Goal: Transaction & Acquisition: Purchase product/service

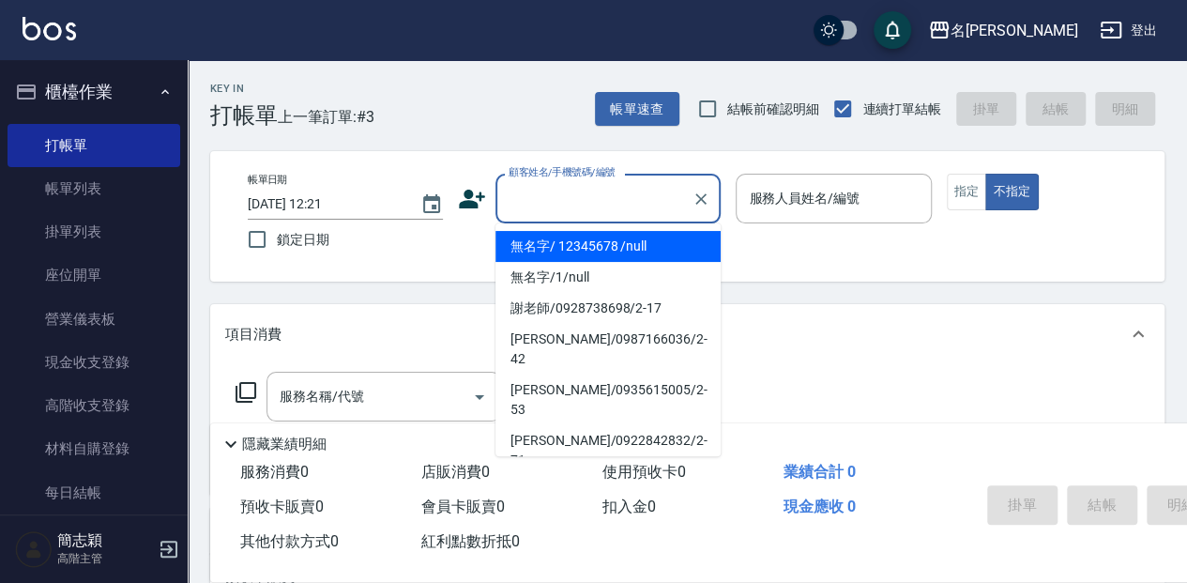
click at [583, 191] on input "顧客姓名/手機號碼/編號" at bounding box center [594, 198] width 180 height 33
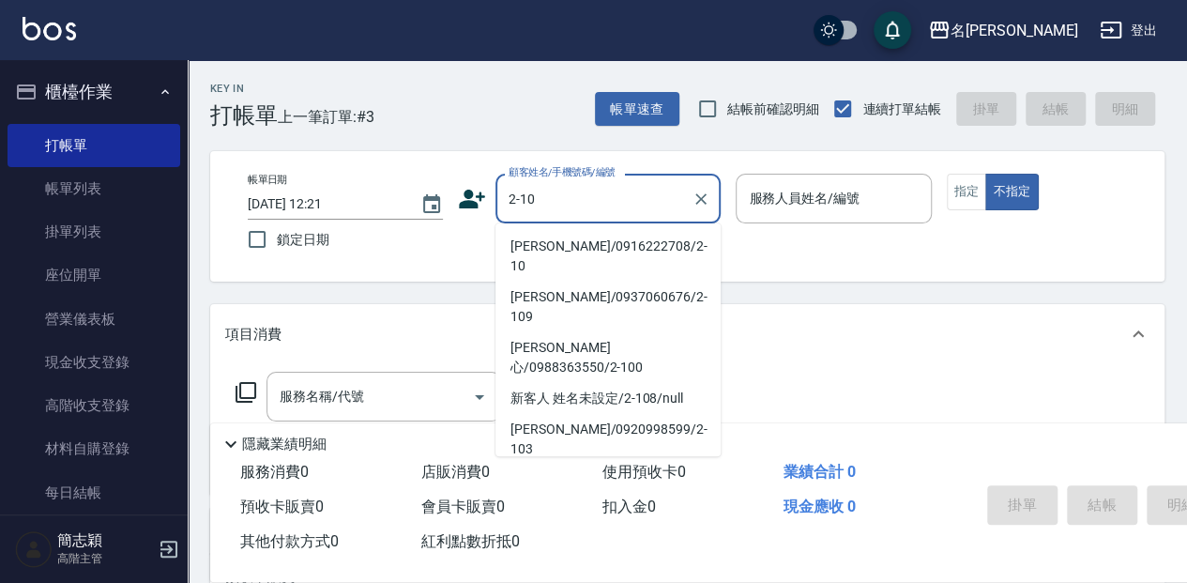
click at [617, 244] on li "[PERSON_NAME]/0916222708/2-10" at bounding box center [608, 256] width 225 height 51
type input "[PERSON_NAME]/0916222708/2-10"
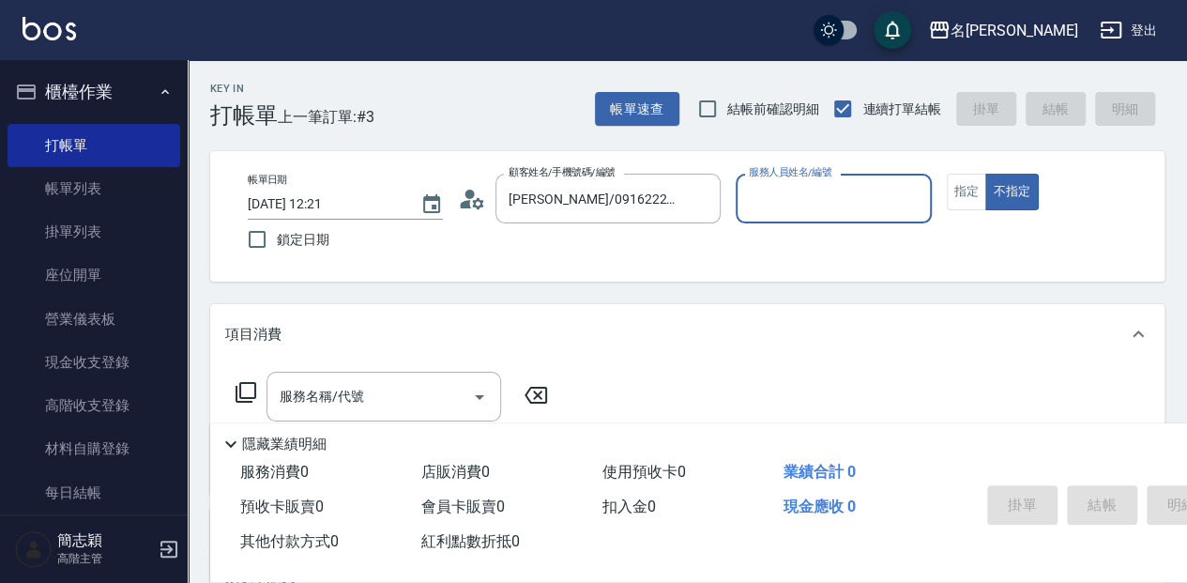
type input "[PERSON_NAME]-2"
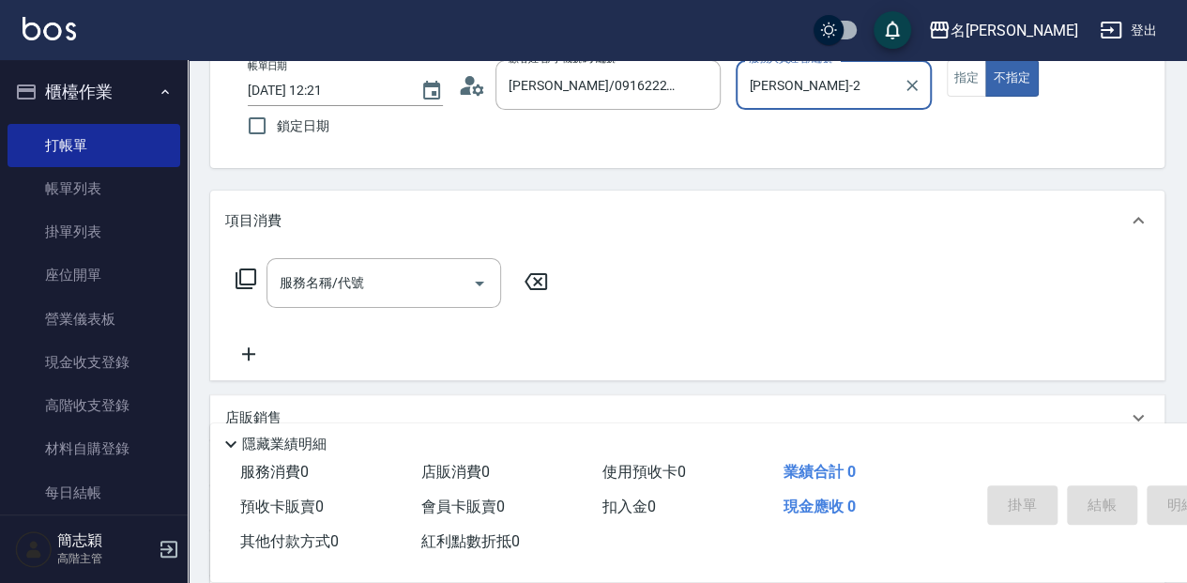
scroll to position [125, 0]
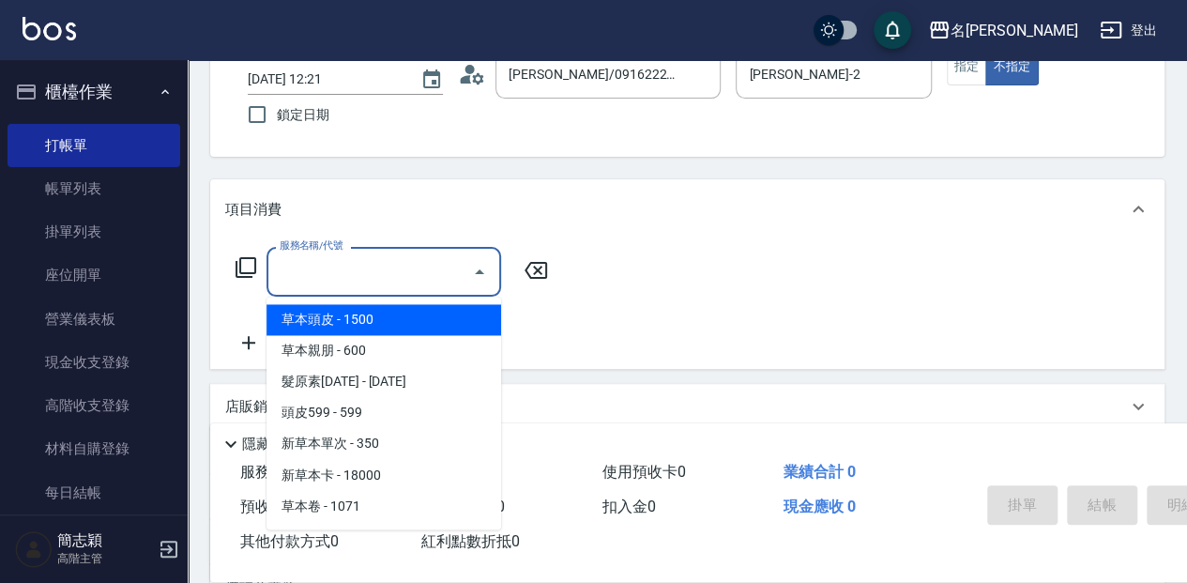
click at [381, 267] on input "服務名稱/代號" at bounding box center [370, 271] width 190 height 33
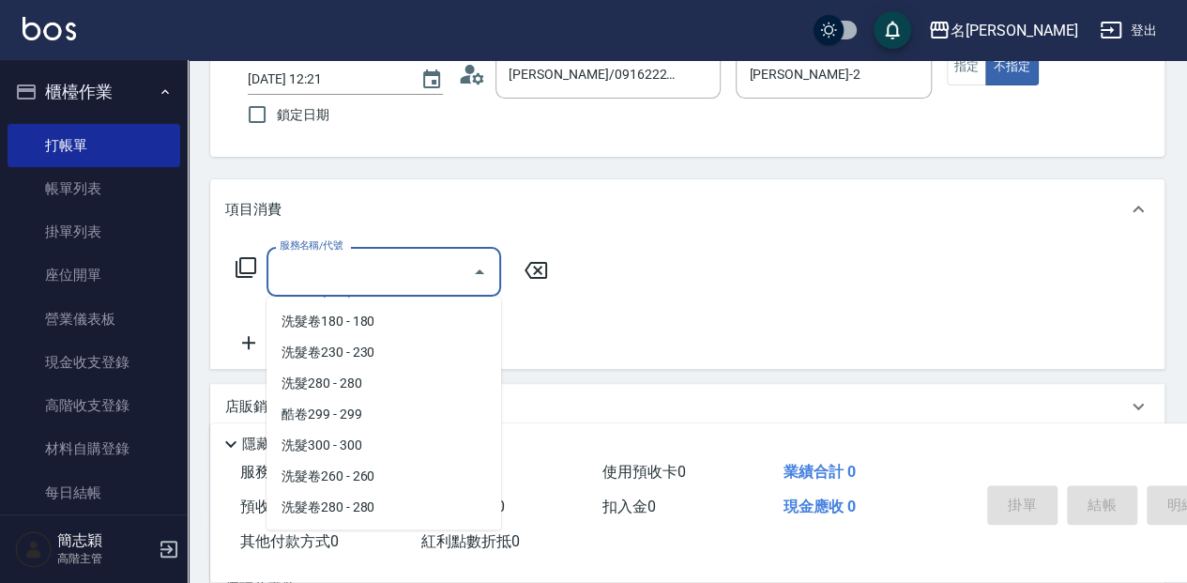
scroll to position [813, 0]
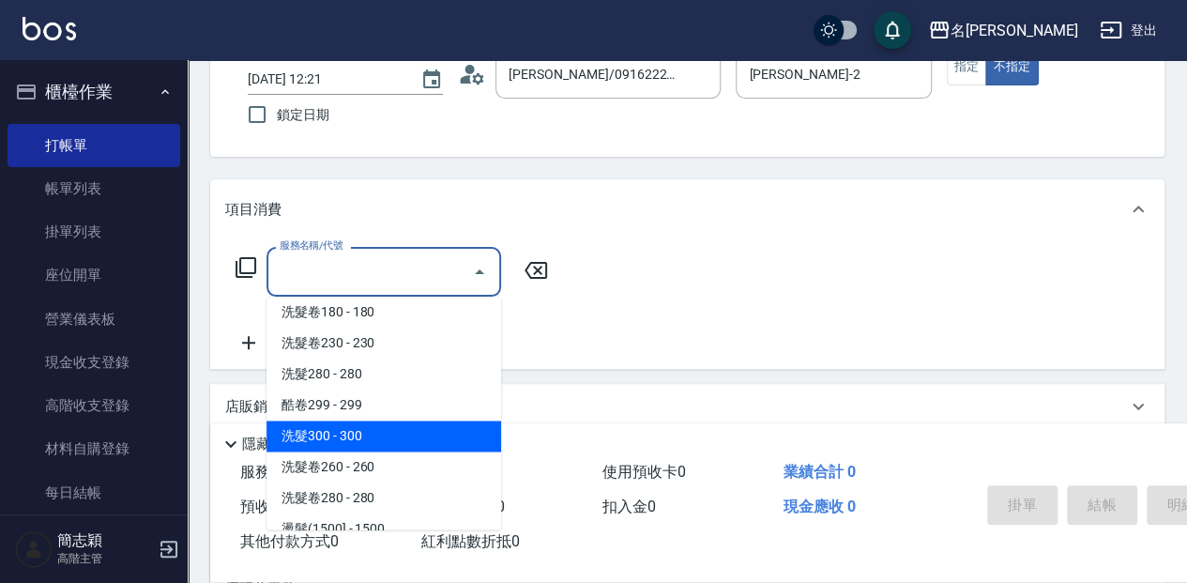
click at [401, 441] on span "洗髮300 - 300" at bounding box center [384, 436] width 235 height 31
type input "洗髮300(221)"
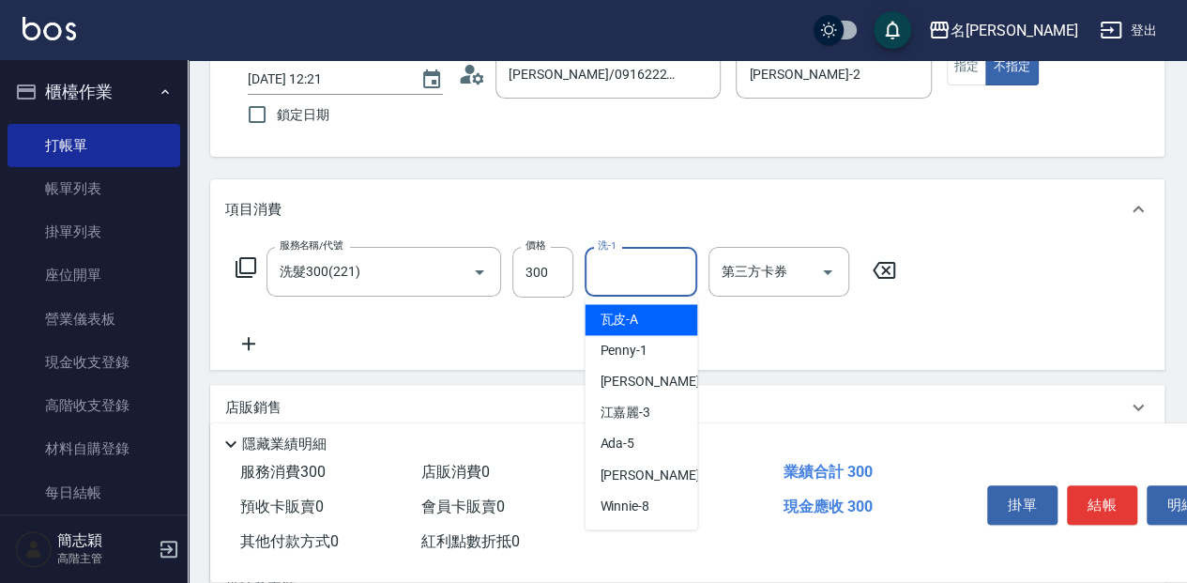
click at [650, 265] on input "洗-1" at bounding box center [641, 271] width 96 height 33
click at [653, 317] on div "[PERSON_NAME] -2" at bounding box center [641, 319] width 113 height 31
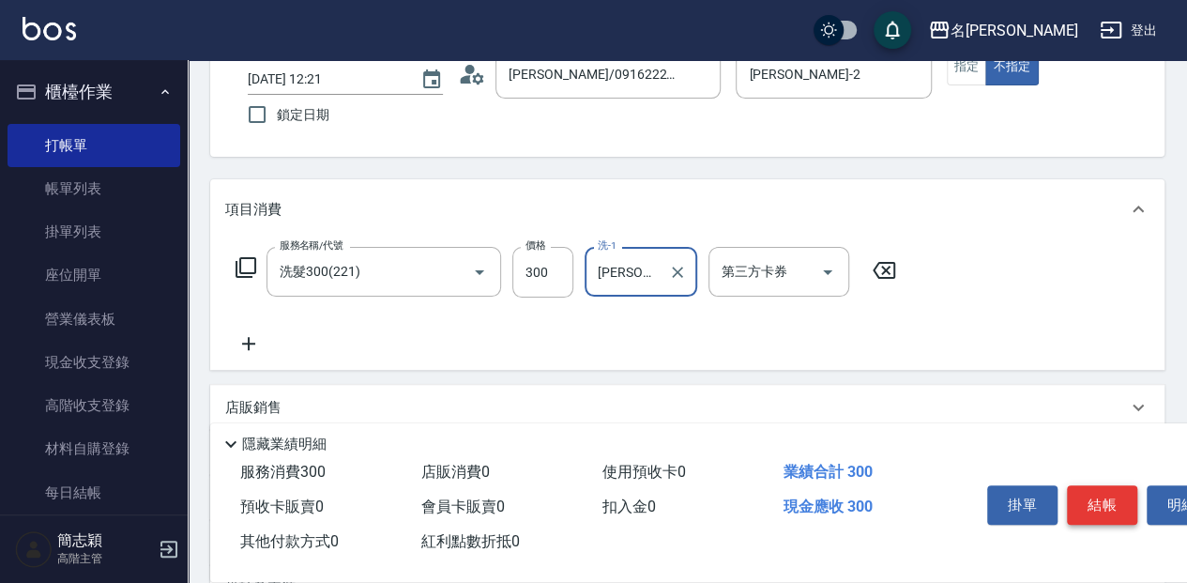
type input "[PERSON_NAME]-2"
click at [1103, 498] on button "結帳" at bounding box center [1102, 504] width 70 height 39
click at [1103, 498] on div "掛單 結帳 明細" at bounding box center [1102, 507] width 245 height 59
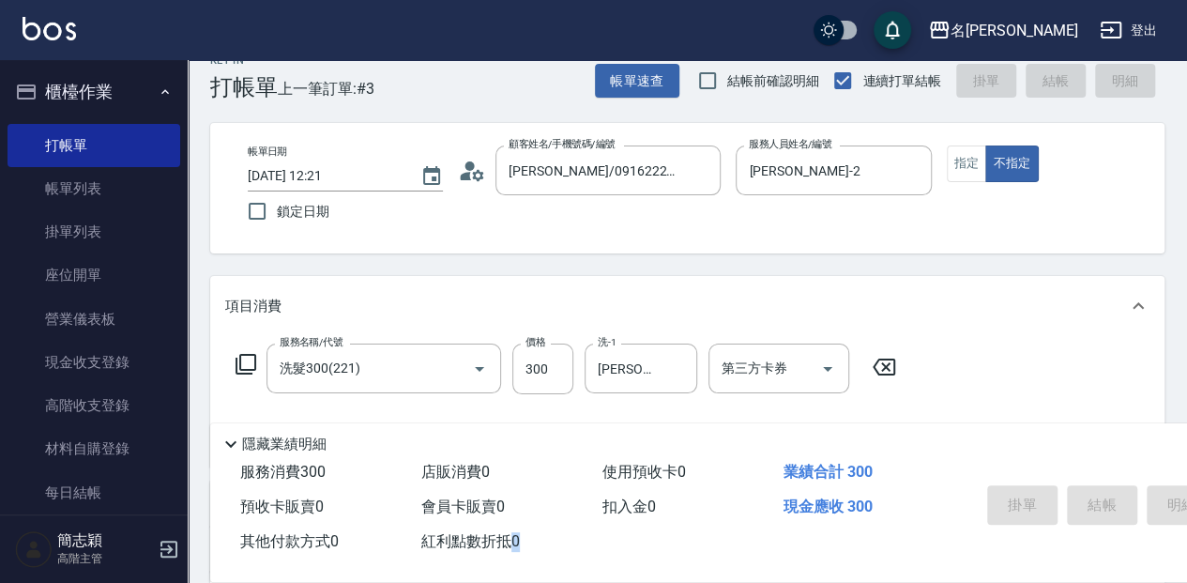
scroll to position [42, 0]
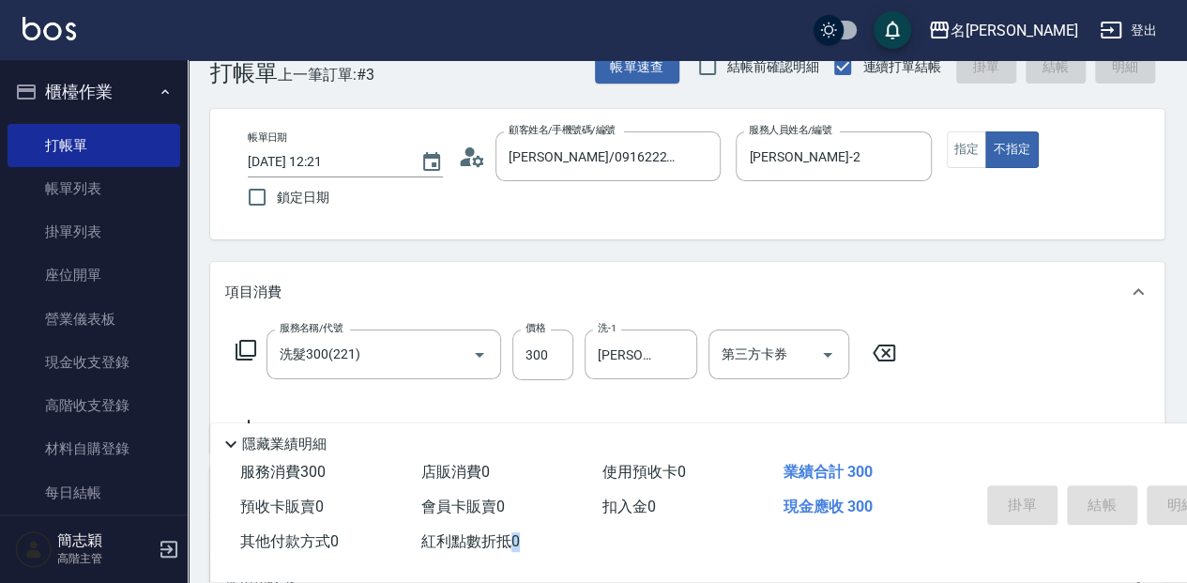
type input "[DATE] 16:58"
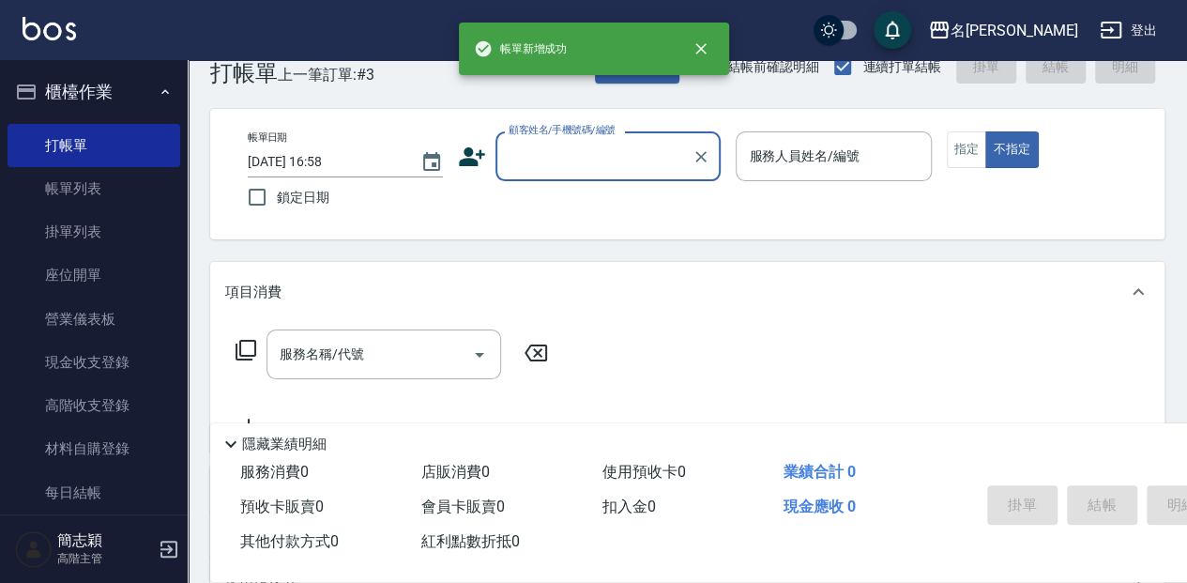
scroll to position [0, 0]
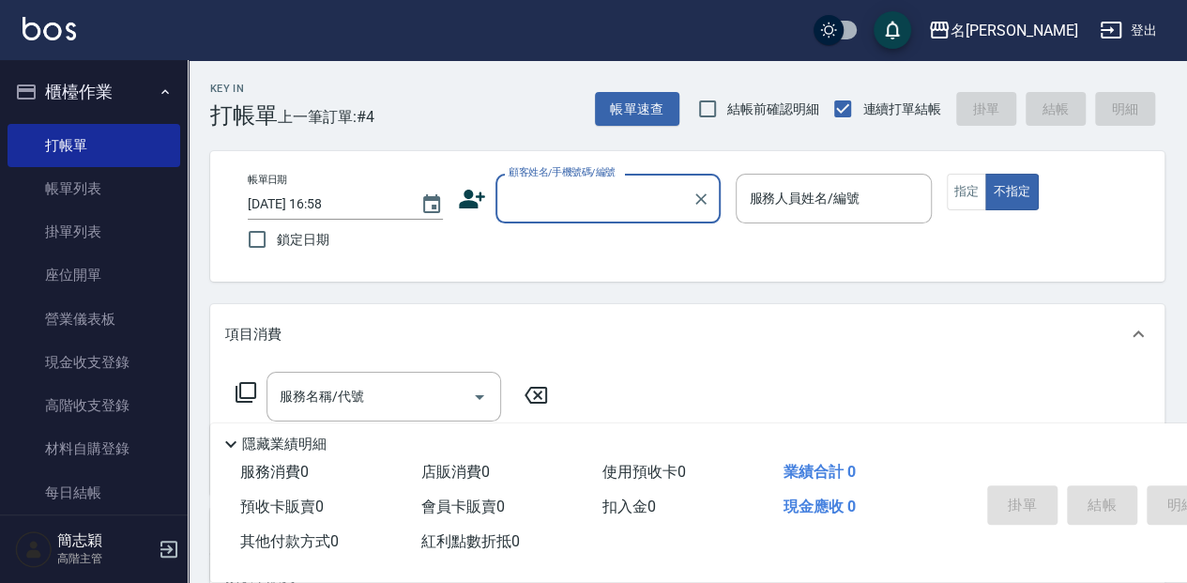
click at [595, 197] on input "顧客姓名/手機號碼/編號" at bounding box center [594, 198] width 180 height 33
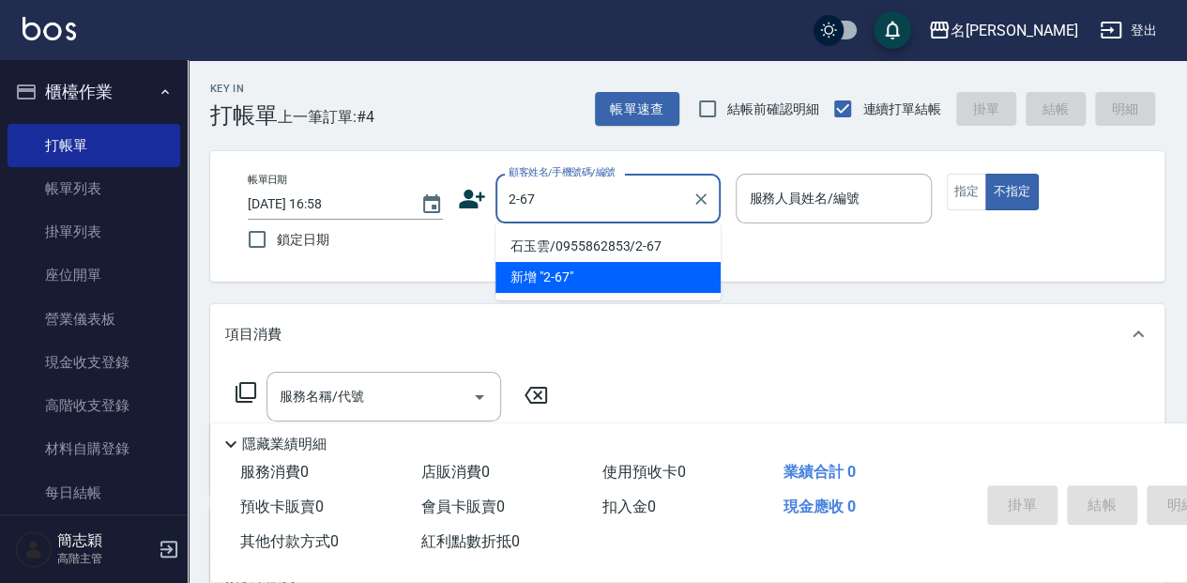
click at [560, 245] on li "石玉雲/0955862853/2-67" at bounding box center [608, 246] width 225 height 31
type input "石玉雲/0955862853/2-67"
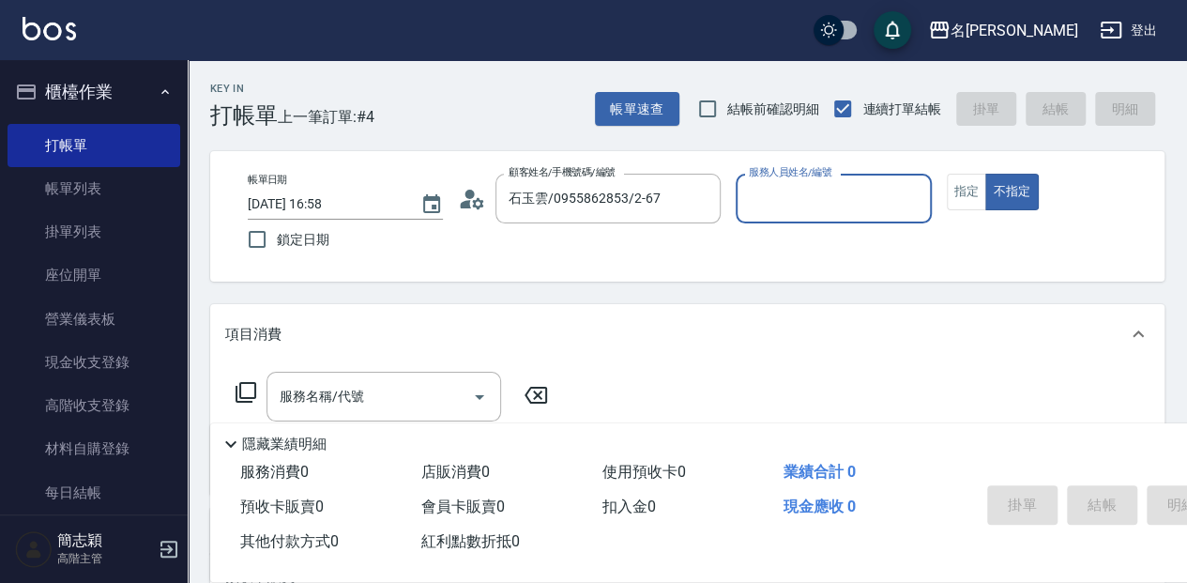
type input "[PERSON_NAME]-2"
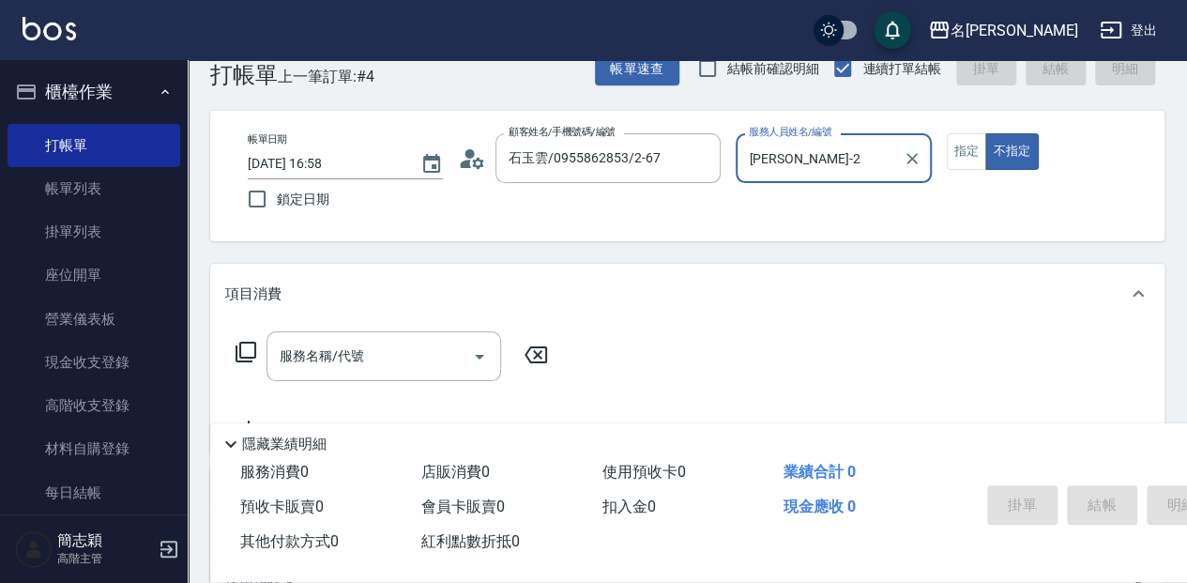
scroll to position [62, 0]
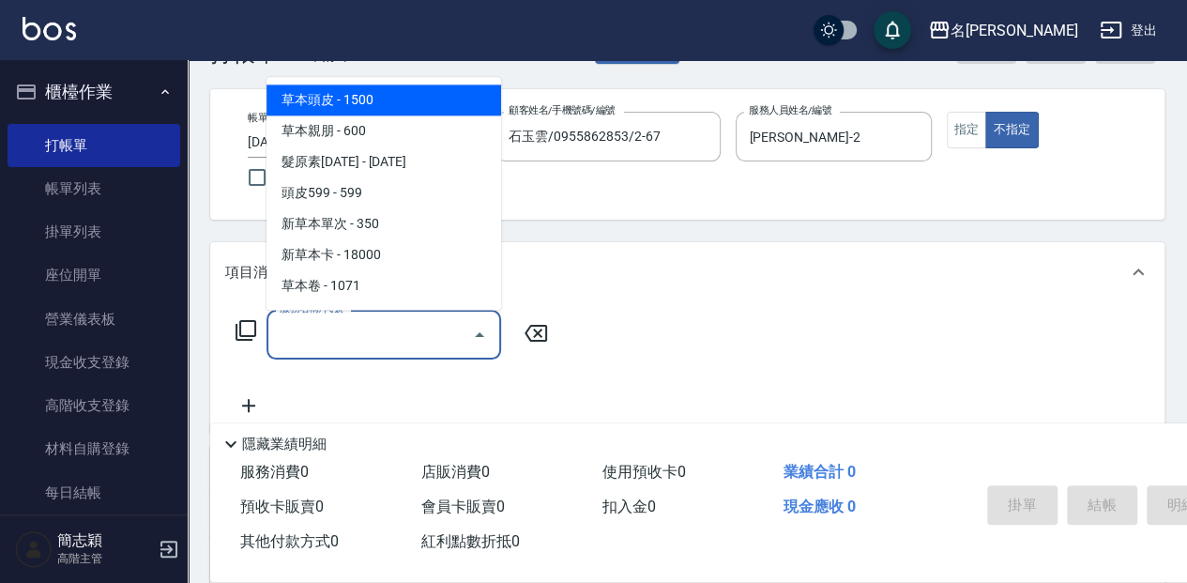
click at [398, 319] on input "服務名稱/代號" at bounding box center [370, 334] width 190 height 33
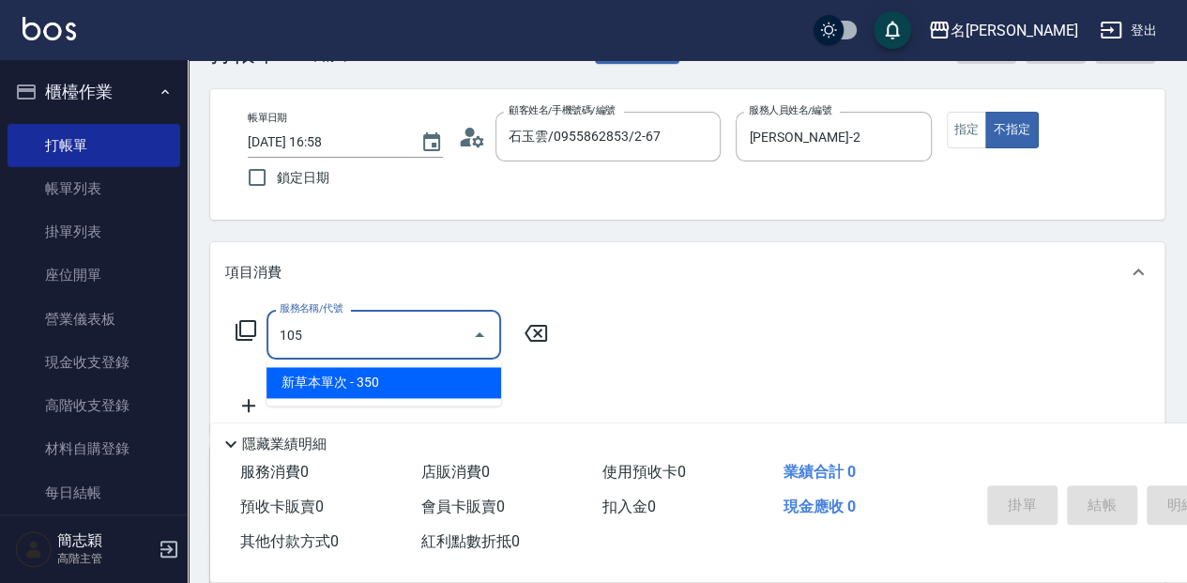
click at [419, 382] on span "新草本單次 - 350" at bounding box center [384, 382] width 235 height 31
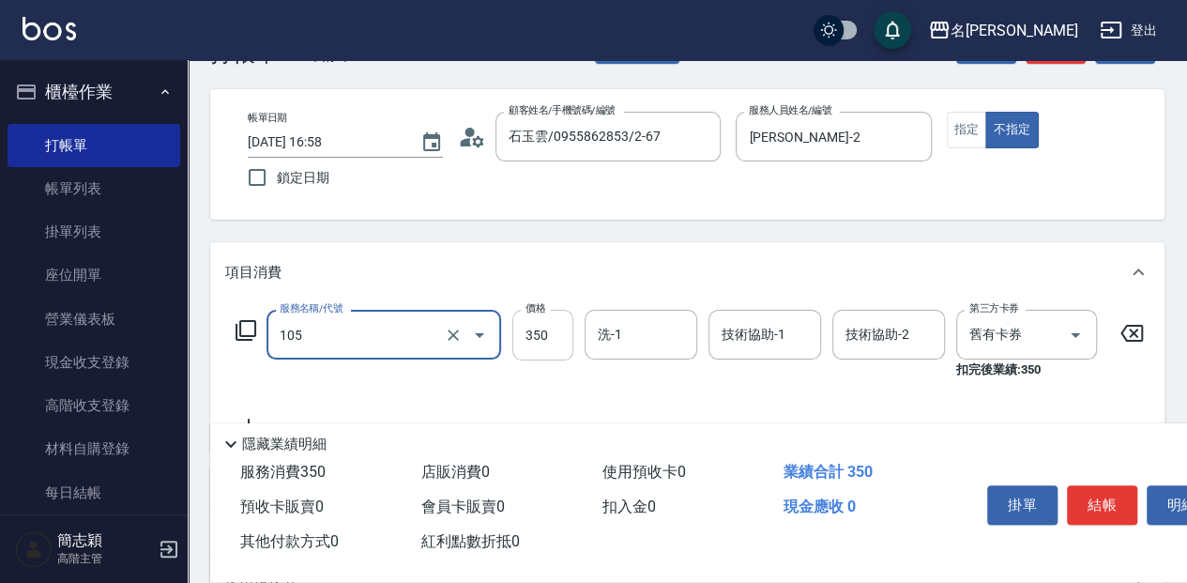
type input "新草本單次(105)"
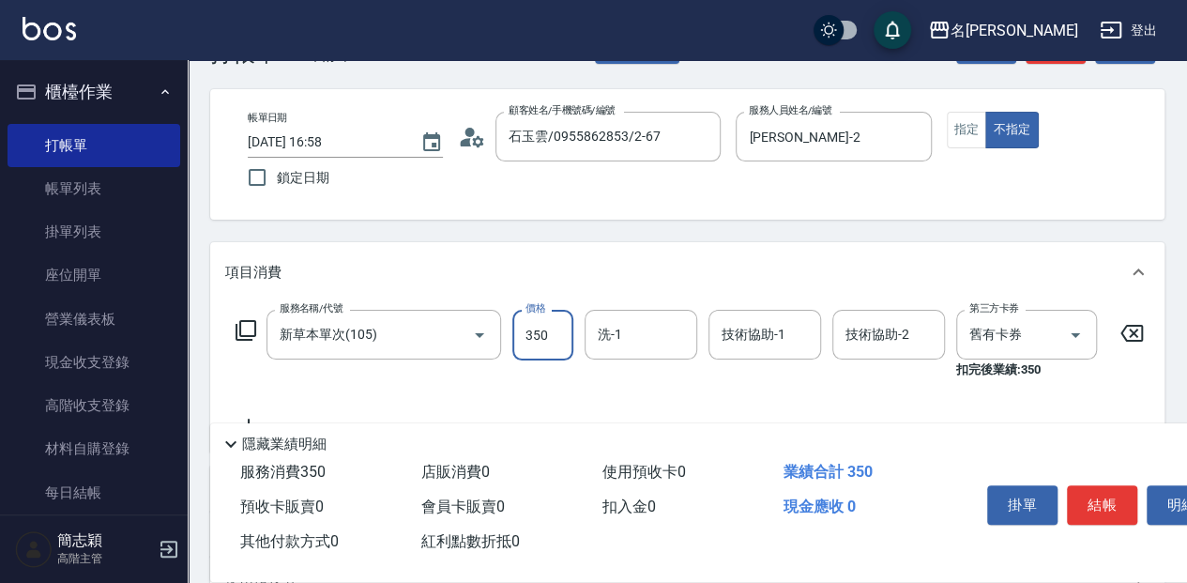
click at [536, 334] on input "350" at bounding box center [543, 335] width 61 height 51
type input "525"
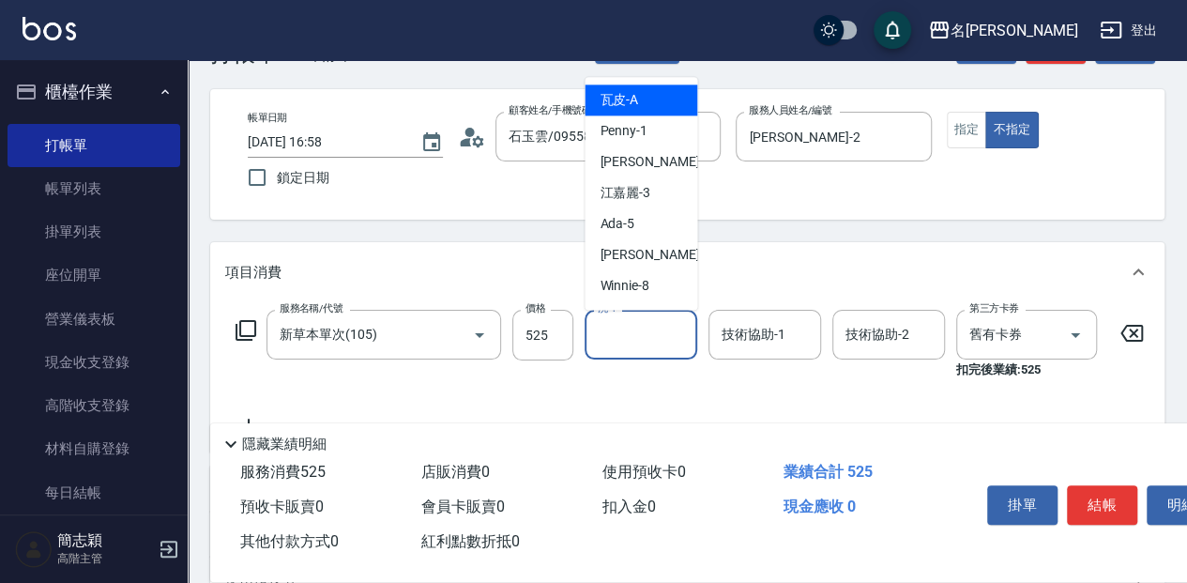
click at [629, 329] on input "洗-1" at bounding box center [641, 334] width 96 height 33
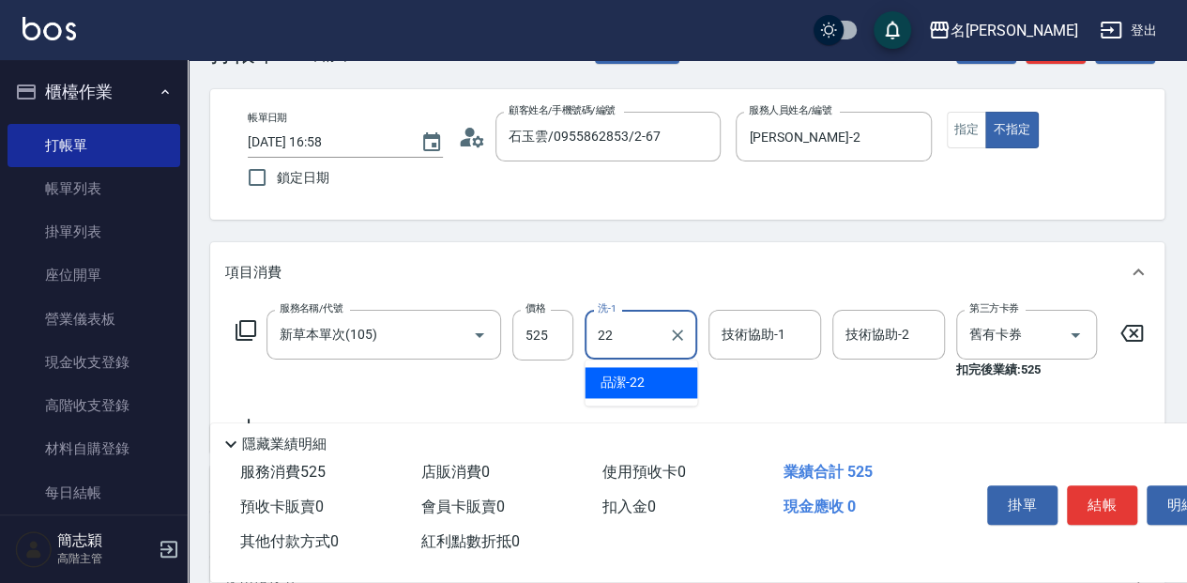
drag, startPoint x: 665, startPoint y: 388, endPoint x: 705, endPoint y: 375, distance: 42.2
click at [670, 385] on div "品潔 -22" at bounding box center [641, 382] width 113 height 31
type input "品潔-22"
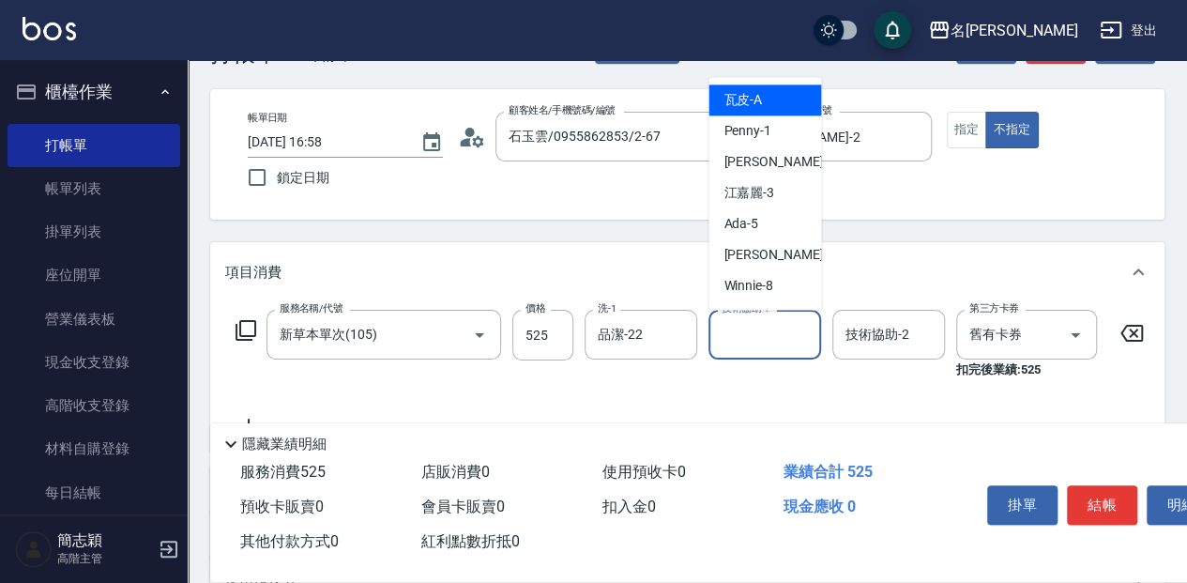
click at [771, 325] on input "技術協助-1" at bounding box center [765, 334] width 96 height 33
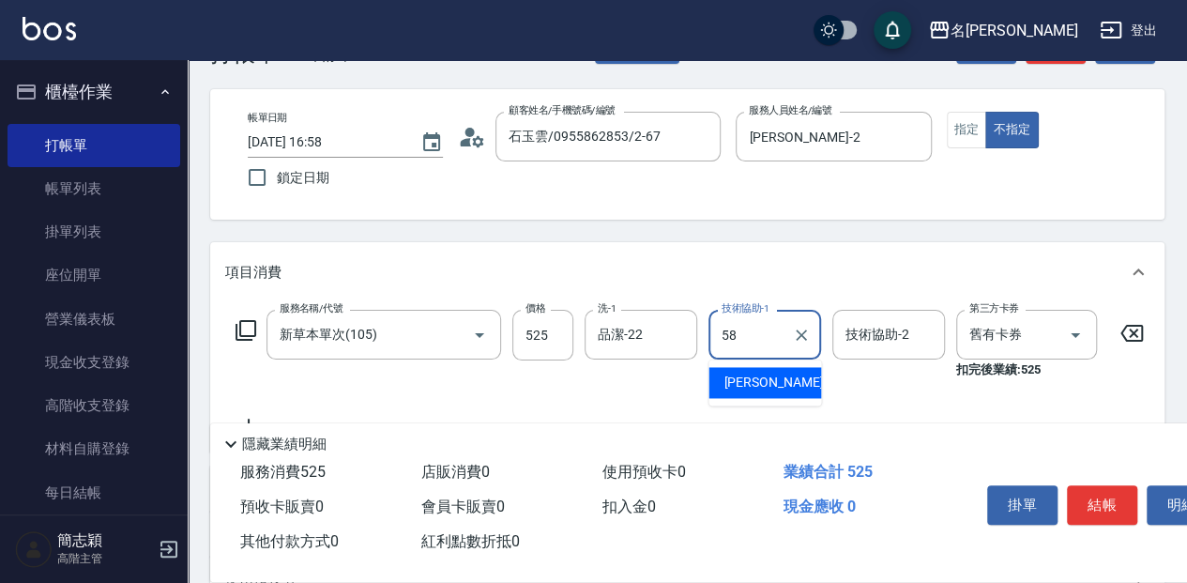
click at [761, 387] on span "[PERSON_NAME] -58" at bounding box center [783, 383] width 118 height 20
type input "[PERSON_NAME]-58"
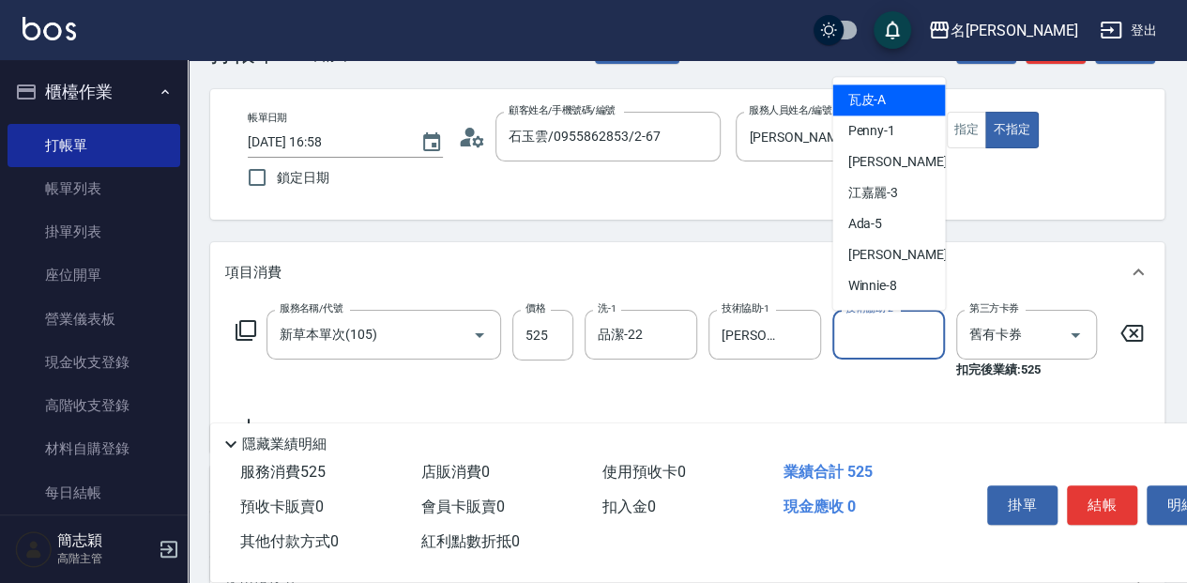
click at [894, 337] on input "技術協助-2" at bounding box center [889, 334] width 96 height 33
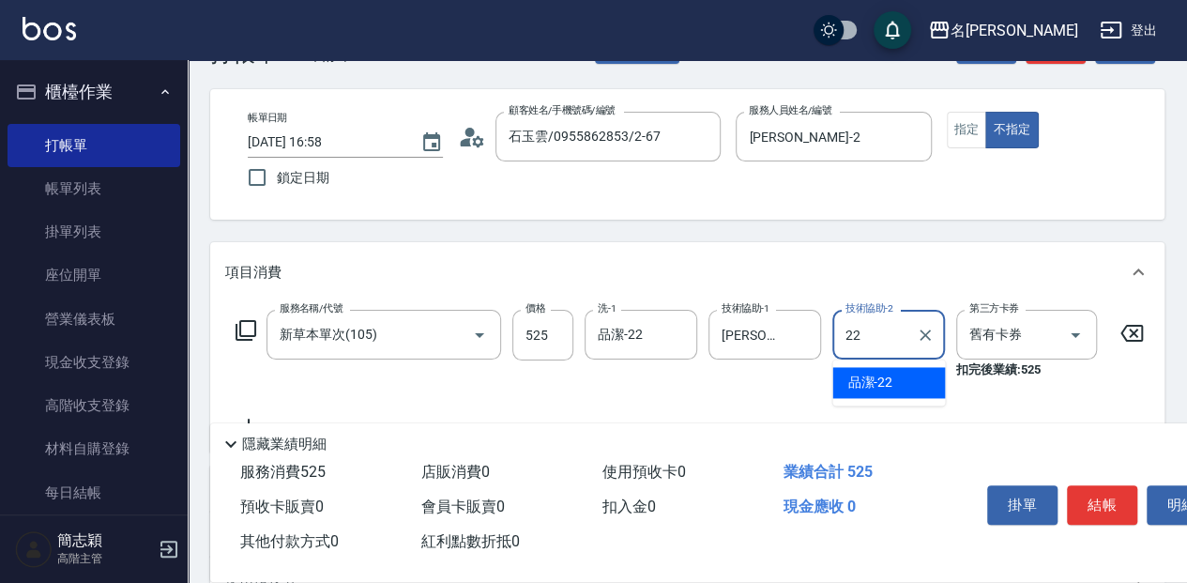
click at [913, 378] on div "品潔 -22" at bounding box center [889, 382] width 113 height 31
type input "品潔-22"
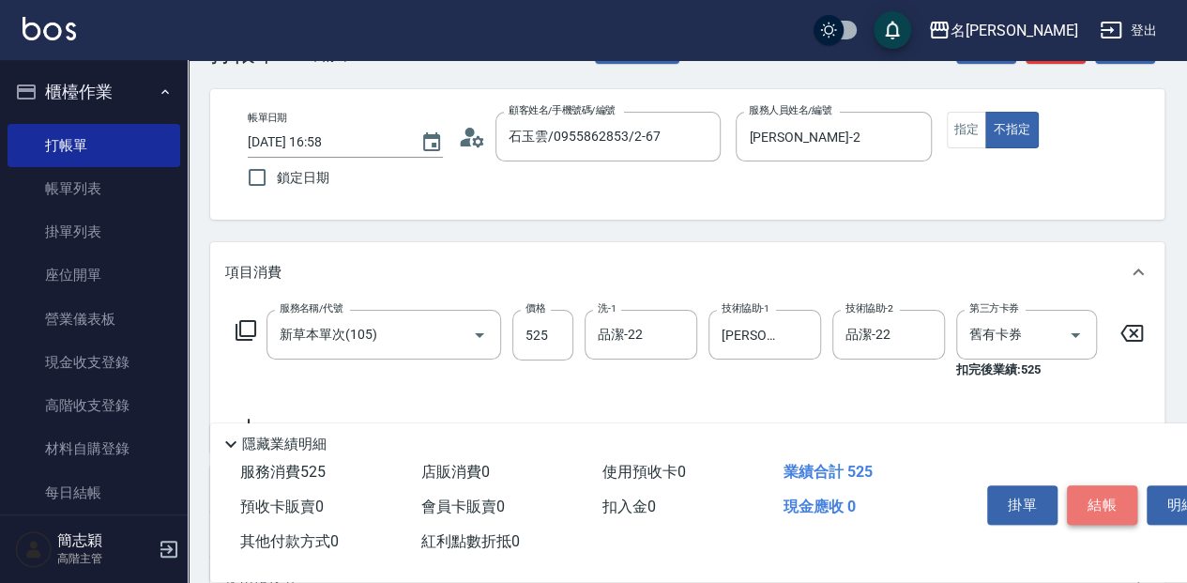
click at [1096, 499] on button "結帳" at bounding box center [1102, 504] width 70 height 39
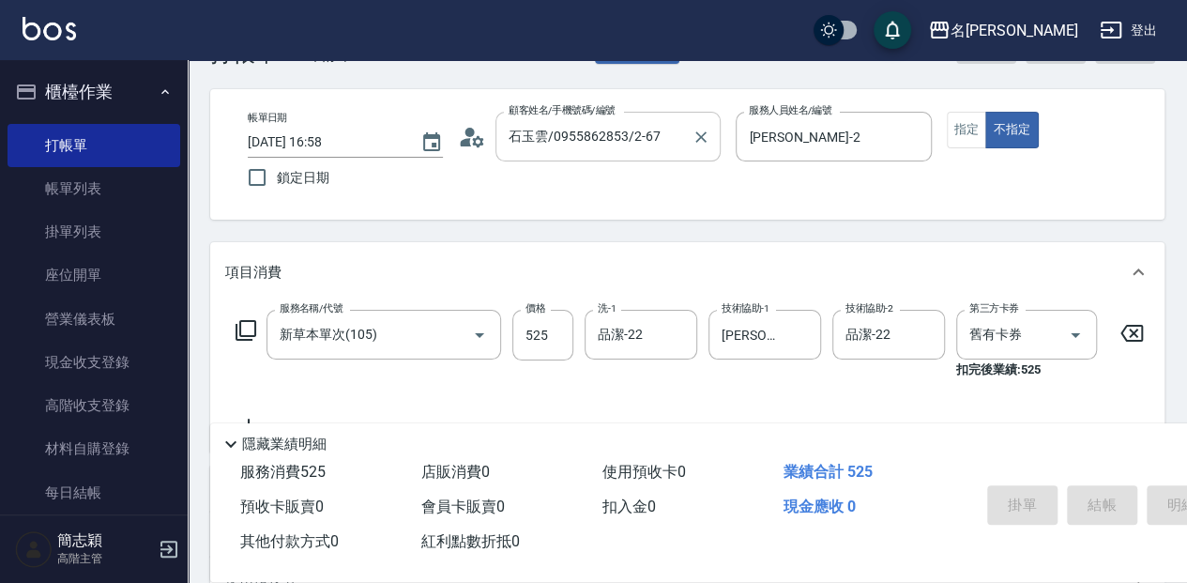
type input "[DATE] 16:59"
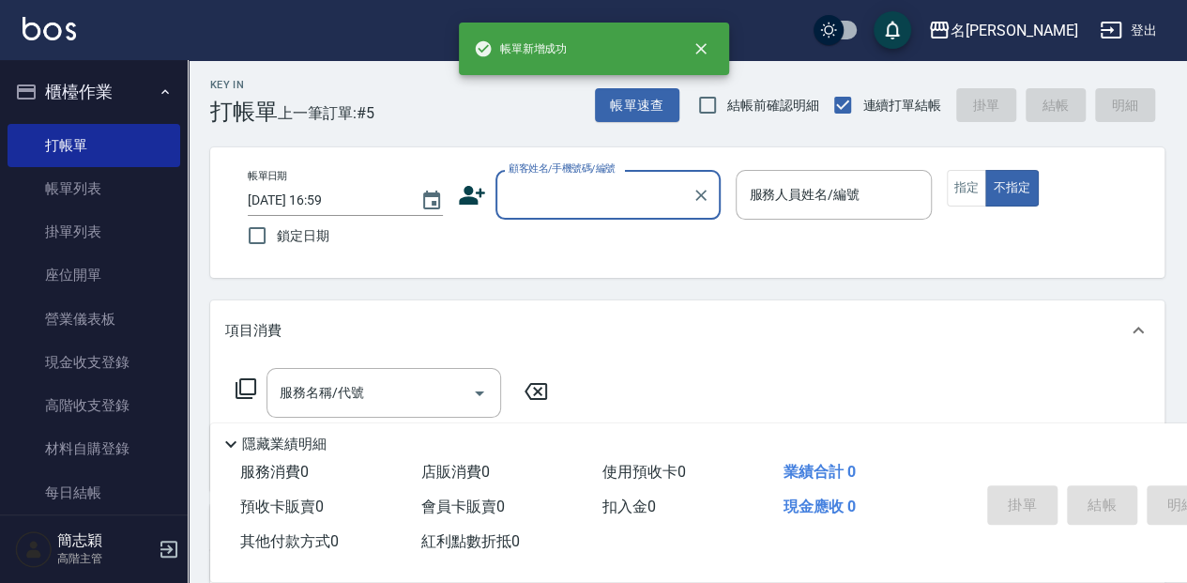
scroll to position [0, 0]
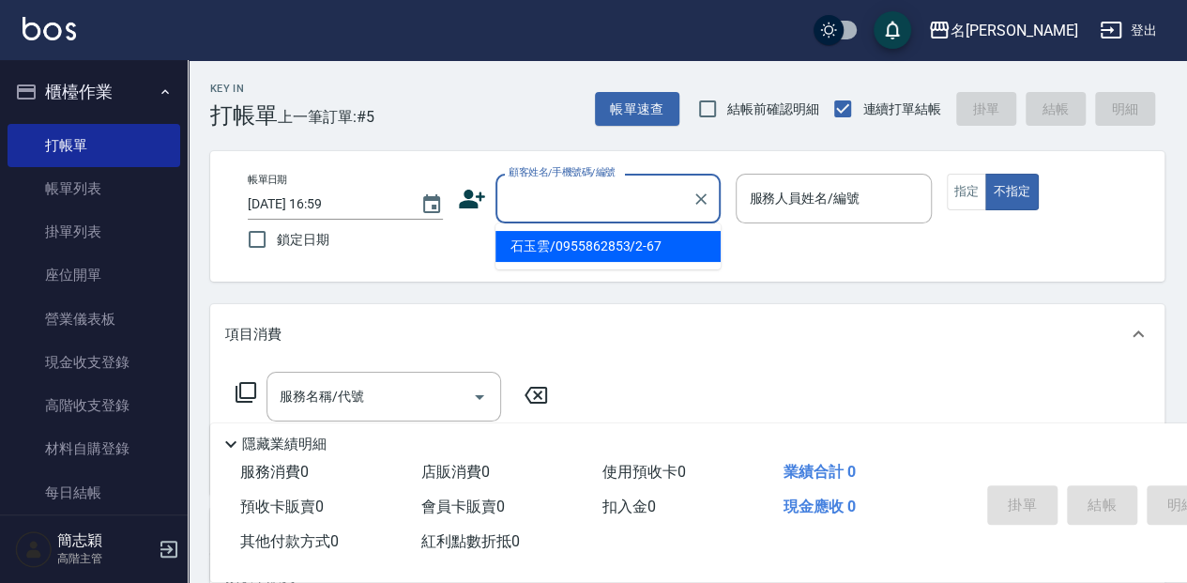
click at [610, 201] on input "顧客姓名/手機號碼/編號" at bounding box center [594, 198] width 180 height 33
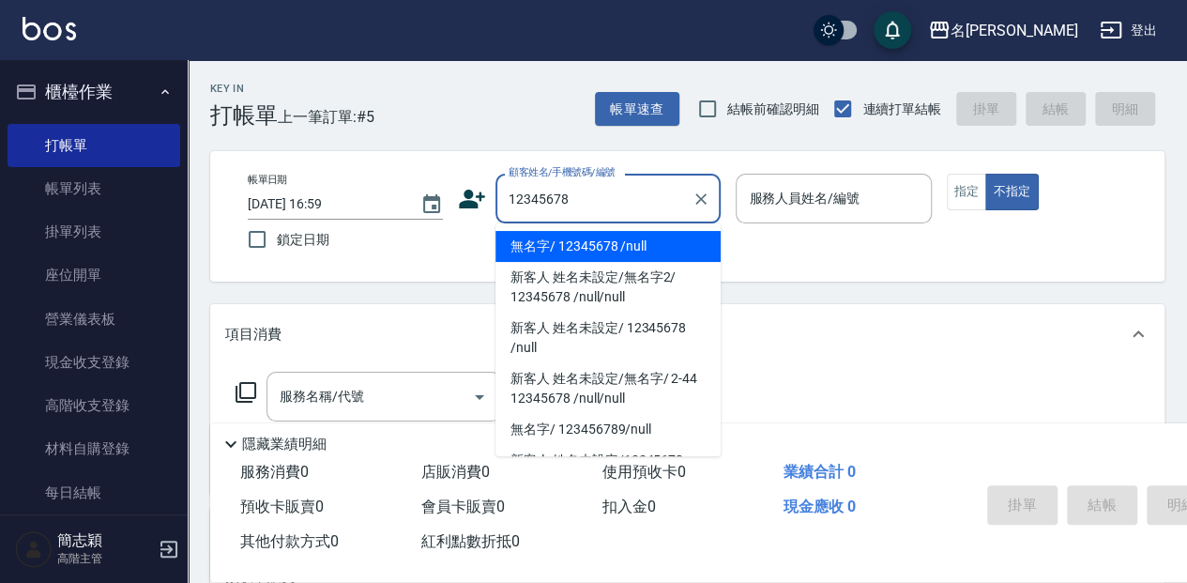
click at [662, 243] on li "無名字/ 12345678 /null" at bounding box center [608, 246] width 225 height 31
type input "無名字/ 12345678 /null"
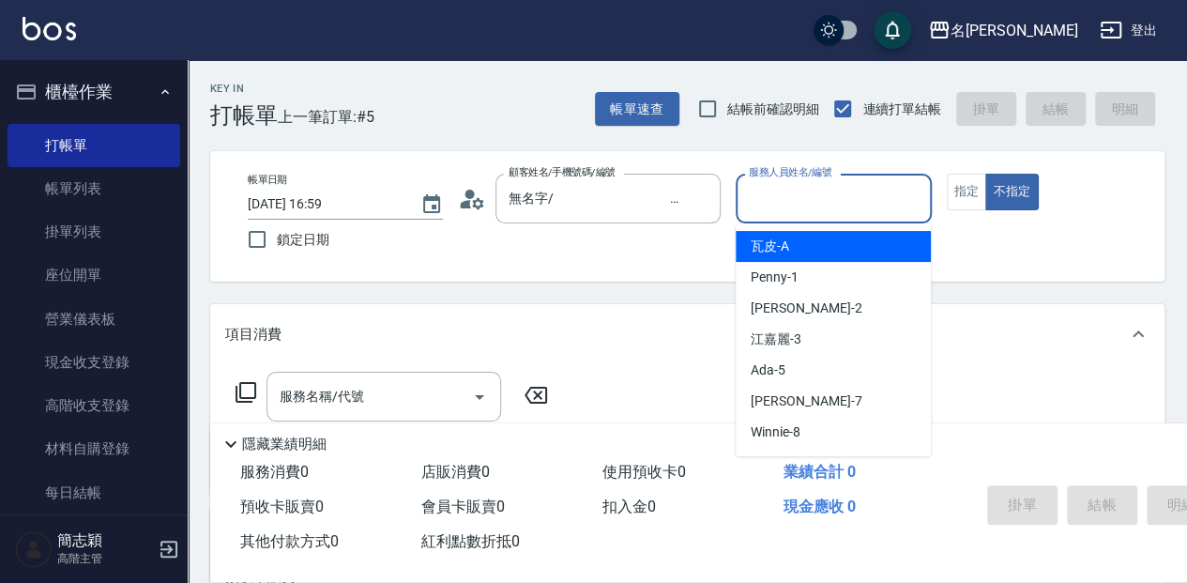
click at [824, 198] on input "服務人員姓名/編號" at bounding box center [833, 198] width 178 height 33
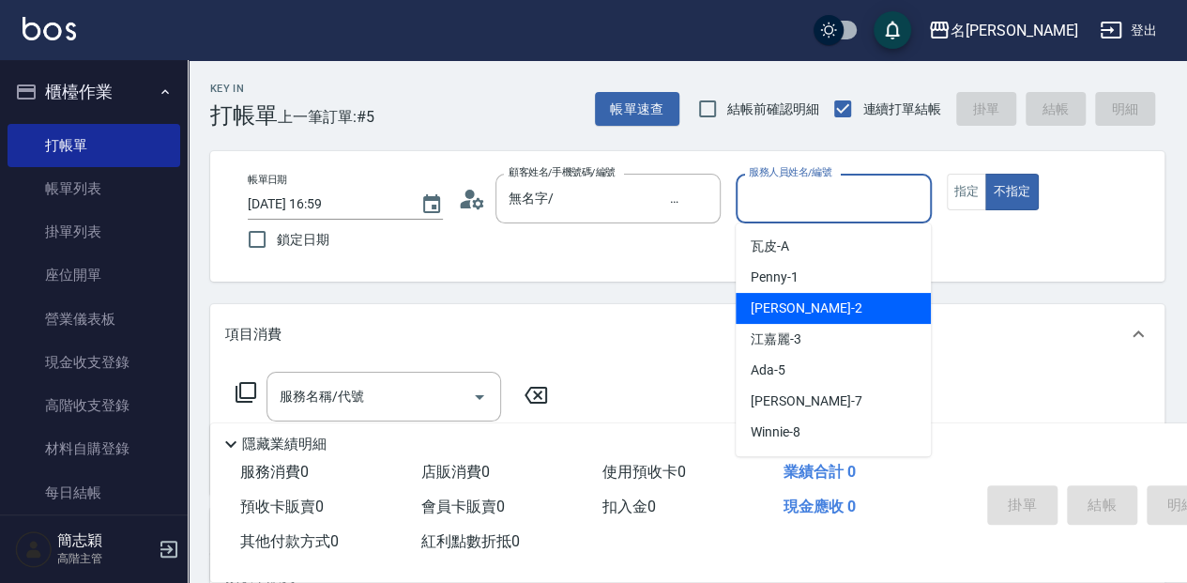
click at [813, 302] on div "[PERSON_NAME] -2" at bounding box center [833, 308] width 195 height 31
type input "[PERSON_NAME]-2"
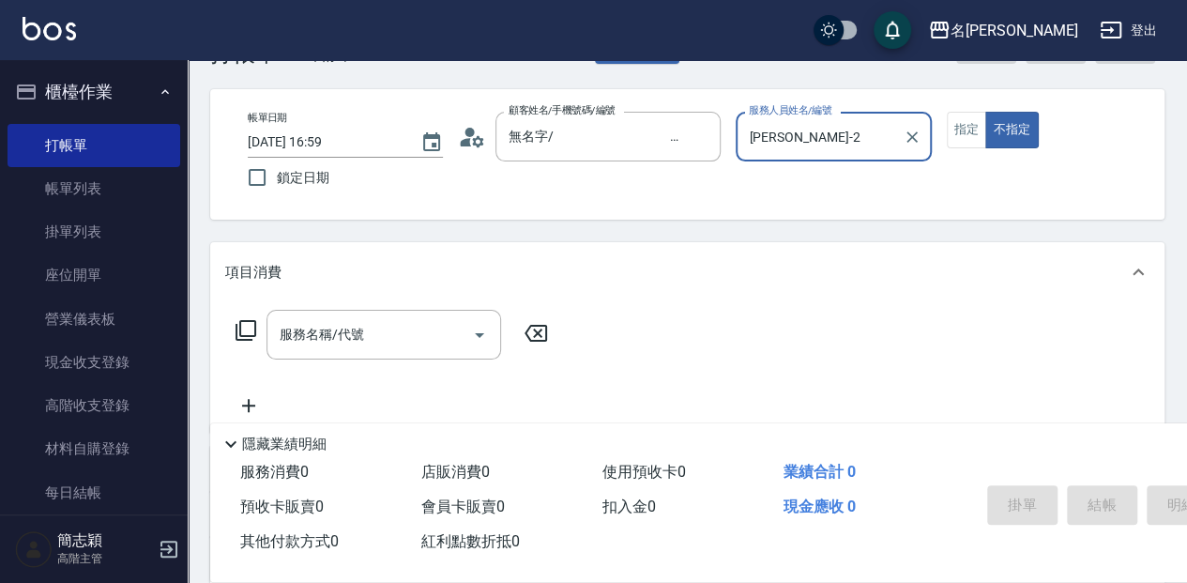
scroll to position [62, 0]
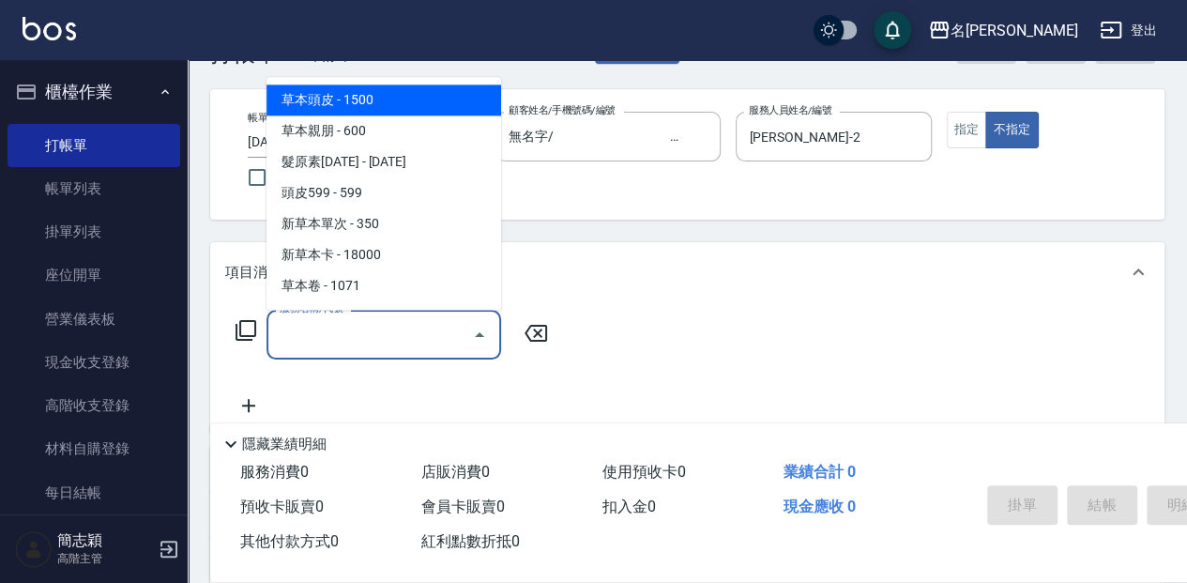
click at [385, 341] on input "服務名稱/代號" at bounding box center [370, 334] width 190 height 33
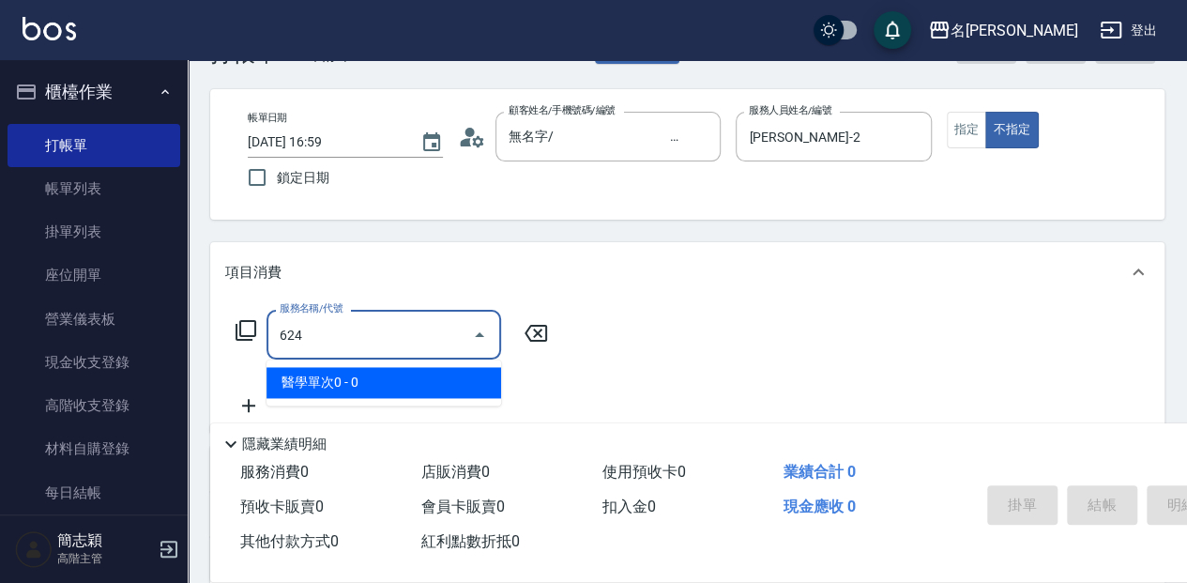
click at [453, 385] on span "醫學單次0 - 0" at bounding box center [384, 382] width 235 height 31
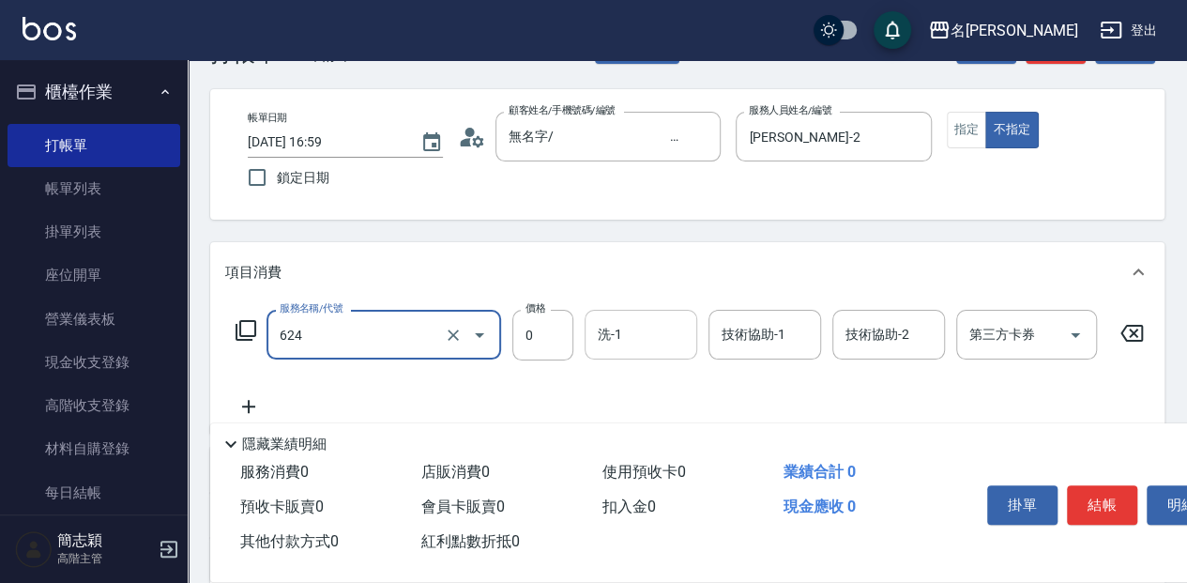
type input "醫學單次0(624)"
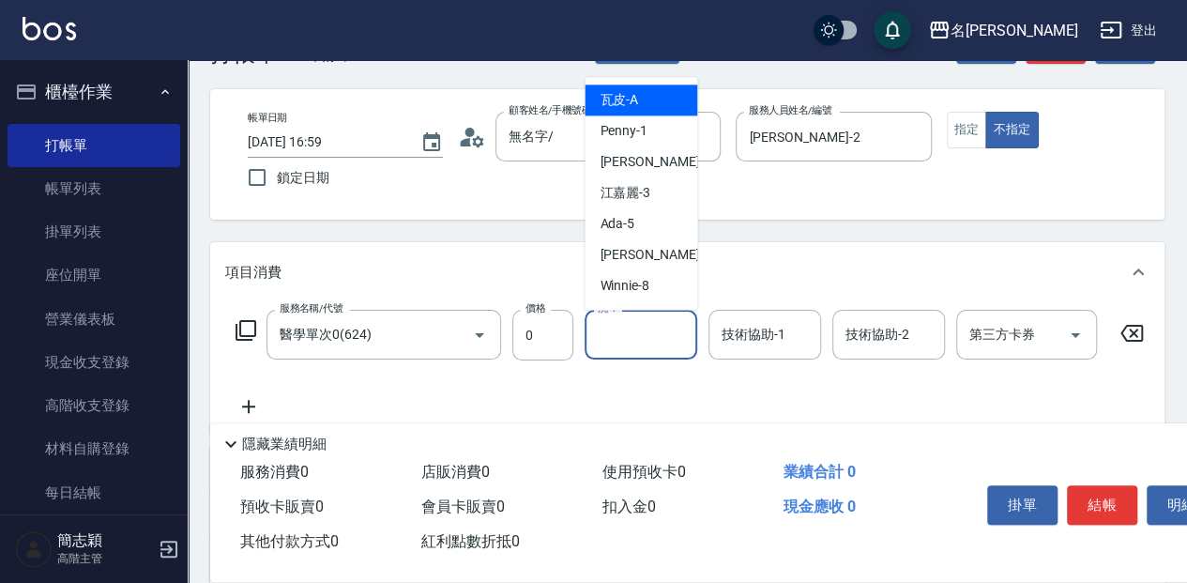
click at [650, 340] on input "洗-1" at bounding box center [641, 334] width 96 height 33
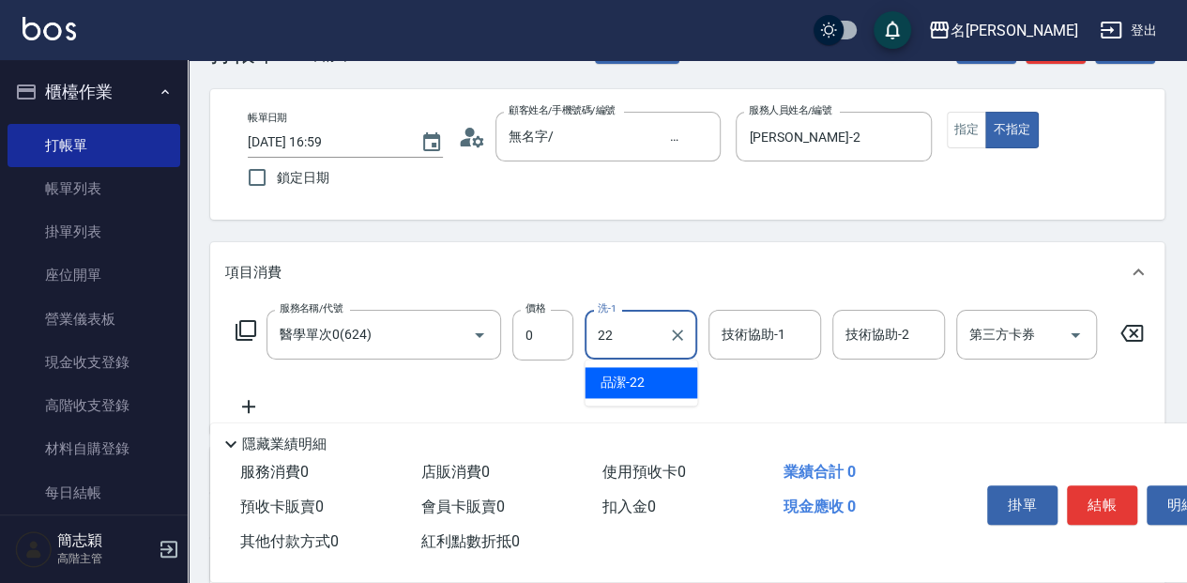
click at [691, 389] on div "品潔 -22" at bounding box center [641, 382] width 113 height 31
type input "品潔-22"
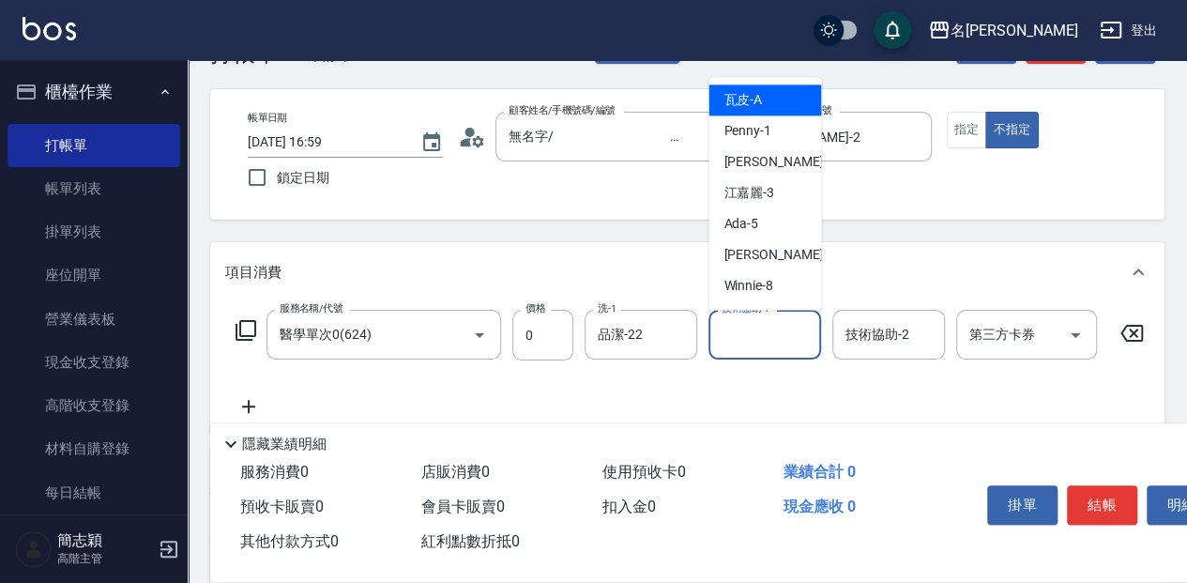
click at [768, 342] on input "技術協助-1" at bounding box center [765, 334] width 96 height 33
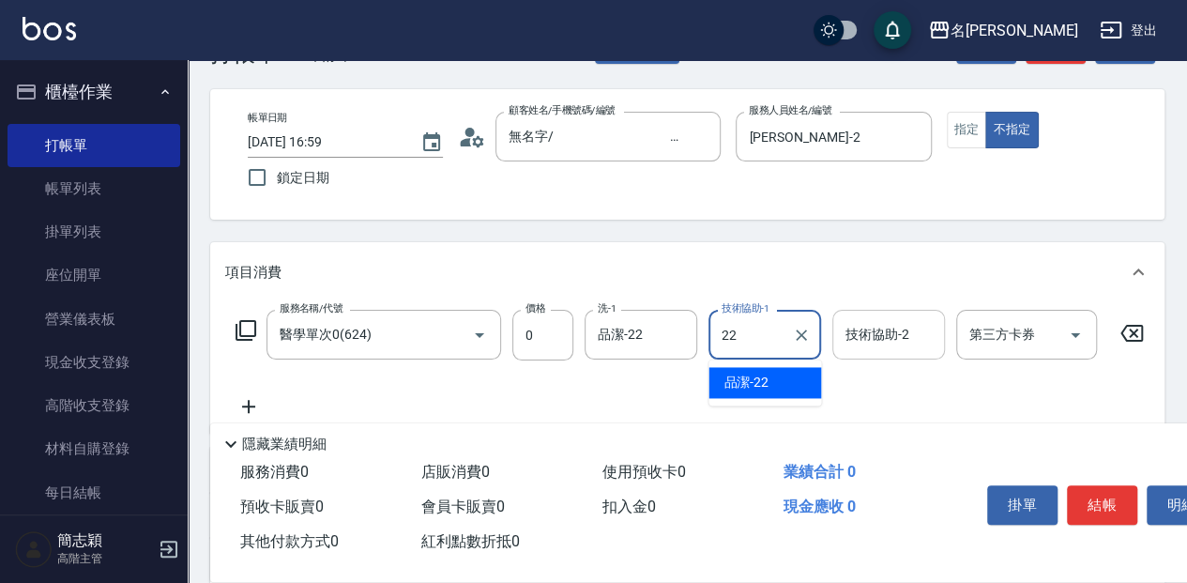
drag, startPoint x: 799, startPoint y: 374, endPoint x: 924, endPoint y: 312, distance: 139.4
click at [830, 360] on body "名留中和 登出 櫃檯作業 打帳單 帳單列表 掛單列表 座位開單 營業儀表板 現金收支登錄 高階收支登錄 材料自購登錄 每日結帳 排班表 現場電腦打卡 掃碼打卡…" at bounding box center [593, 397] width 1187 height 919
type input "22"
click at [884, 334] on input "技術協助-2" at bounding box center [889, 334] width 96 height 33
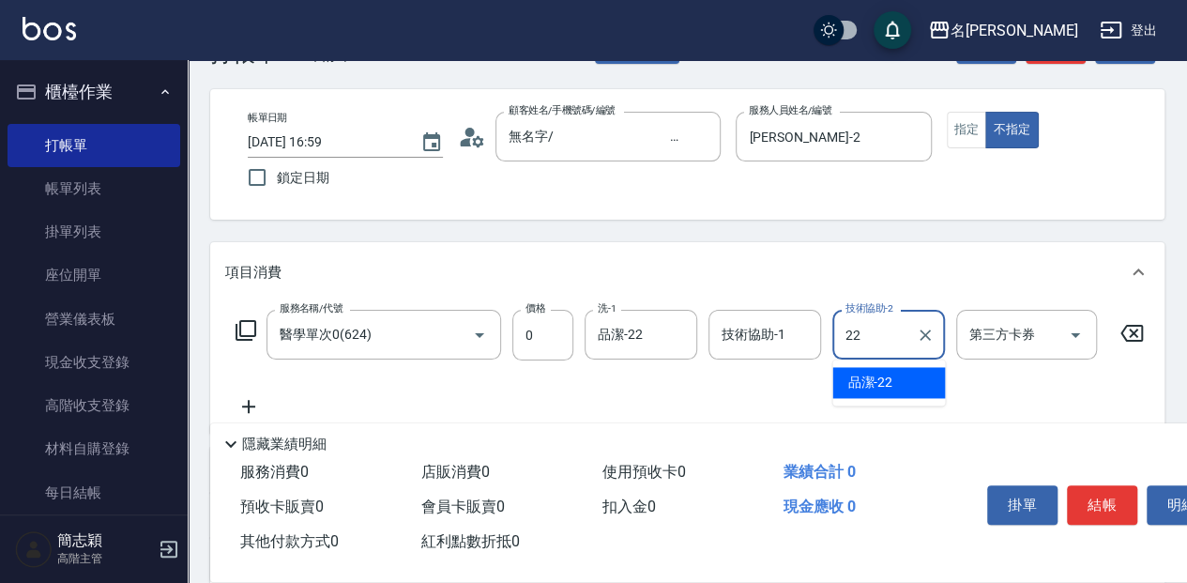
click at [896, 385] on div "品潔 -22" at bounding box center [889, 382] width 113 height 31
type input "品潔-22"
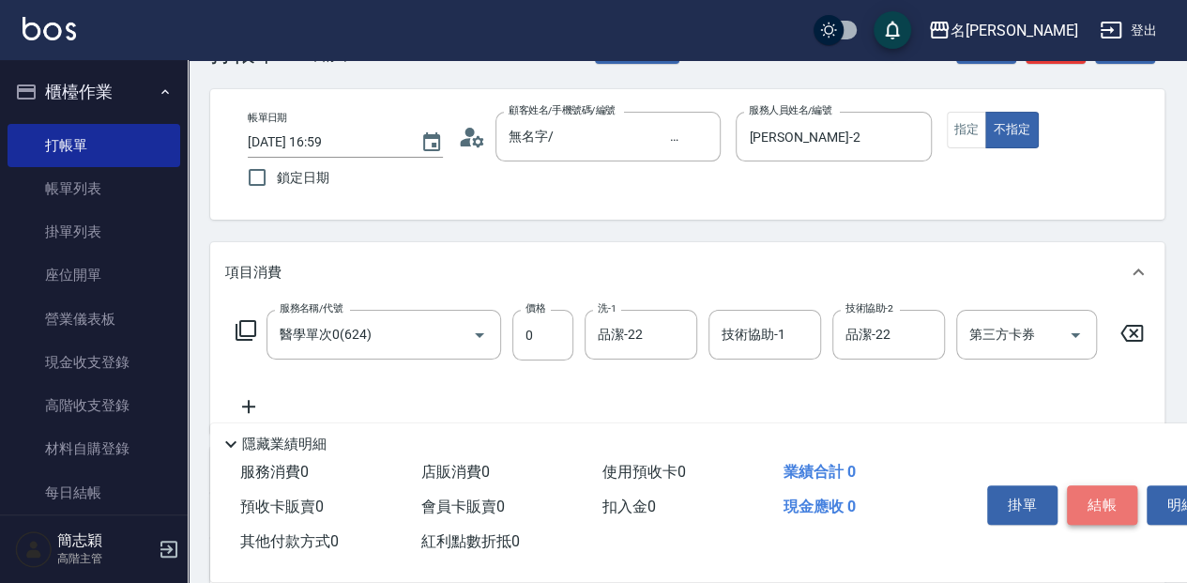
click at [1111, 503] on button "結帳" at bounding box center [1102, 504] width 70 height 39
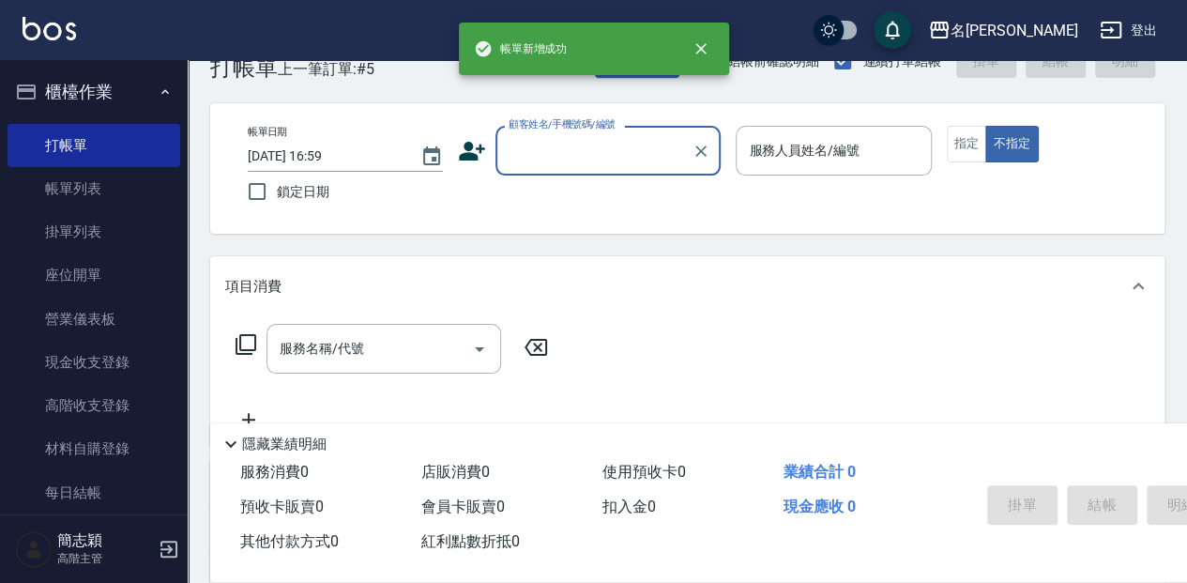
scroll to position [0, 0]
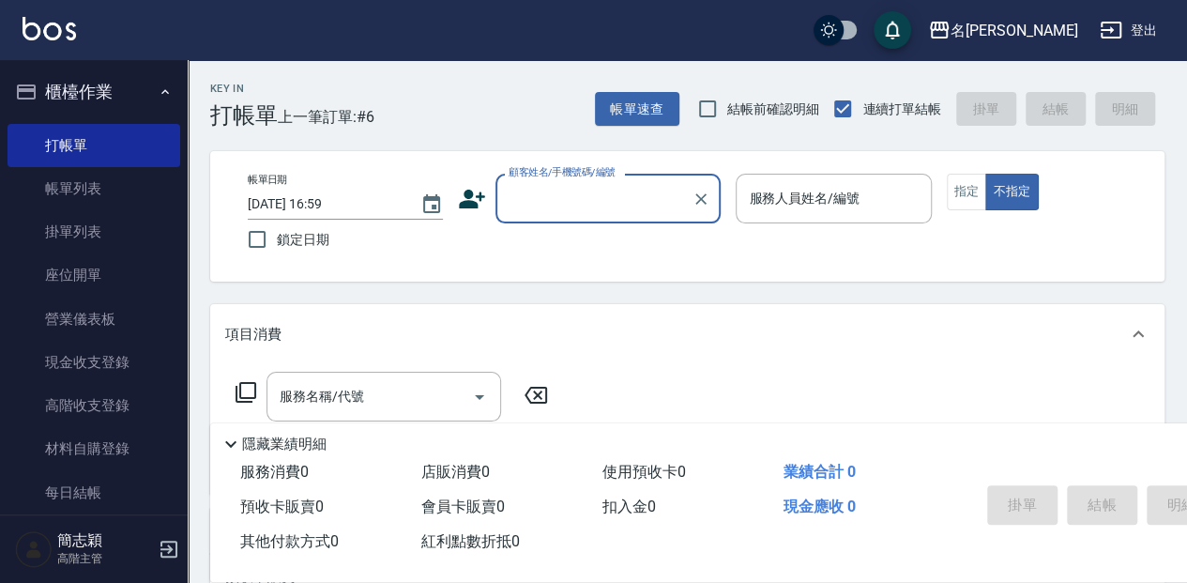
click at [614, 205] on input "顧客姓名/手機號碼/編號" at bounding box center [594, 198] width 180 height 33
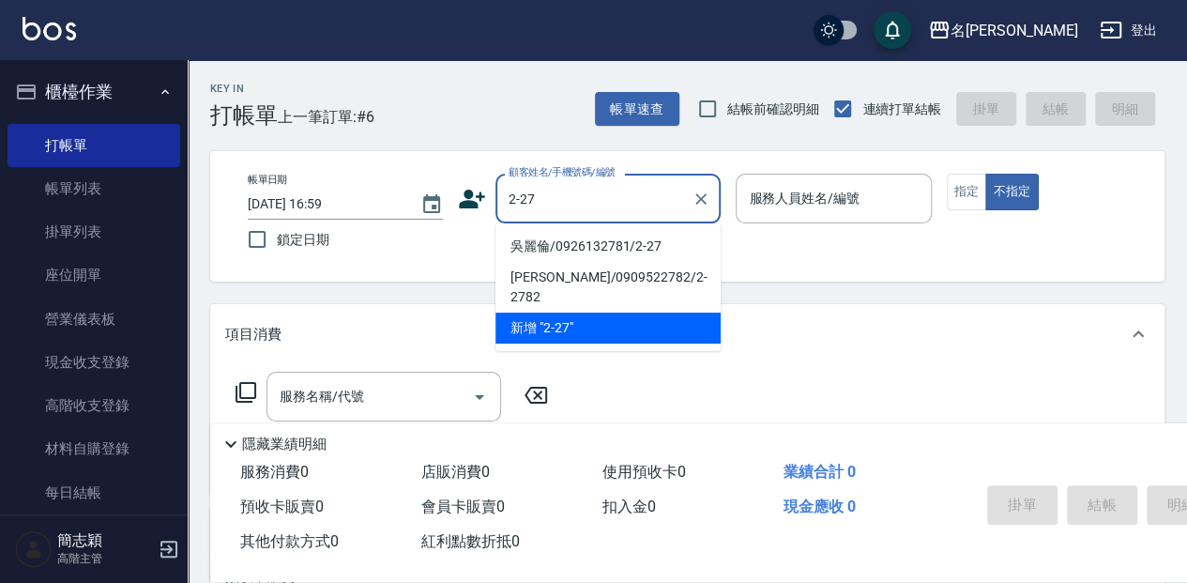
click at [611, 246] on li "吳麗倫/0926132781/2-27" at bounding box center [608, 246] width 225 height 31
type input "吳麗倫/0926132781/2-27"
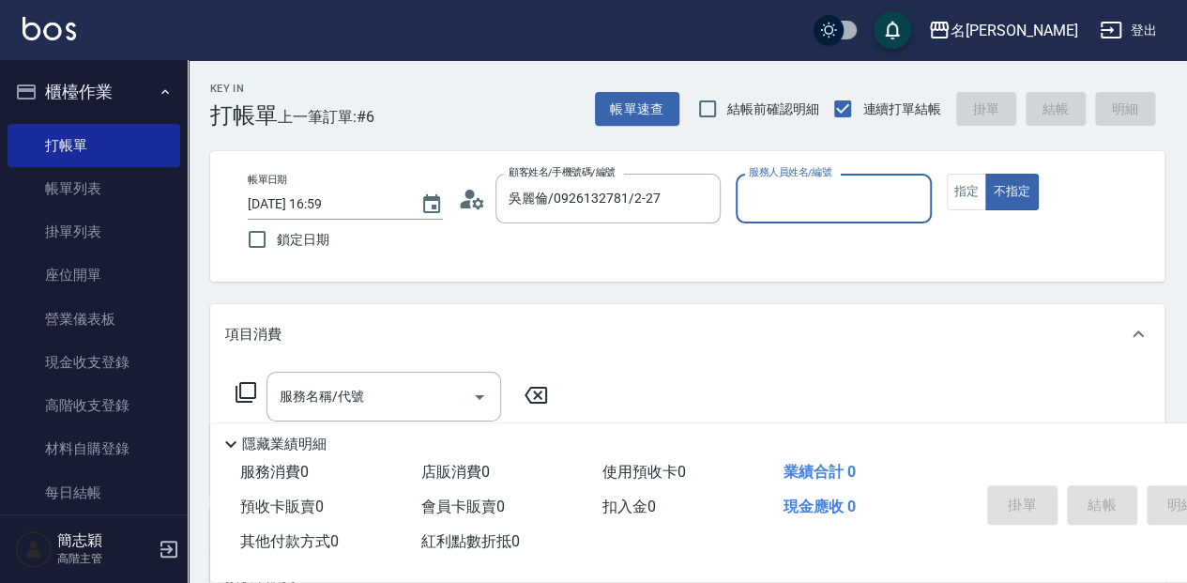
type input "[PERSON_NAME]-2"
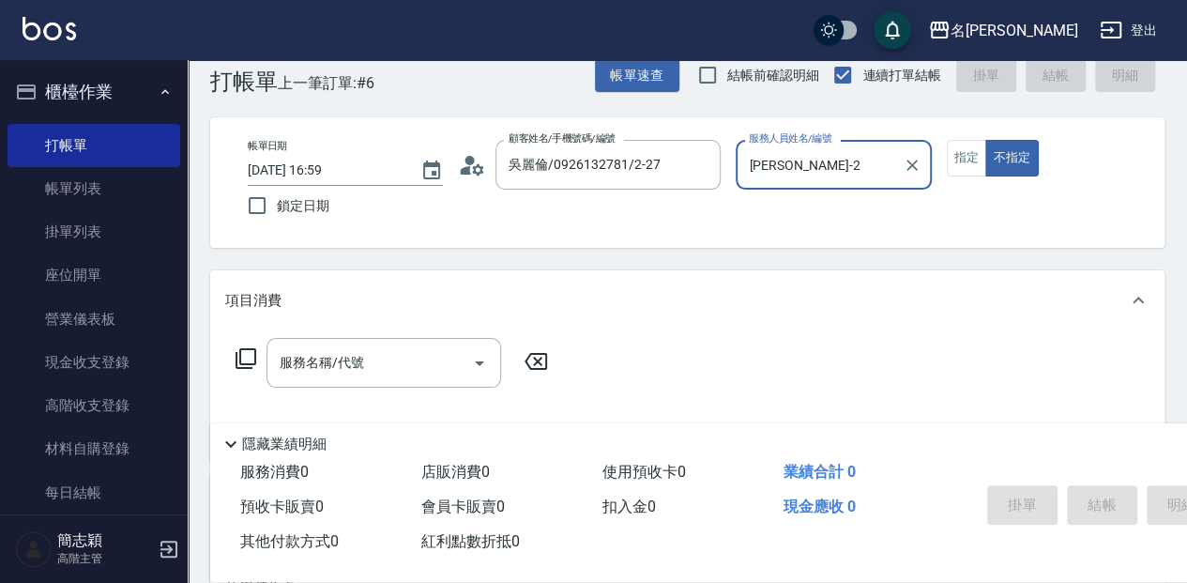
scroll to position [62, 0]
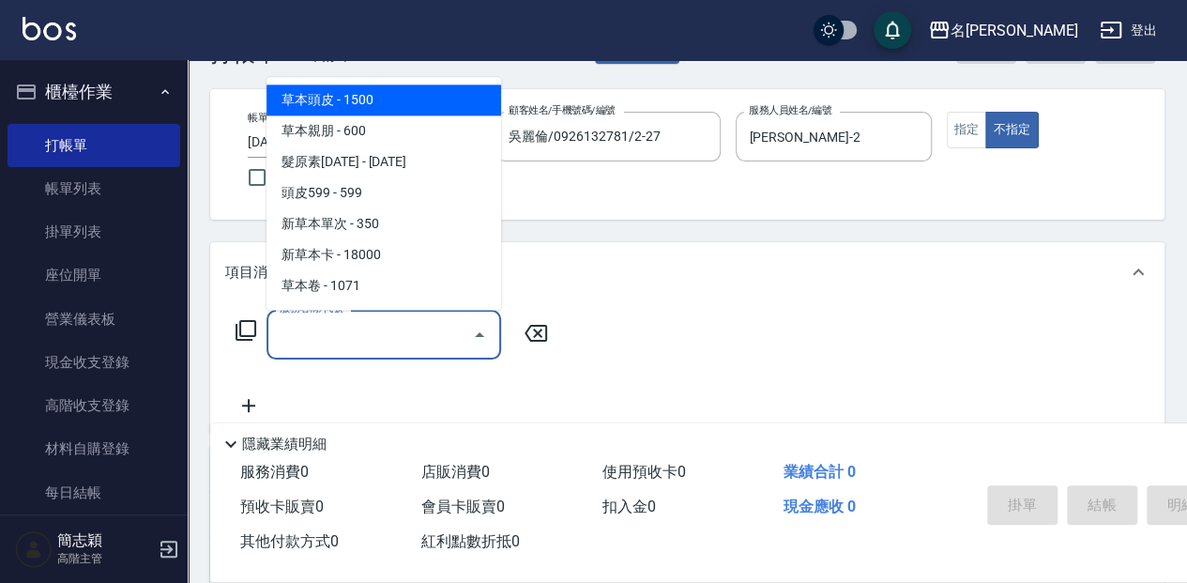
click at [384, 323] on input "服務名稱/代號" at bounding box center [370, 334] width 190 height 33
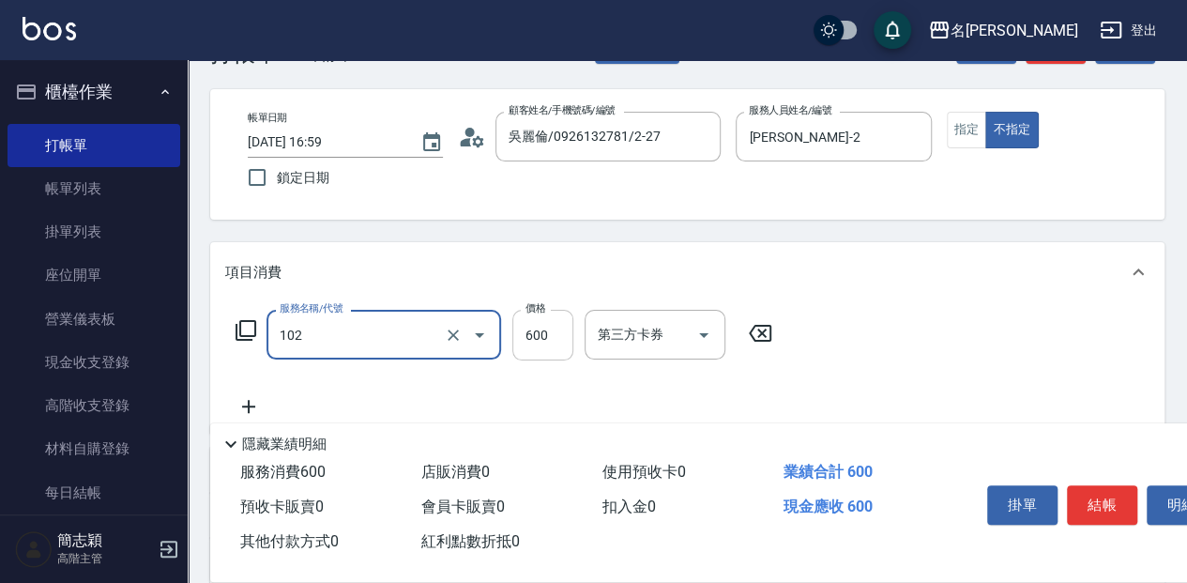
type input "草本親朋(102)"
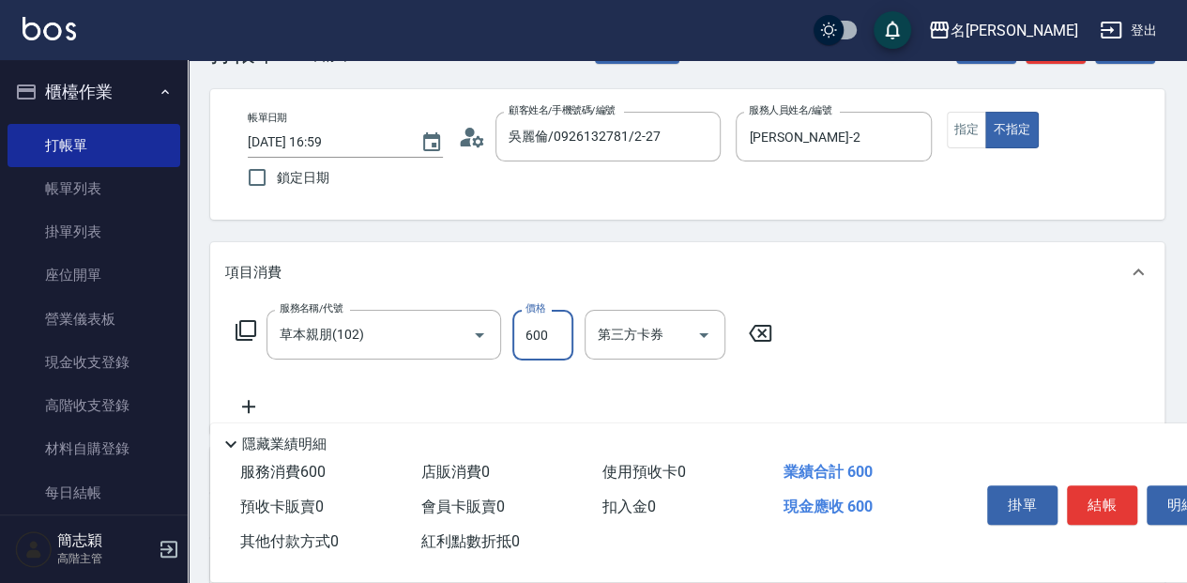
click at [541, 330] on input "600" at bounding box center [543, 335] width 61 height 51
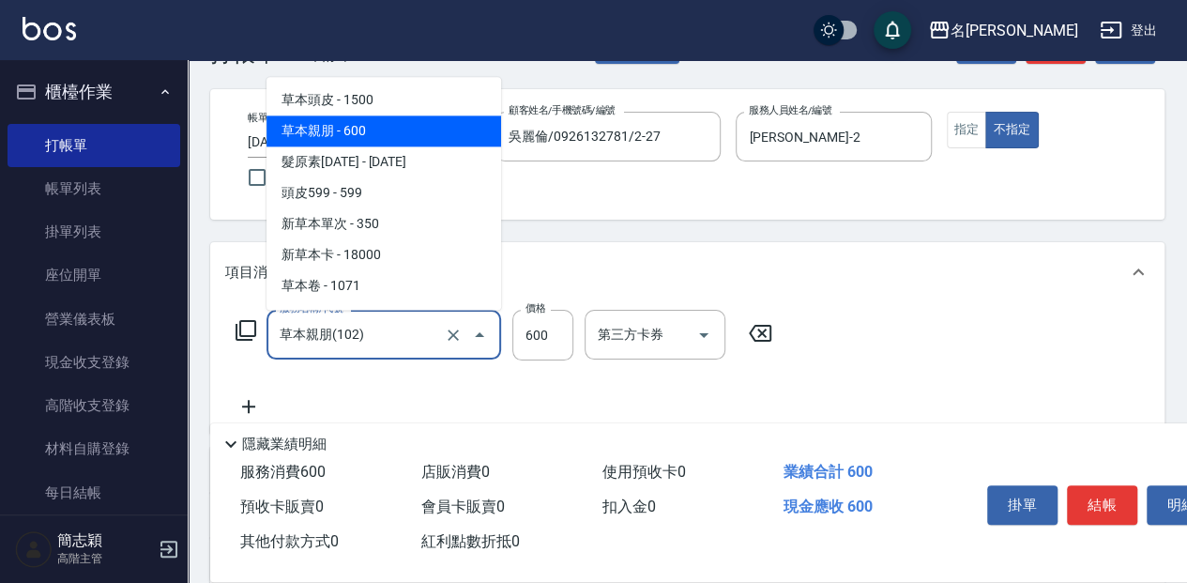
click at [392, 330] on input "草本親朋(102)" at bounding box center [357, 334] width 165 height 33
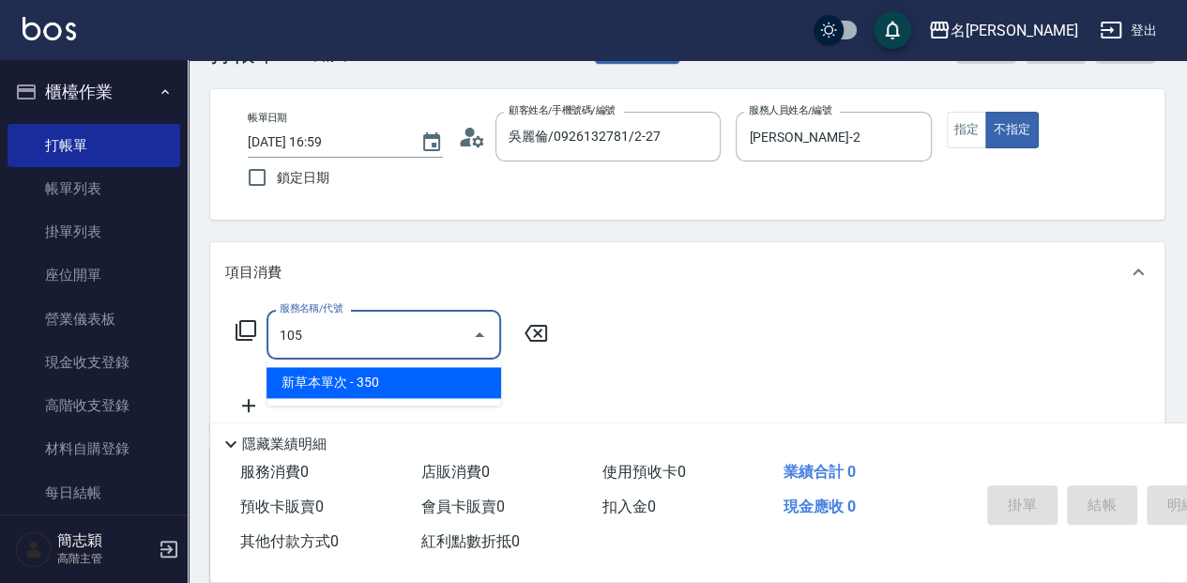
click at [421, 387] on span "新草本單次 - 350" at bounding box center [384, 382] width 235 height 31
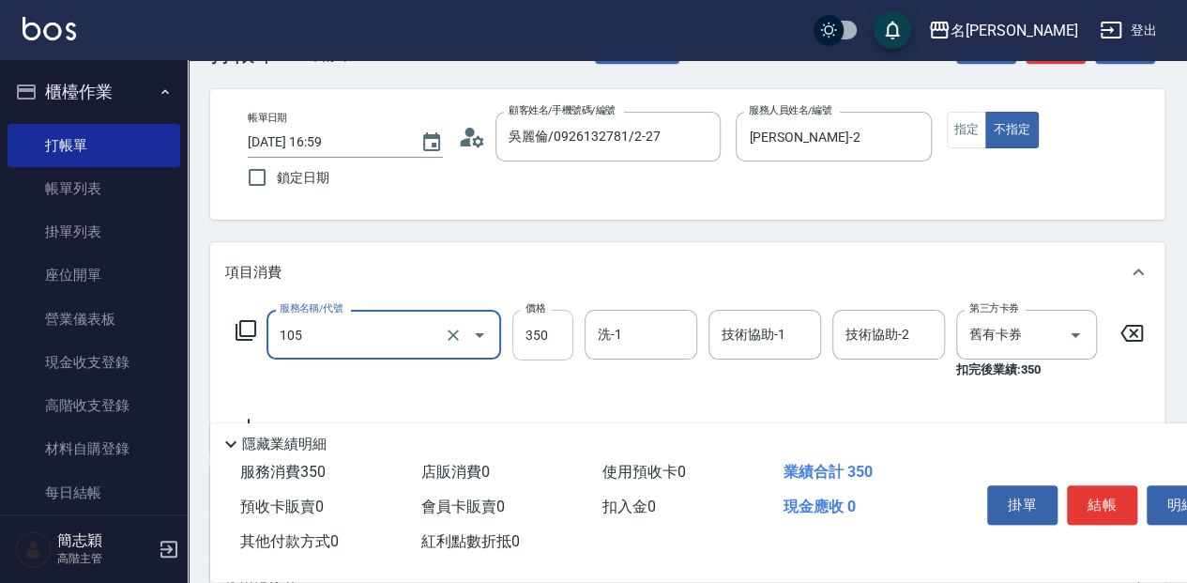
type input "新草本單次(105)"
click at [549, 332] on input "350" at bounding box center [543, 335] width 61 height 51
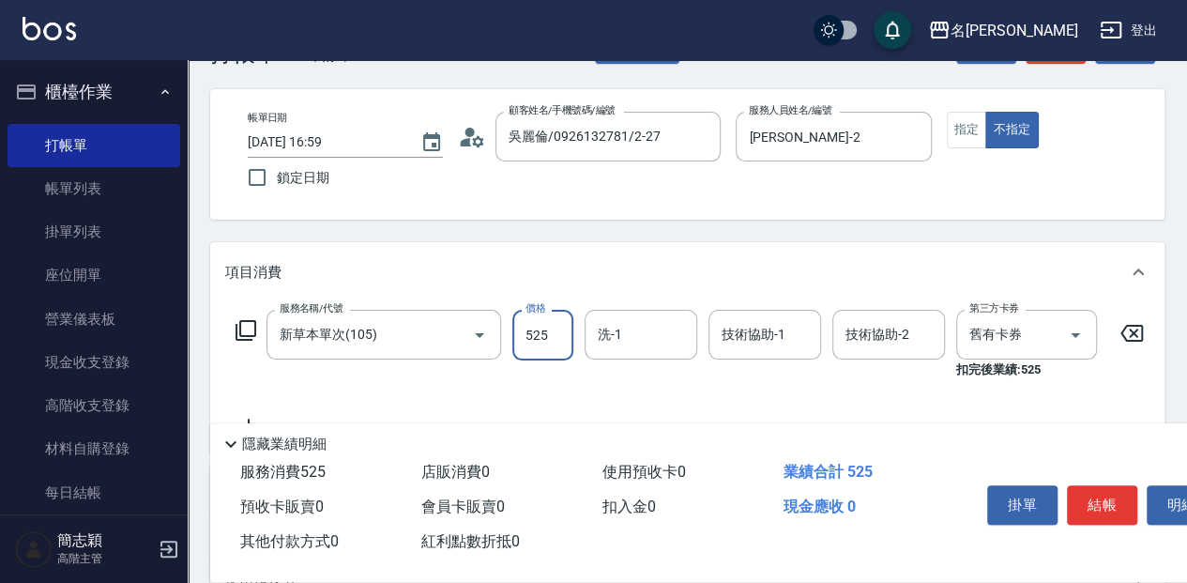
type input "525"
click at [637, 325] on input "洗-1" at bounding box center [641, 334] width 96 height 33
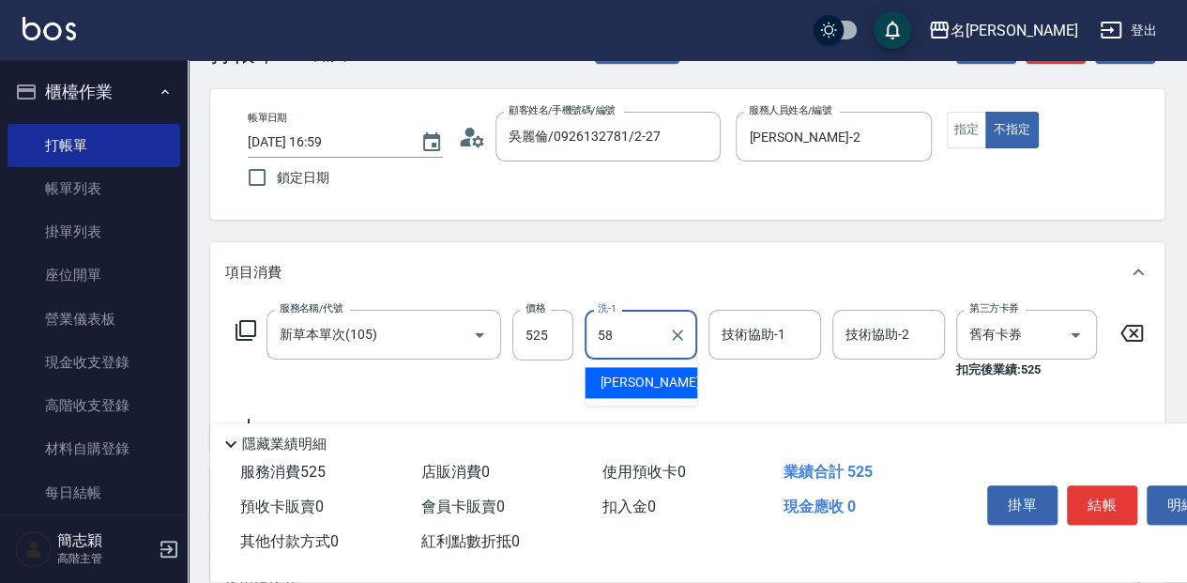
drag, startPoint x: 651, startPoint y: 381, endPoint x: 676, endPoint y: 375, distance: 25.0
click at [654, 381] on div "[PERSON_NAME] -58" at bounding box center [641, 382] width 113 height 31
type input "[PERSON_NAME]-58"
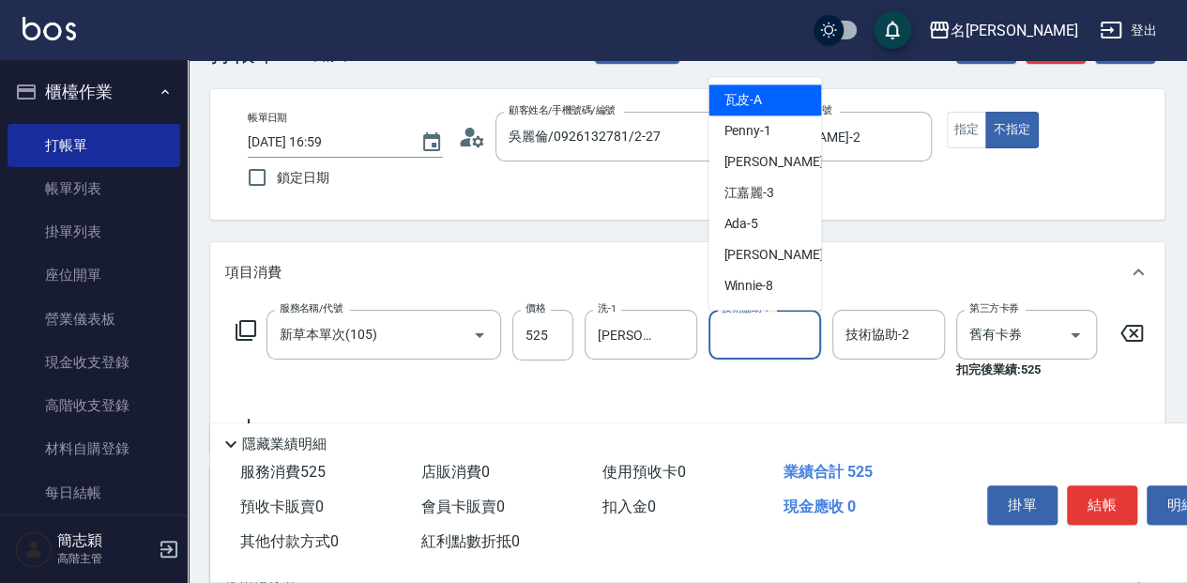
click at [774, 334] on input "技術協助-1" at bounding box center [765, 334] width 96 height 33
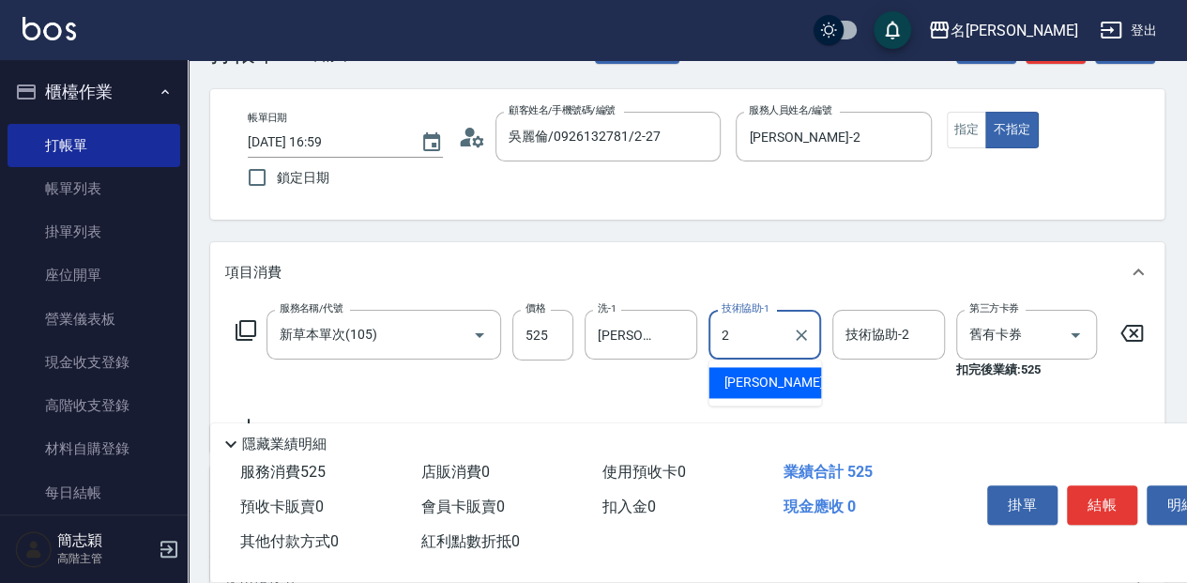
click at [782, 378] on div "[PERSON_NAME] -2" at bounding box center [765, 382] width 113 height 31
type input "[PERSON_NAME]-2"
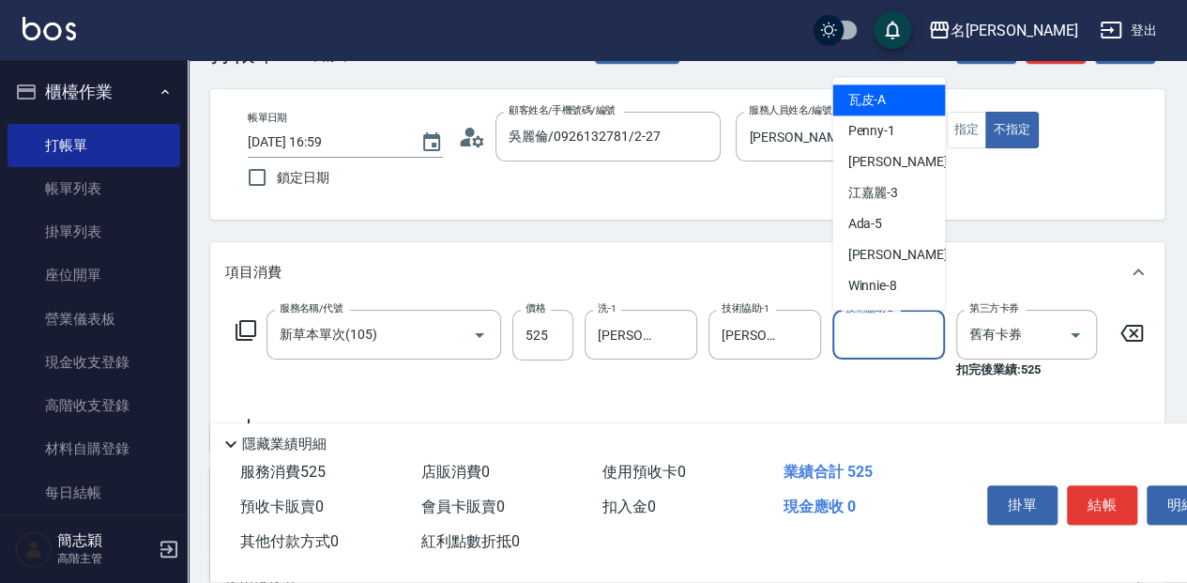
click at [892, 335] on input "技術協助-2" at bounding box center [889, 334] width 96 height 33
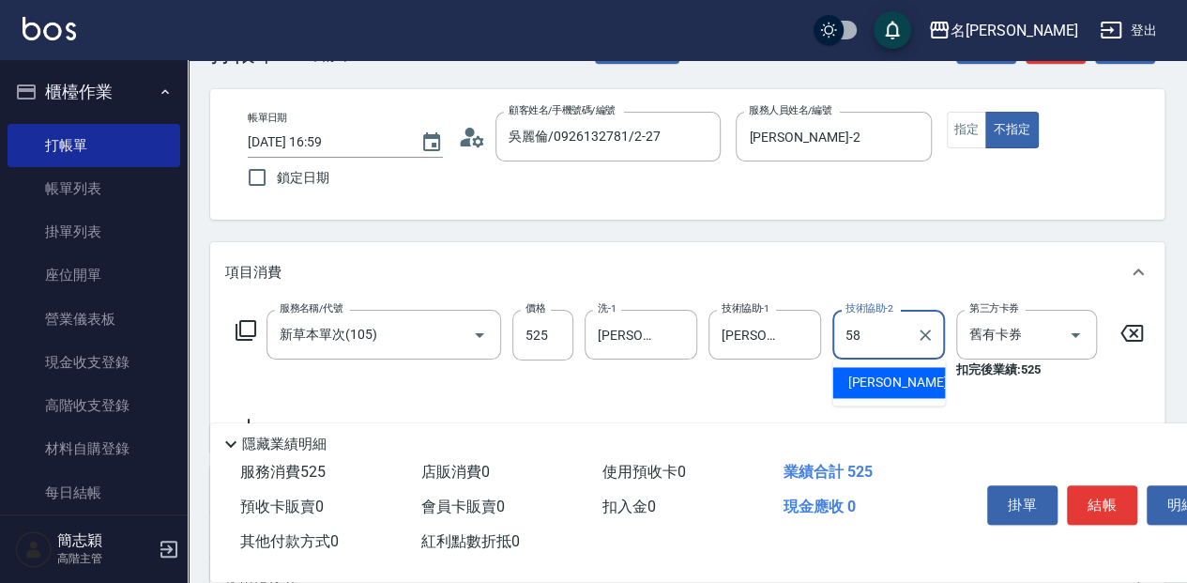
click at [892, 383] on span "[PERSON_NAME] -58" at bounding box center [907, 383] width 118 height 20
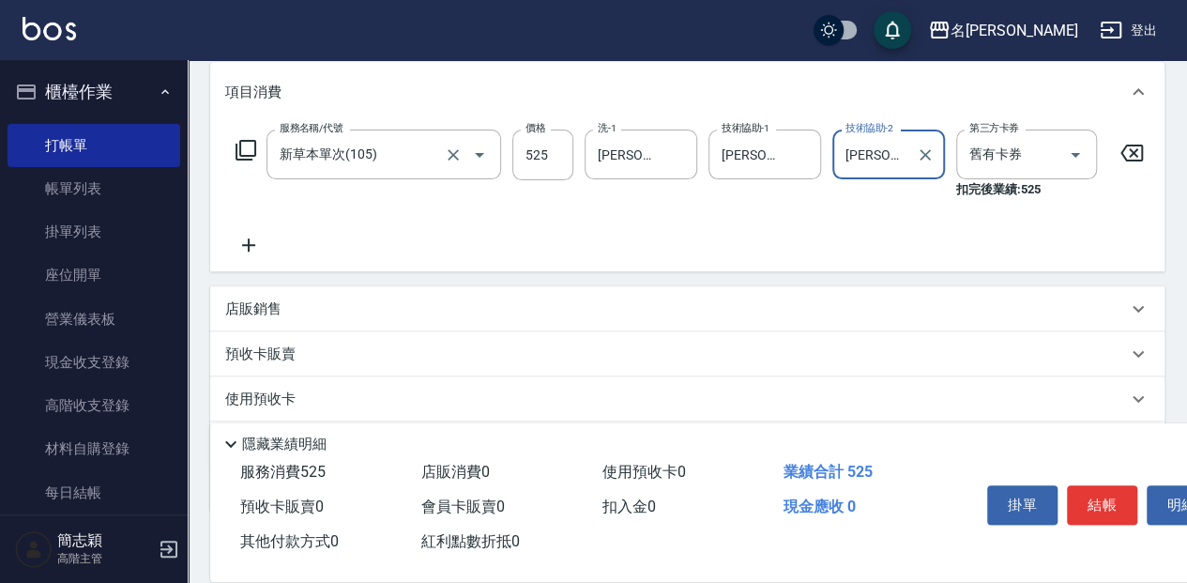
scroll to position [250, 0]
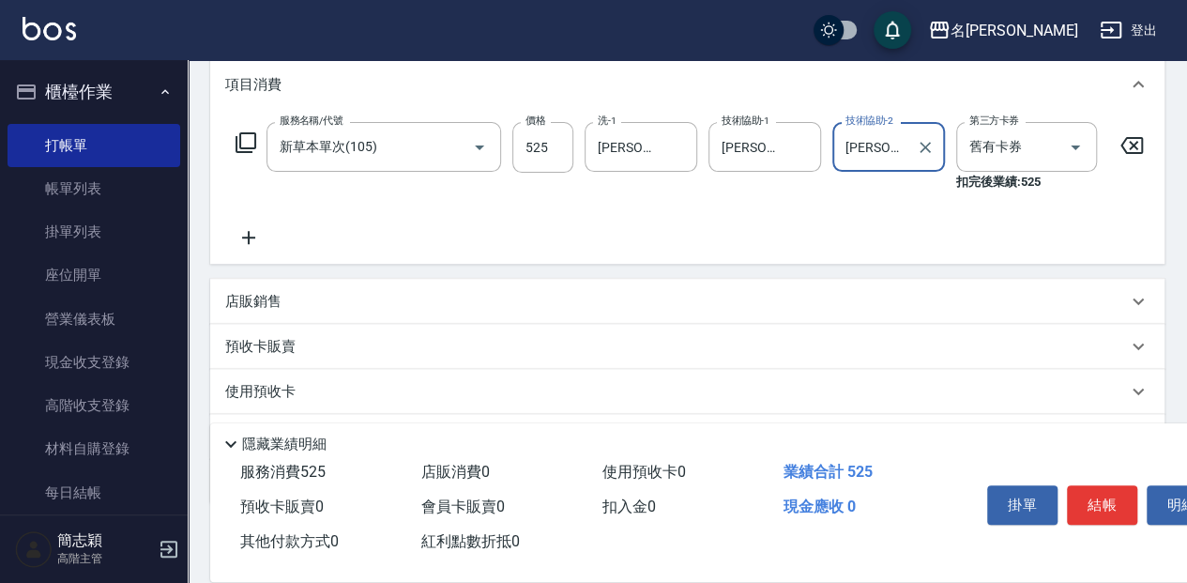
type input "[PERSON_NAME]-58"
click at [259, 242] on icon at bounding box center [248, 237] width 47 height 23
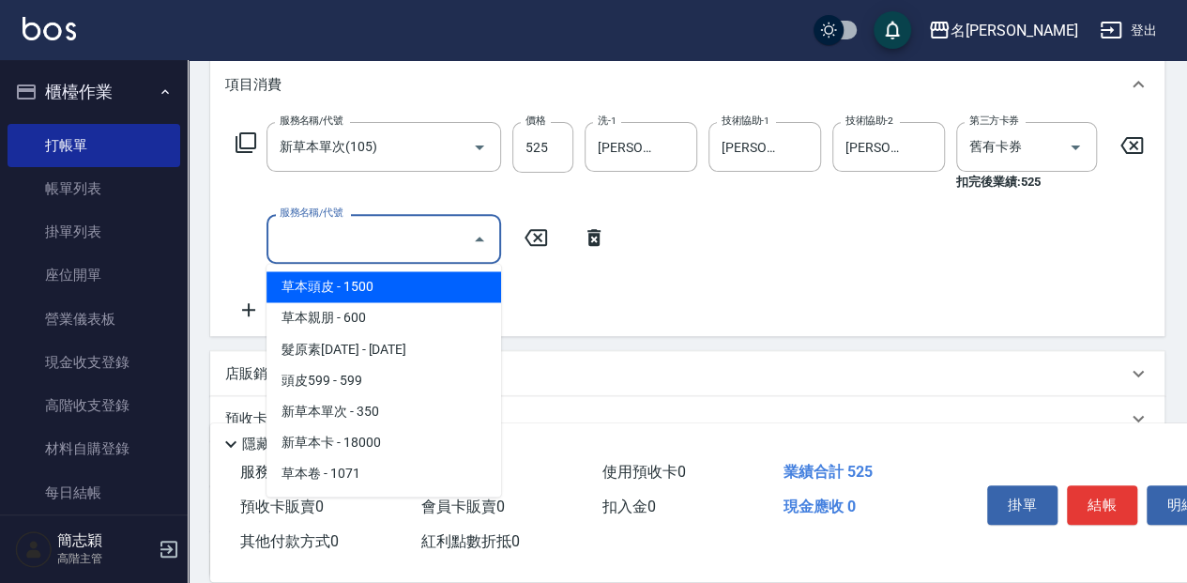
click at [364, 242] on input "服務名稱/代號" at bounding box center [370, 238] width 190 height 33
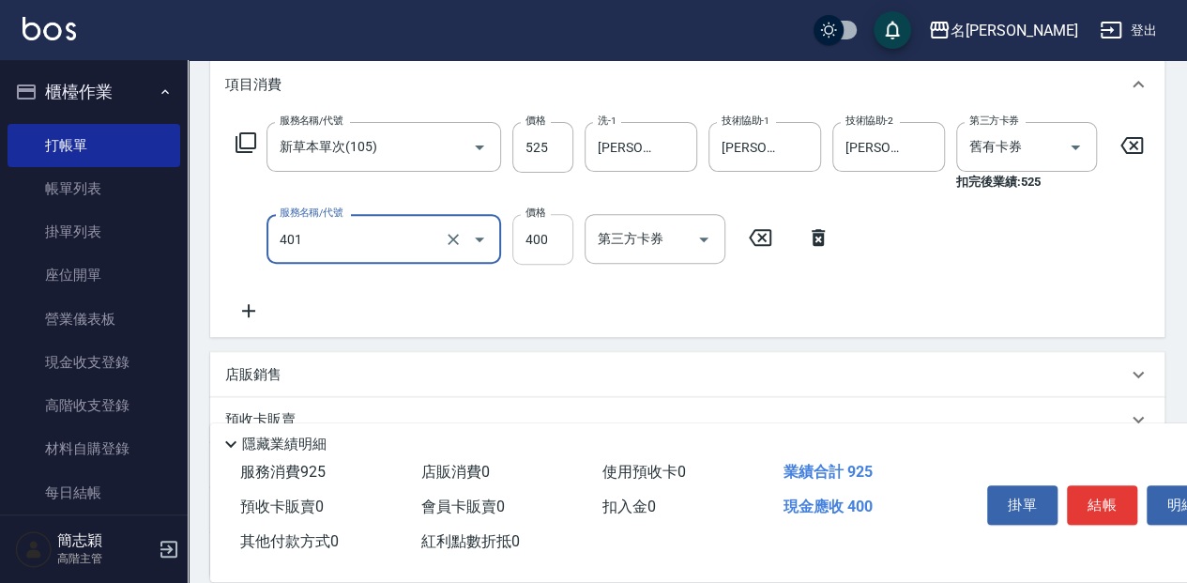
type input "剪髮(400)(401)"
click at [551, 238] on input "400" at bounding box center [543, 239] width 61 height 51
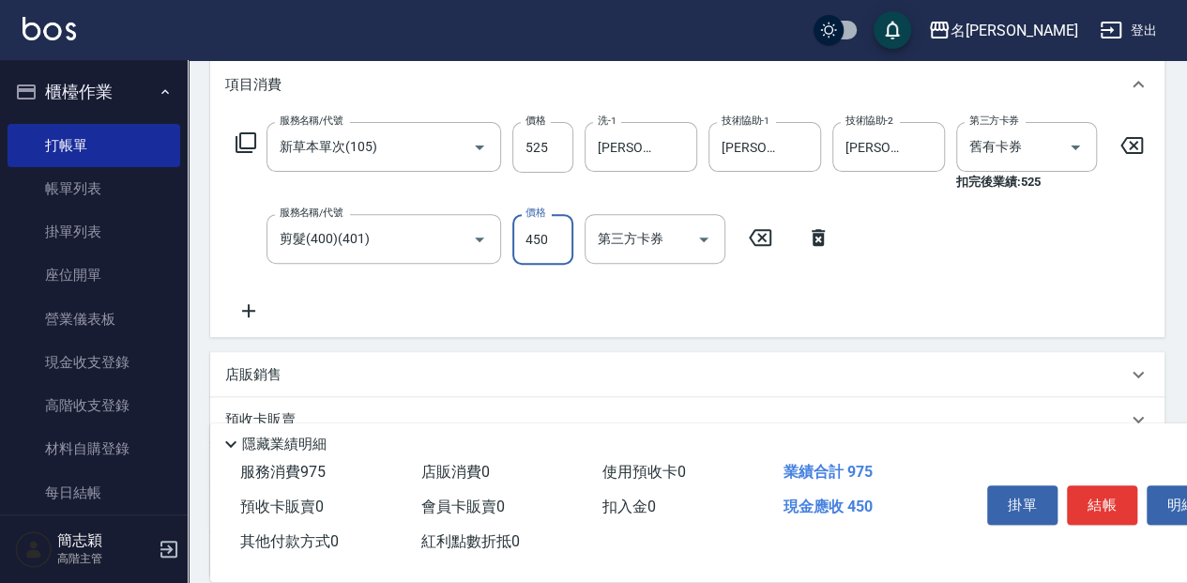
type input "450"
drag, startPoint x: 1098, startPoint y: 498, endPoint x: 1094, endPoint y: 468, distance: 29.5
click at [1098, 497] on button "結帳" at bounding box center [1102, 504] width 70 height 39
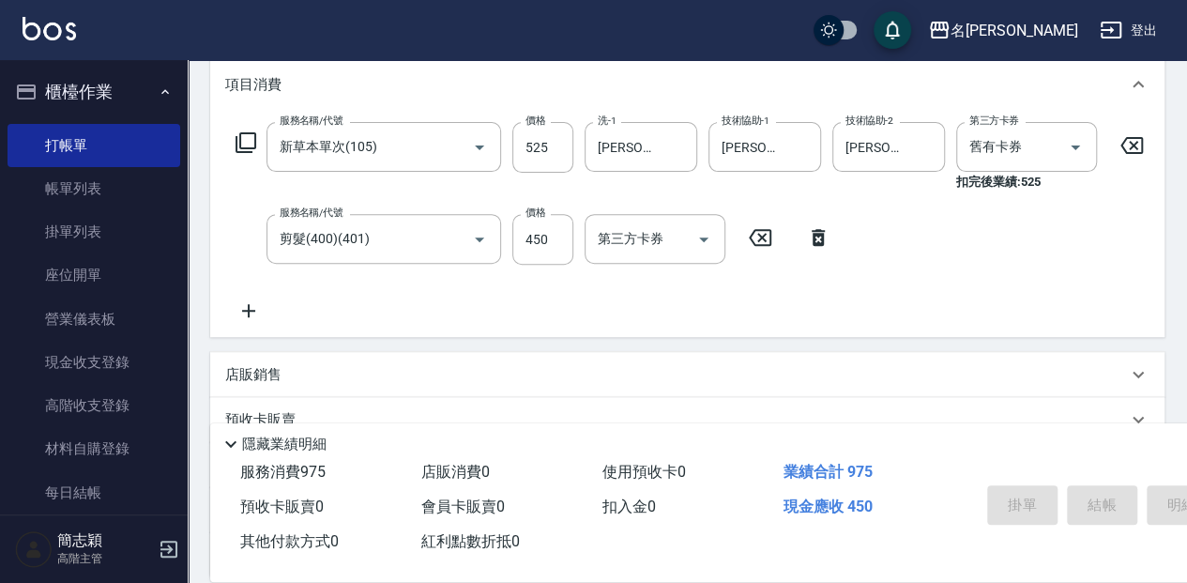
type input "[DATE] 17:00"
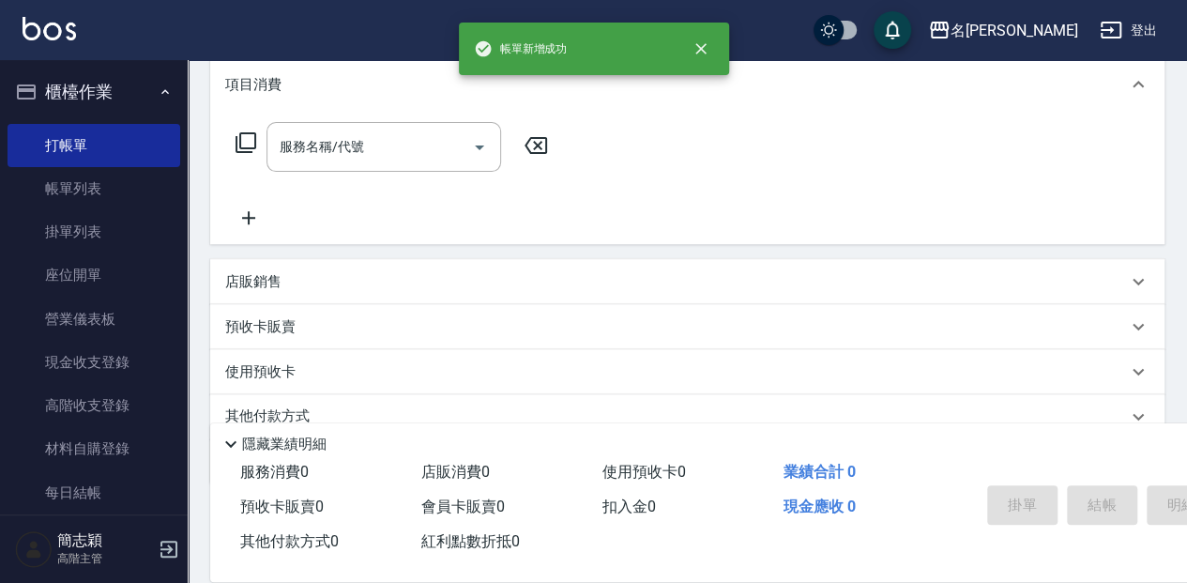
scroll to position [0, 0]
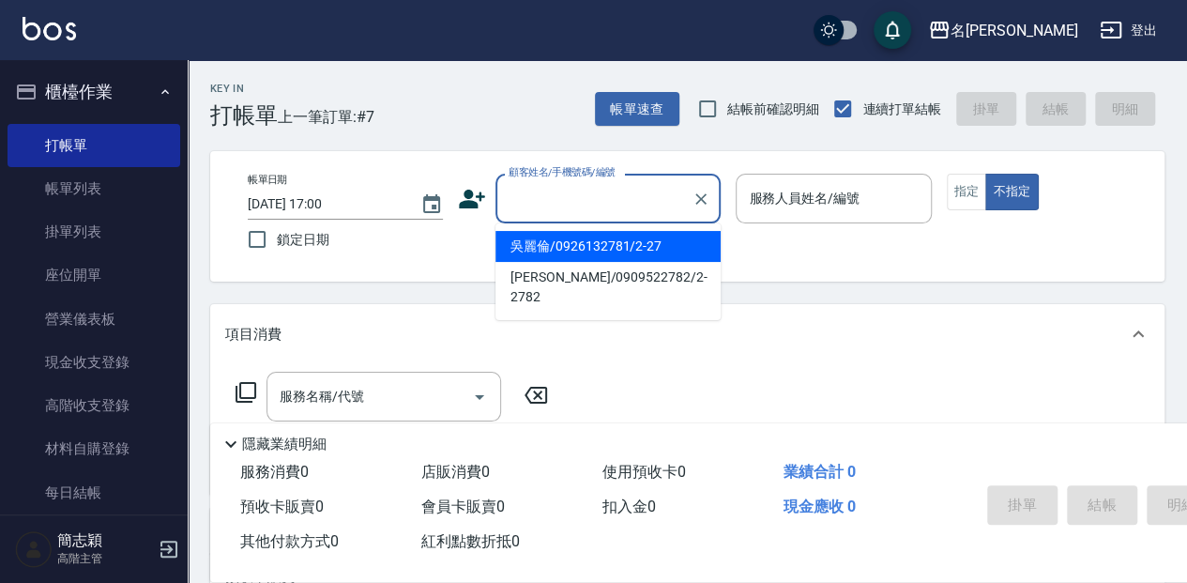
click at [618, 197] on input "顧客姓名/手機號碼/編號" at bounding box center [594, 198] width 180 height 33
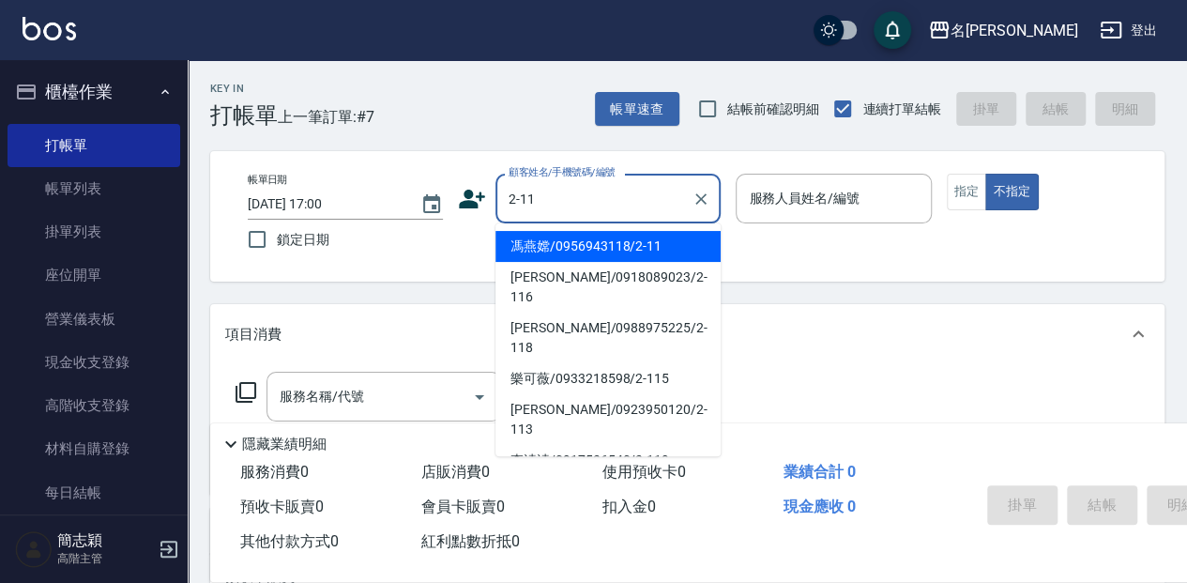
click at [608, 243] on li "馮燕嫦/0956943118/2-11" at bounding box center [608, 246] width 225 height 31
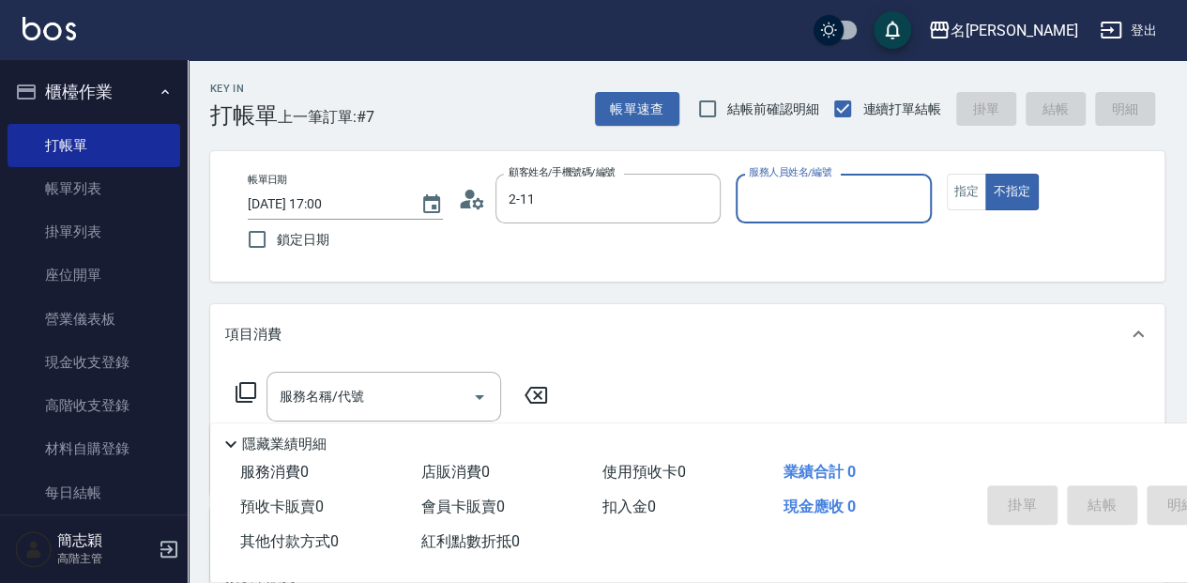
type input "馮燕嫦/0956943118/2-11"
type input "[PERSON_NAME]-2"
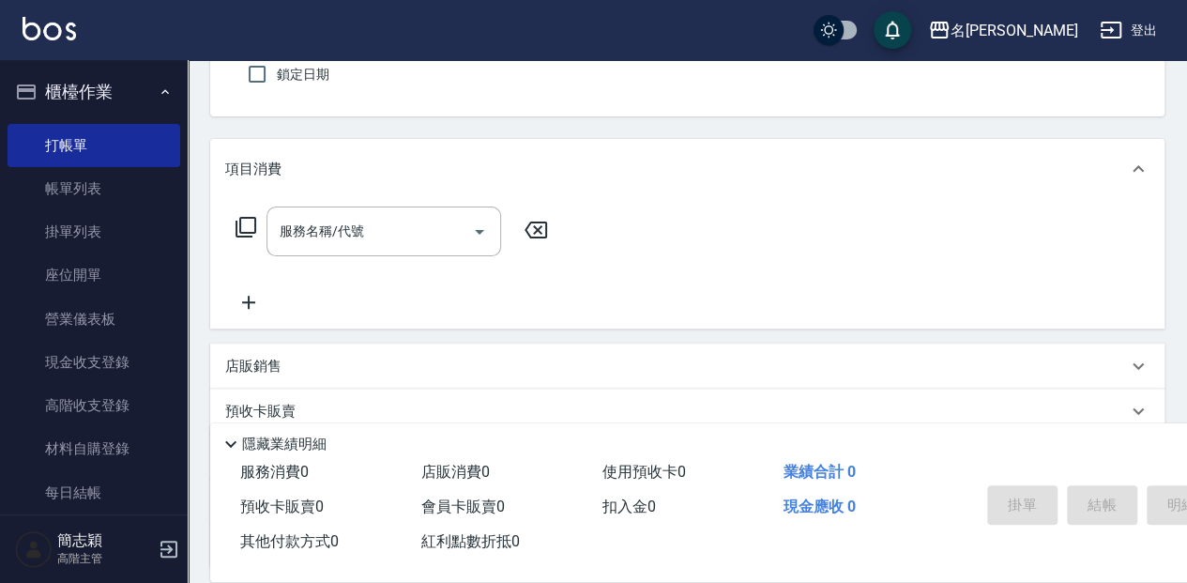
scroll to position [188, 0]
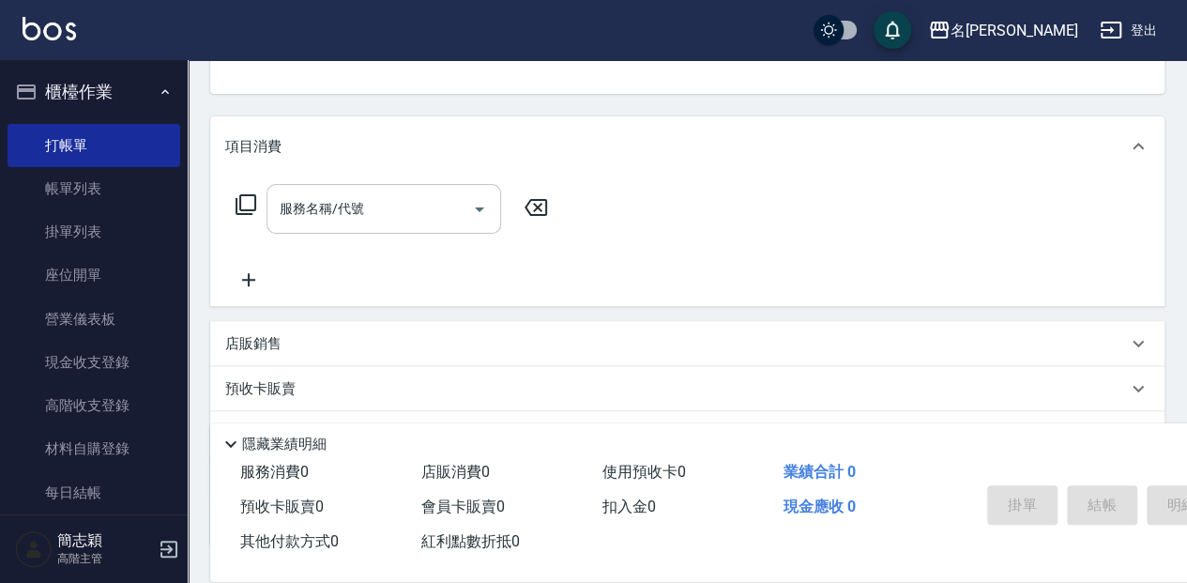
click at [396, 207] on input "服務名稱/代號" at bounding box center [370, 208] width 190 height 33
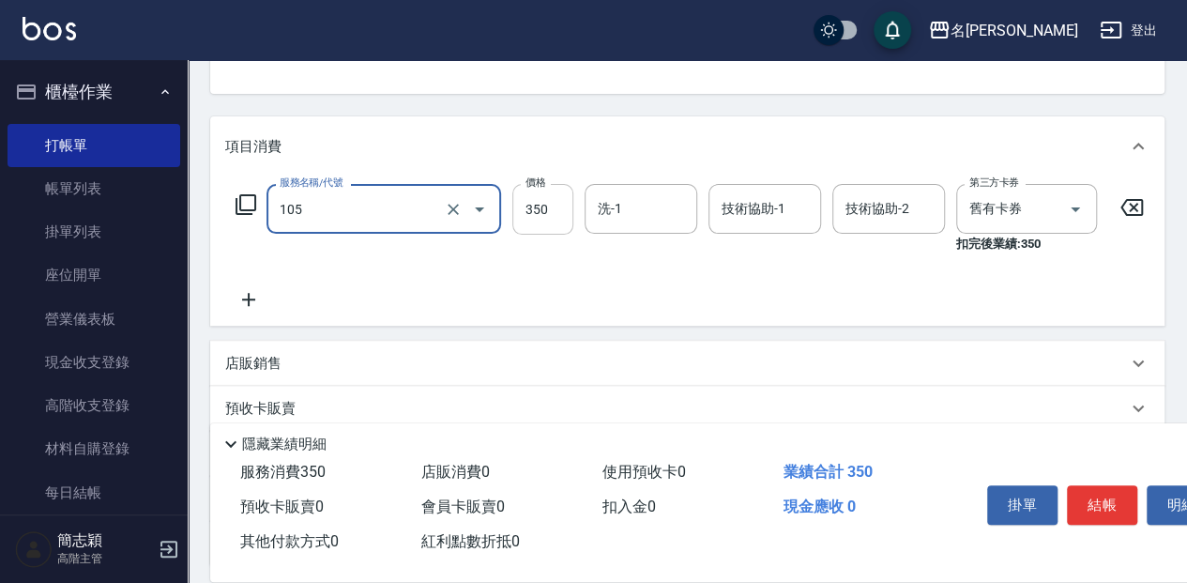
type input "新草本單次(105)"
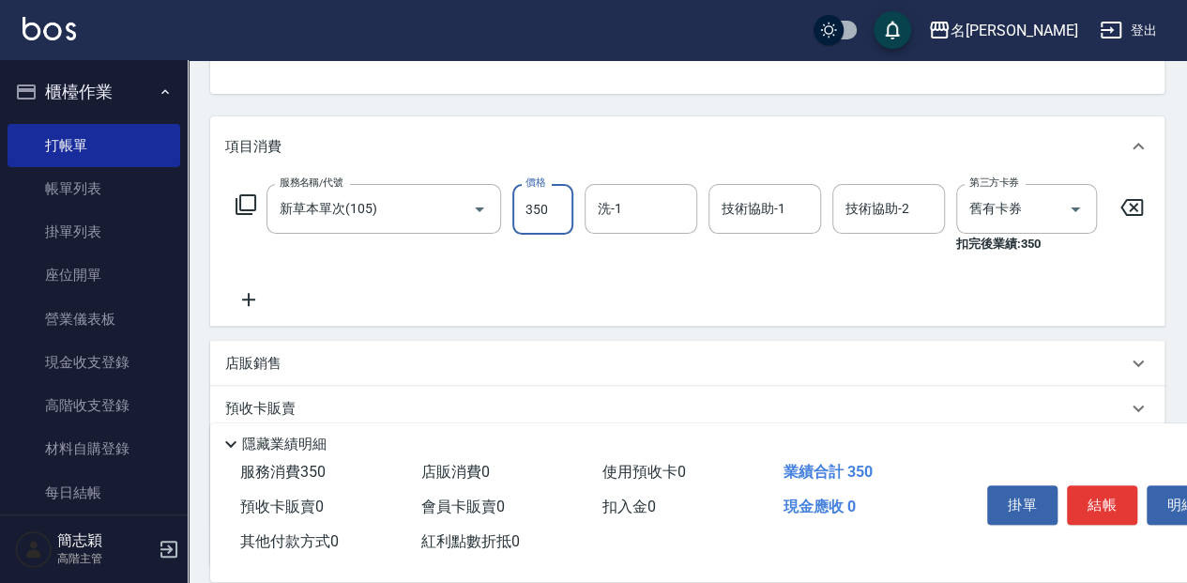
click at [543, 205] on input "350" at bounding box center [543, 209] width 61 height 51
type input "525"
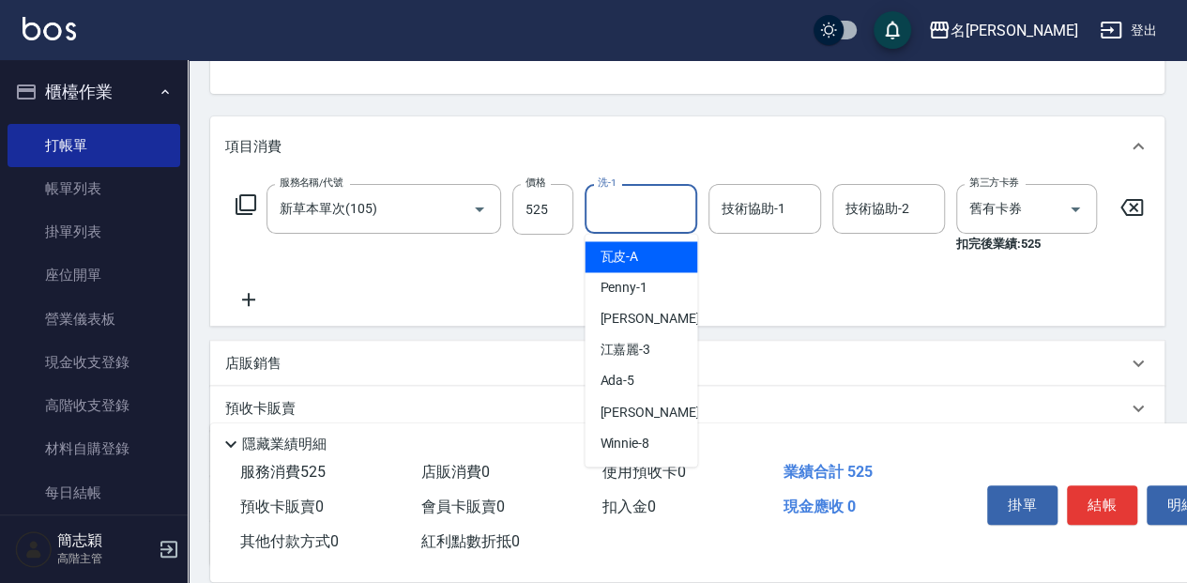
click at [634, 209] on input "洗-1" at bounding box center [641, 208] width 96 height 33
drag, startPoint x: 666, startPoint y: 254, endPoint x: 687, endPoint y: 242, distance: 24.0
click at [670, 253] on div "品潔 -22" at bounding box center [641, 256] width 113 height 31
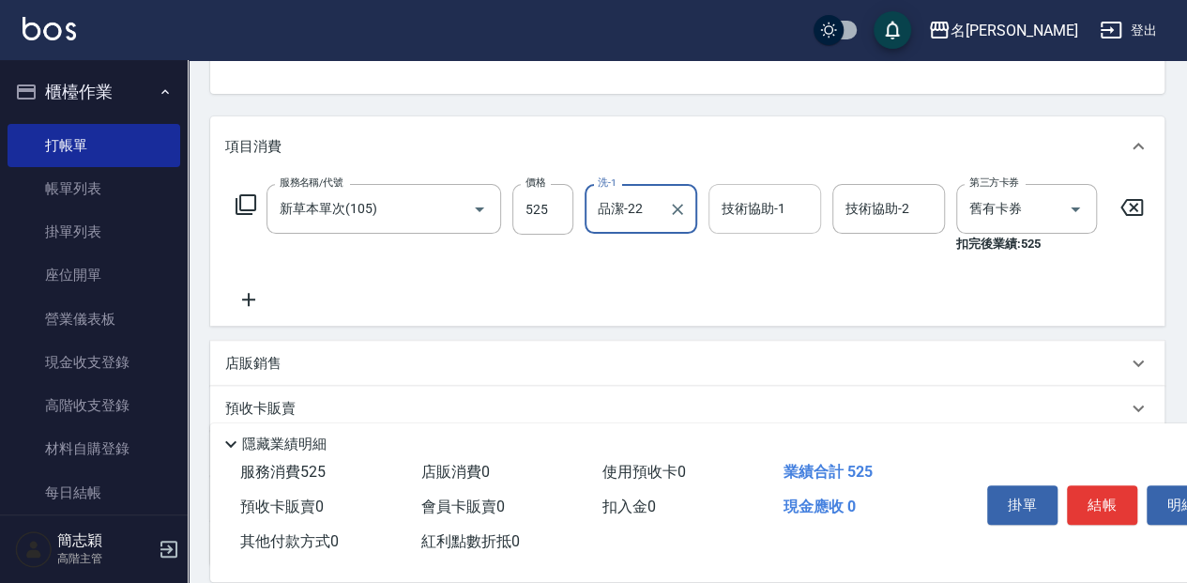
type input "品潔-22"
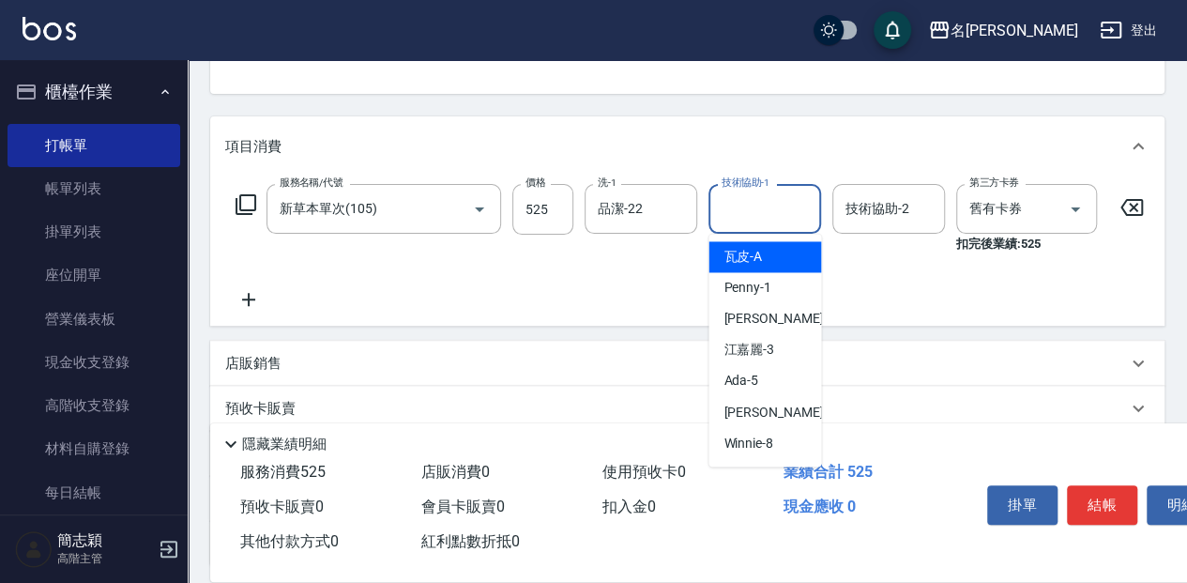
click at [756, 207] on input "技術協助-1" at bounding box center [765, 208] width 96 height 33
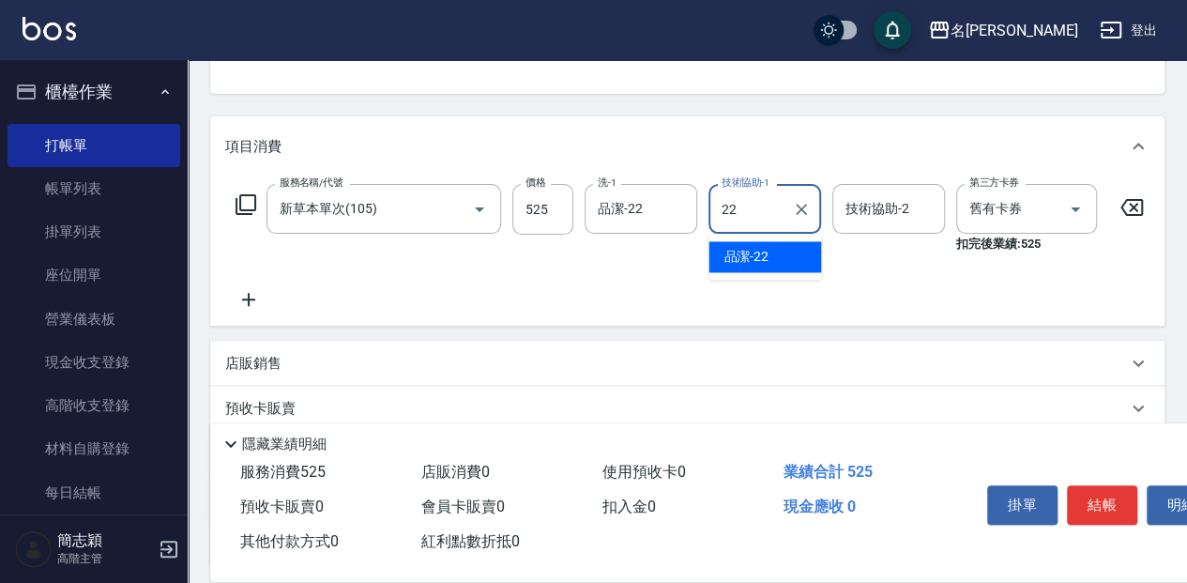
drag, startPoint x: 775, startPoint y: 267, endPoint x: 805, endPoint y: 253, distance: 32.8
click at [783, 264] on div "品潔 -22" at bounding box center [765, 256] width 113 height 31
type input "品潔-22"
click at [889, 218] on input "技術協助-2" at bounding box center [889, 208] width 96 height 33
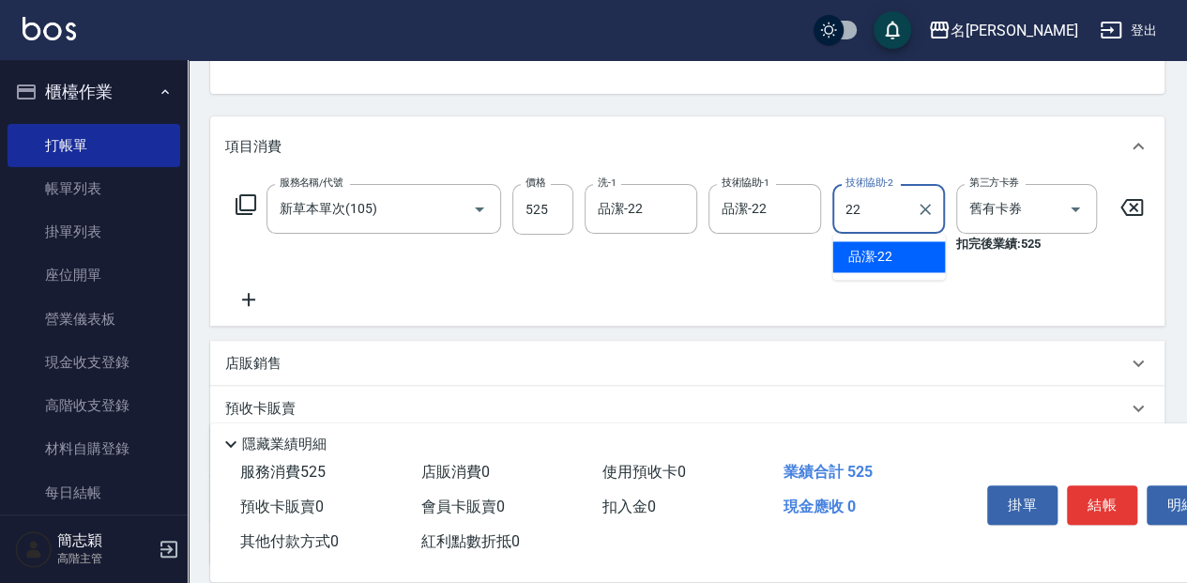
click at [888, 265] on span "品潔 -22" at bounding box center [870, 257] width 45 height 20
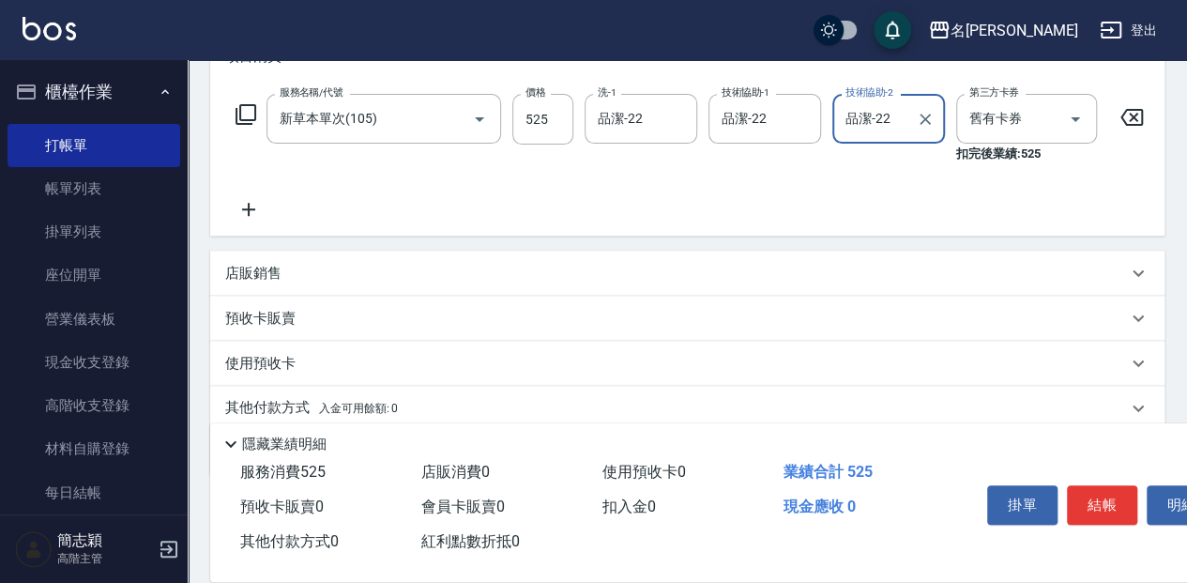
scroll to position [313, 0]
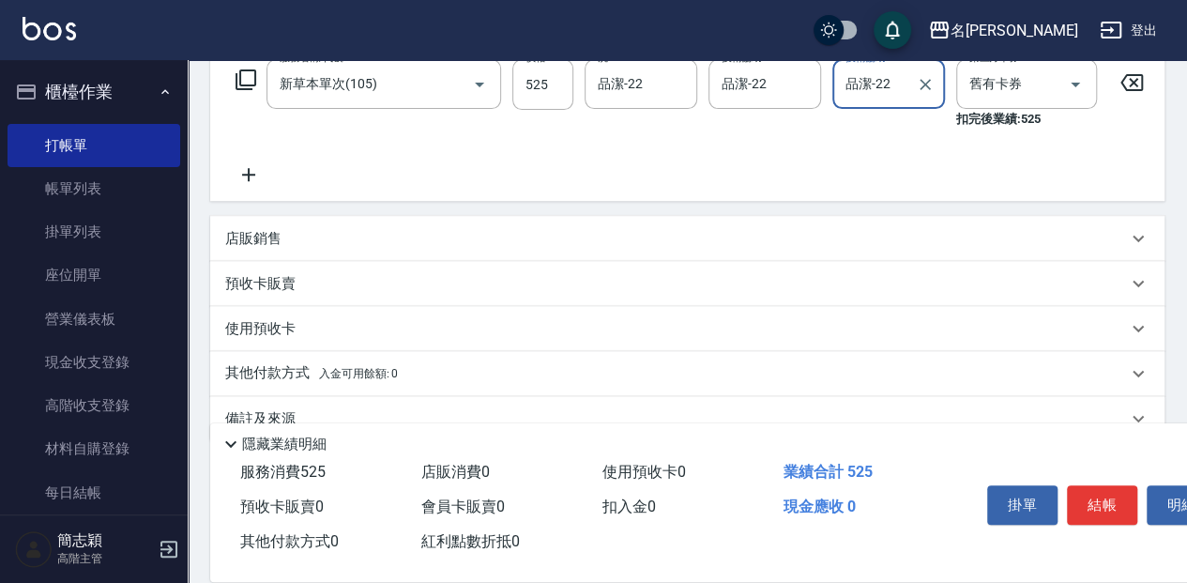
type input "品潔-22"
click at [257, 244] on p "店販銷售" at bounding box center [253, 239] width 56 height 20
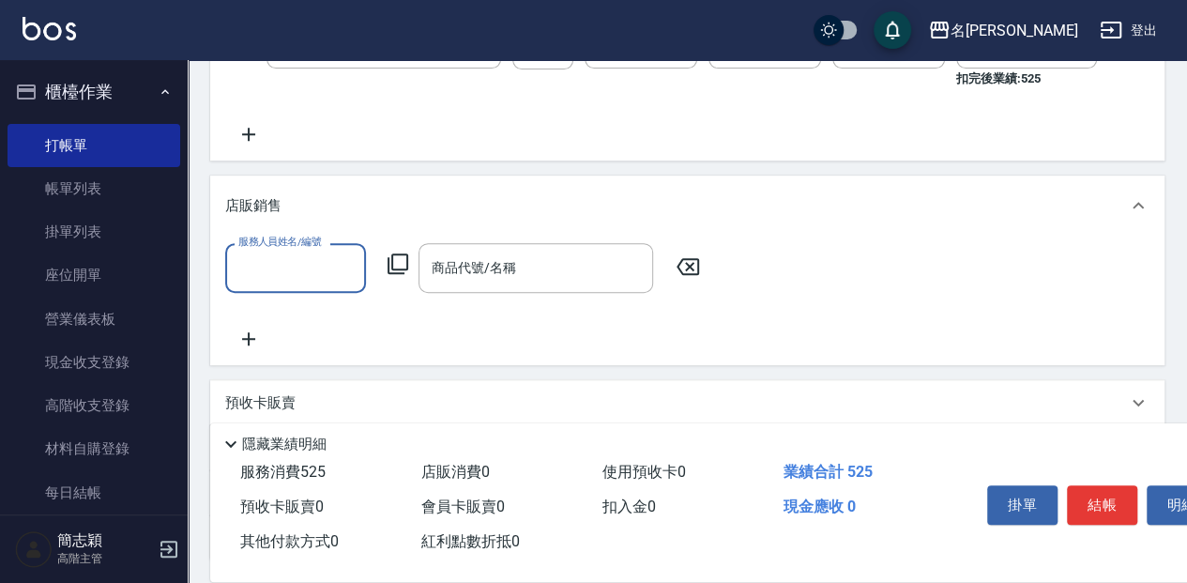
scroll to position [375, 0]
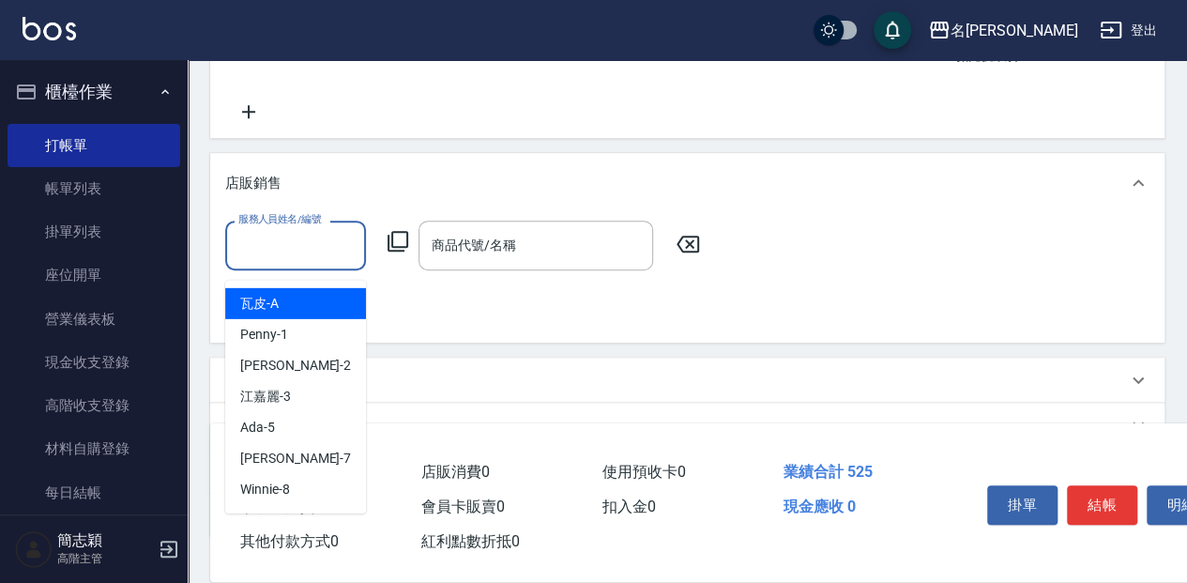
click at [278, 242] on input "服務人員姓名/編號" at bounding box center [296, 245] width 124 height 33
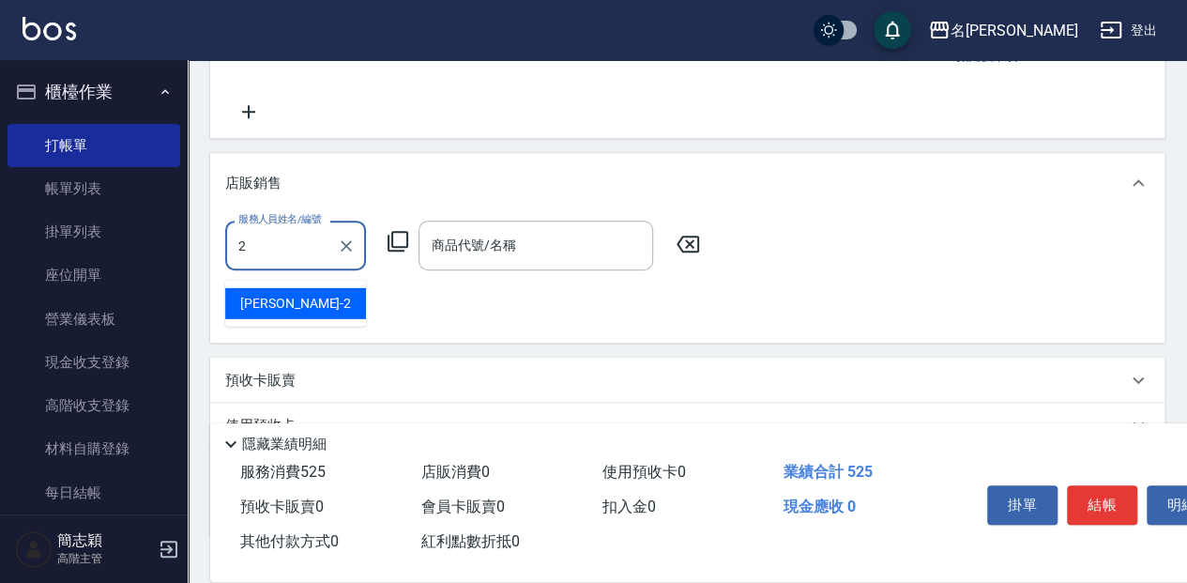
click at [329, 305] on div "[PERSON_NAME] -2" at bounding box center [295, 303] width 141 height 31
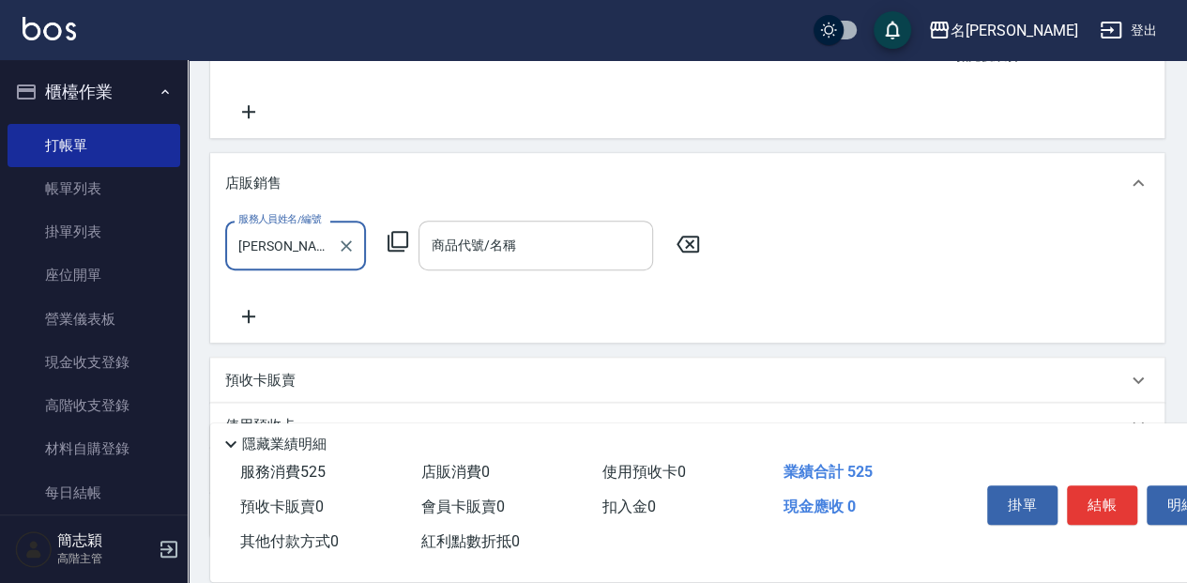
type input "[PERSON_NAME]-2"
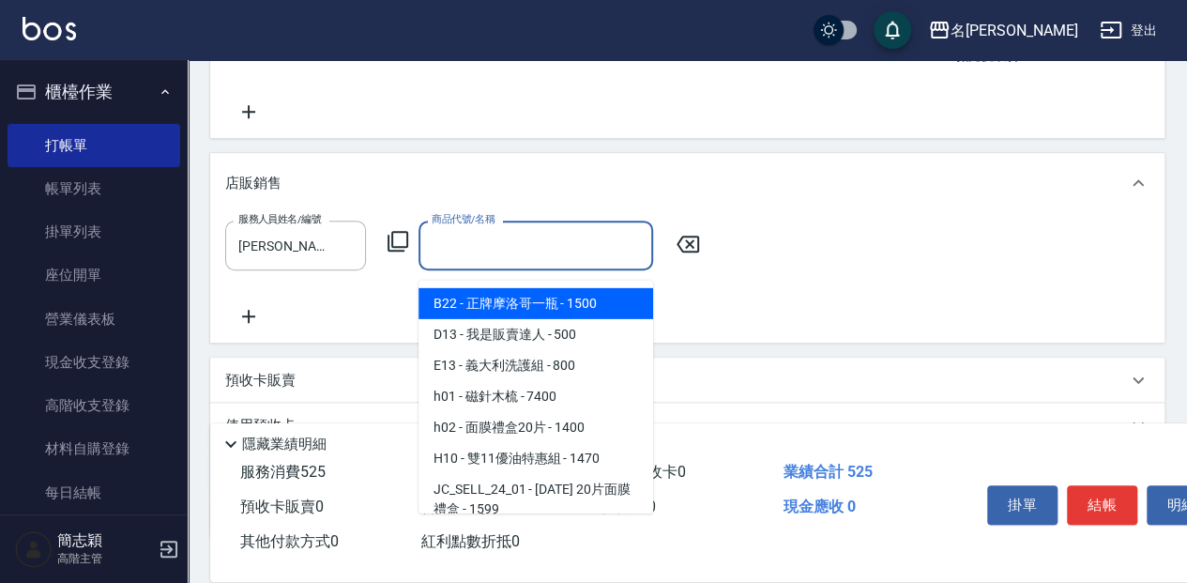
click at [546, 253] on input "商品代號/名稱" at bounding box center [536, 245] width 218 height 33
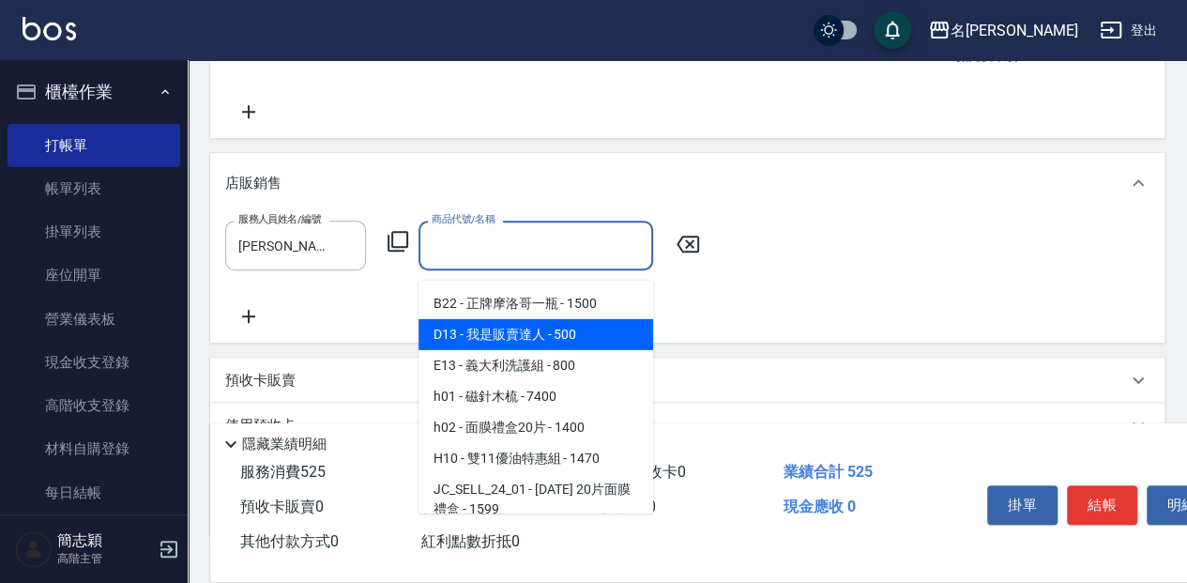
click at [574, 332] on span "D13 - 我是販賣達人 - 500" at bounding box center [536, 334] width 235 height 31
type input "我是販賣達人"
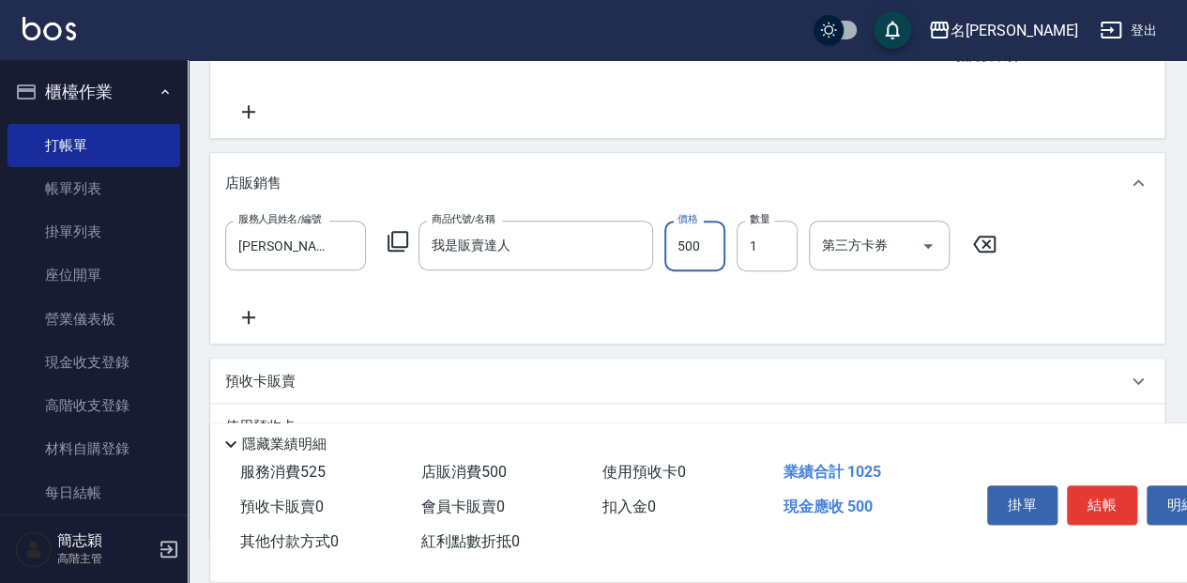
click at [693, 250] on input "500" at bounding box center [695, 246] width 61 height 51
type input "2200"
click at [1079, 496] on button "結帳" at bounding box center [1102, 504] width 70 height 39
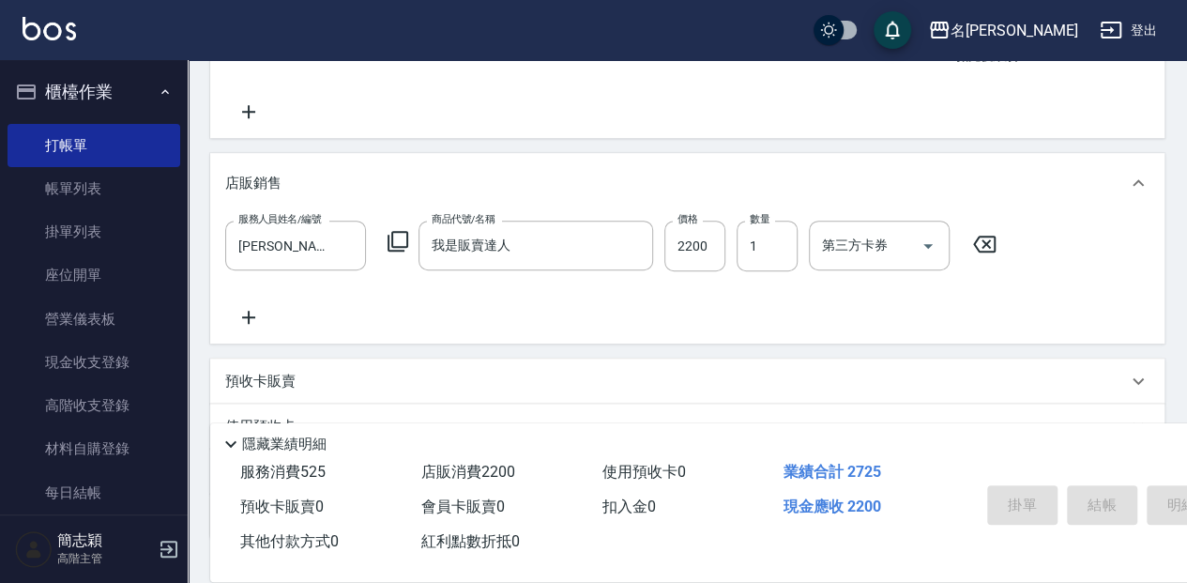
type input "[DATE] 17:01"
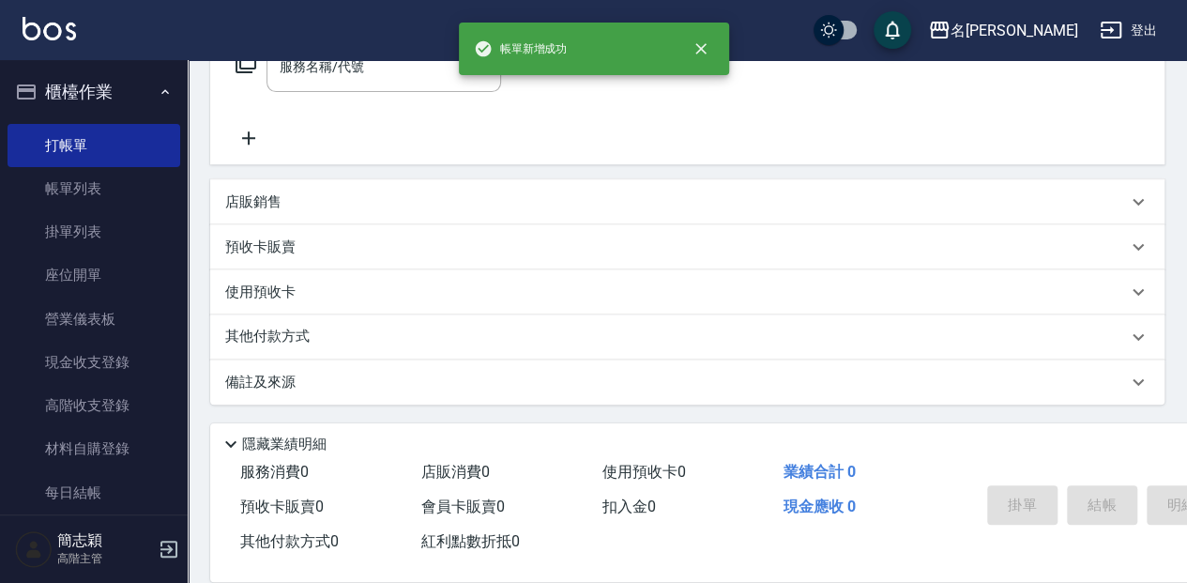
scroll to position [0, 0]
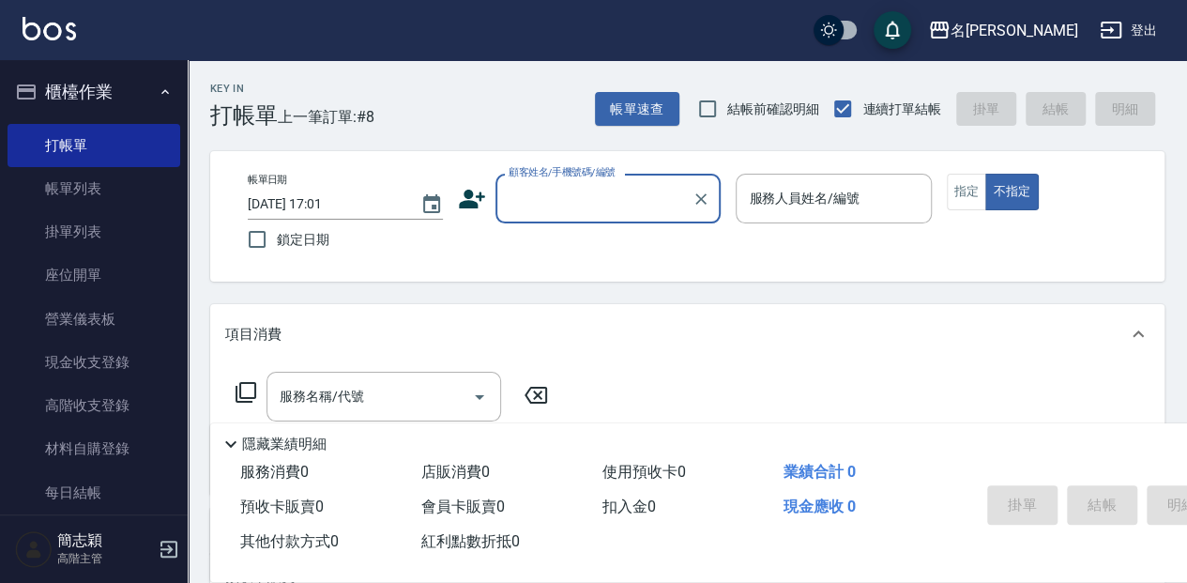
click at [594, 201] on input "顧客姓名/手機號碼/編號" at bounding box center [594, 198] width 180 height 33
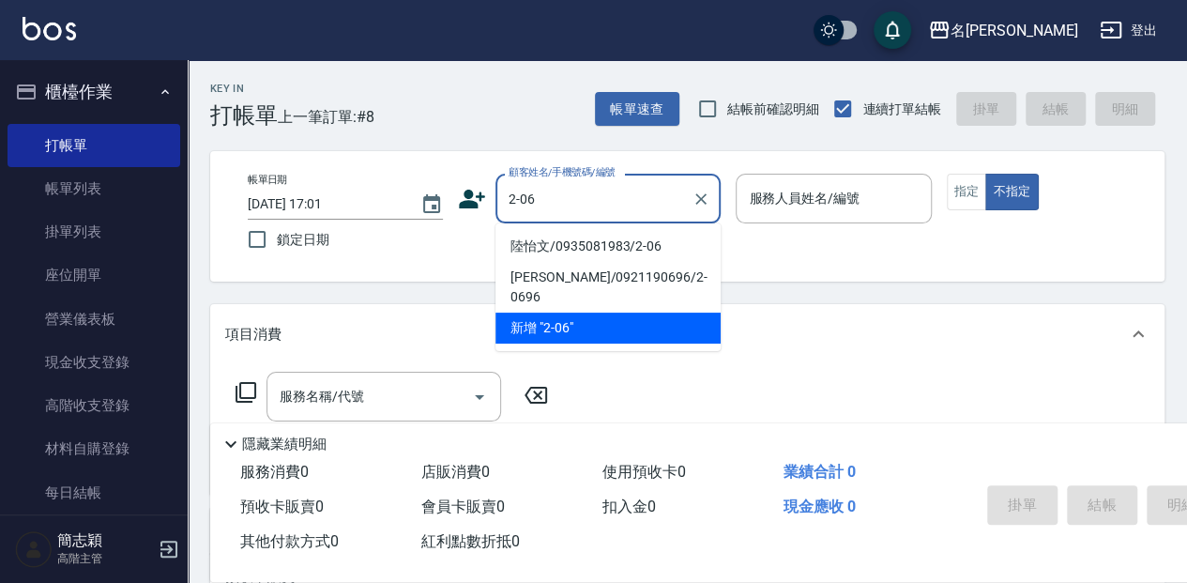
click at [552, 246] on li "陸怡文/0935081983/2-06" at bounding box center [608, 246] width 225 height 31
type input "陸怡文/0935081983/2-06"
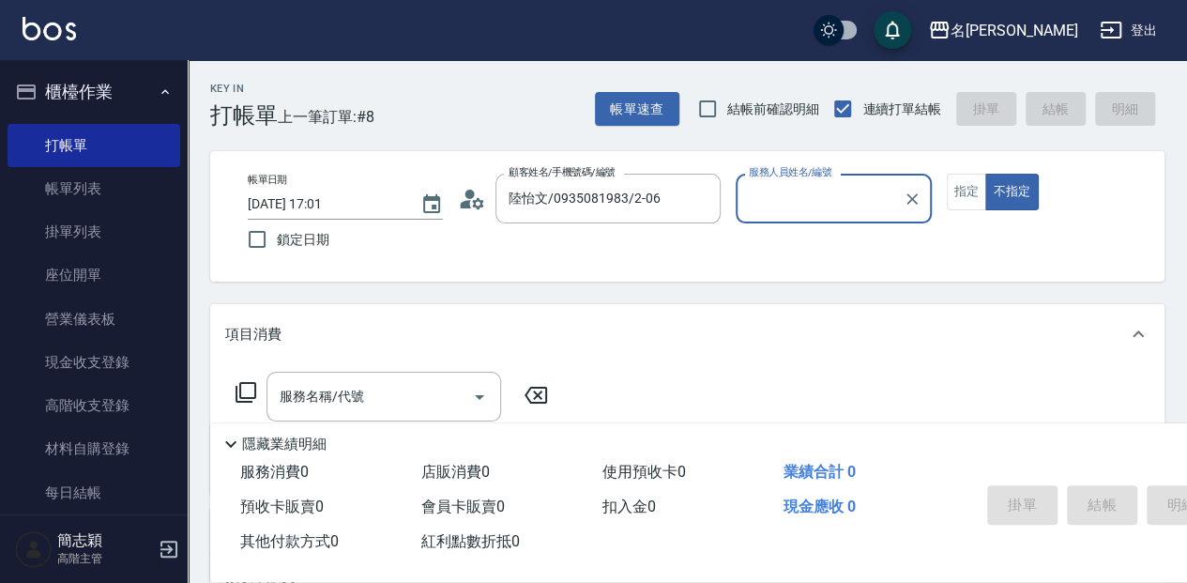
type input "[PERSON_NAME]-2"
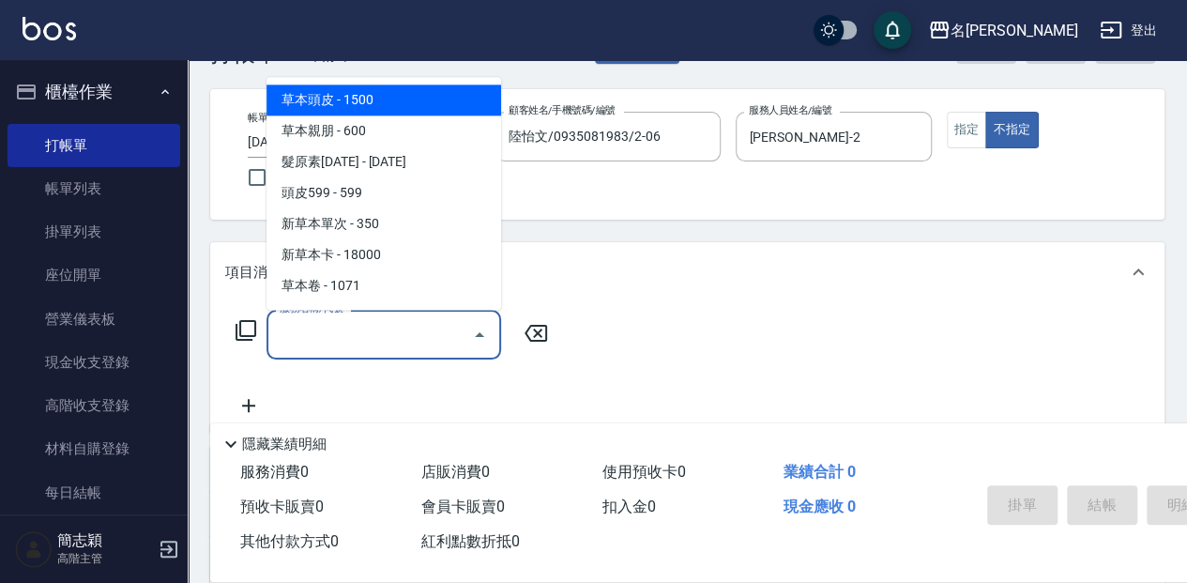
click at [413, 326] on input "服務名稱/代號" at bounding box center [370, 334] width 190 height 33
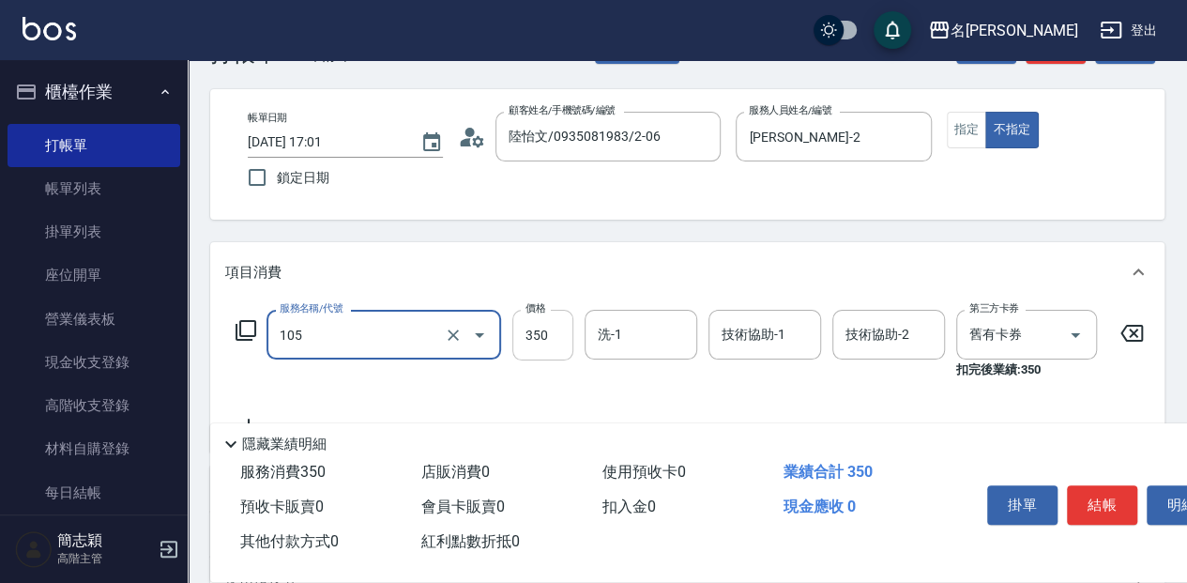
type input "新草本單次(105)"
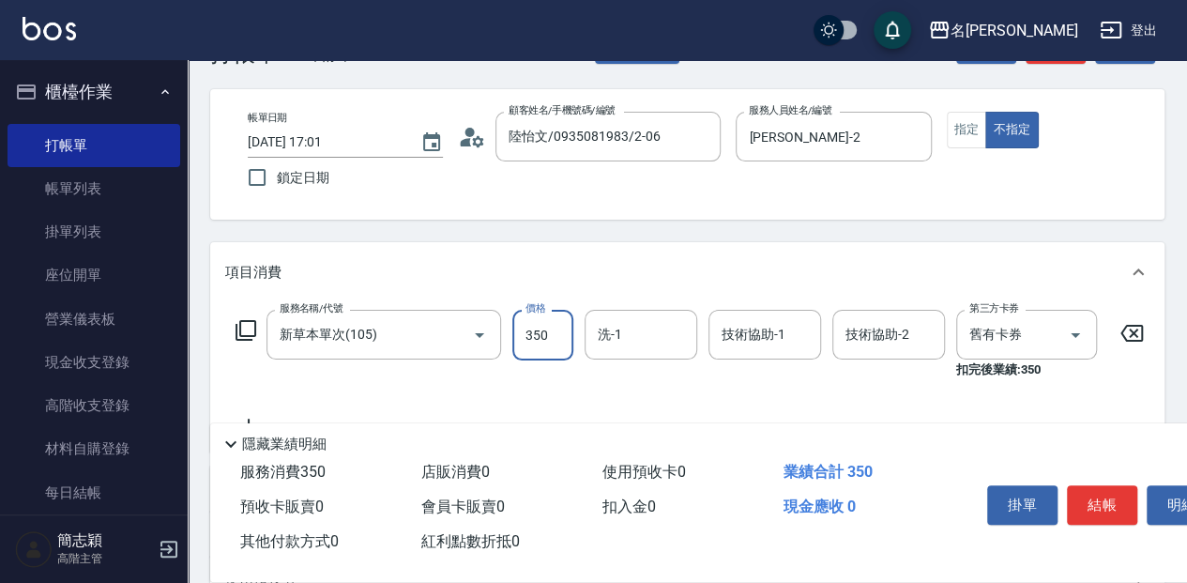
click at [541, 329] on input "350" at bounding box center [543, 335] width 61 height 51
type input "525"
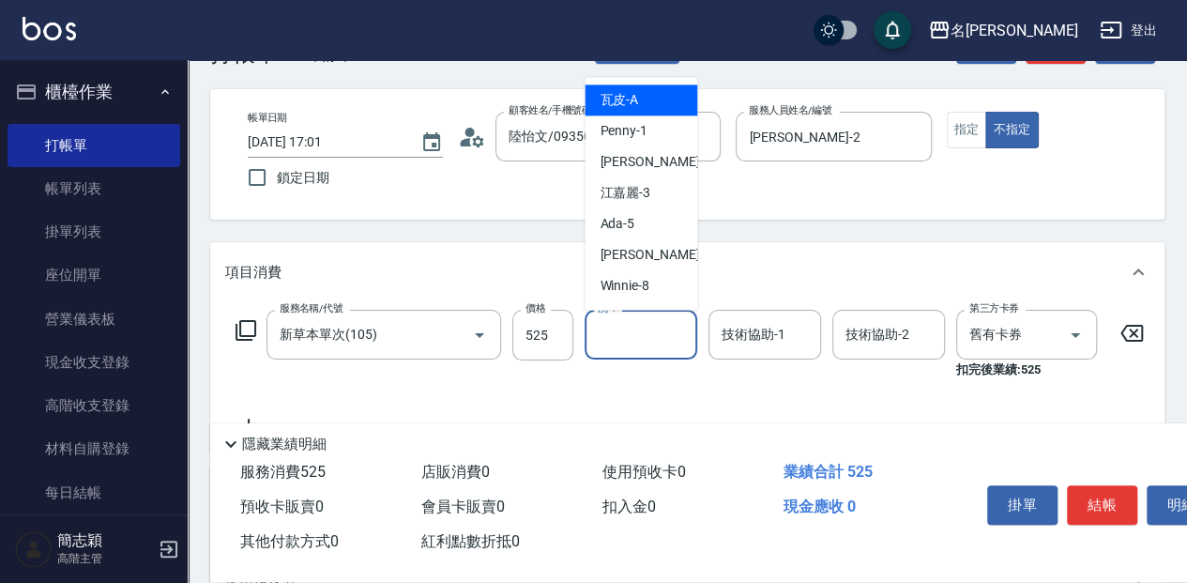
click at [655, 331] on input "洗-1" at bounding box center [641, 334] width 96 height 33
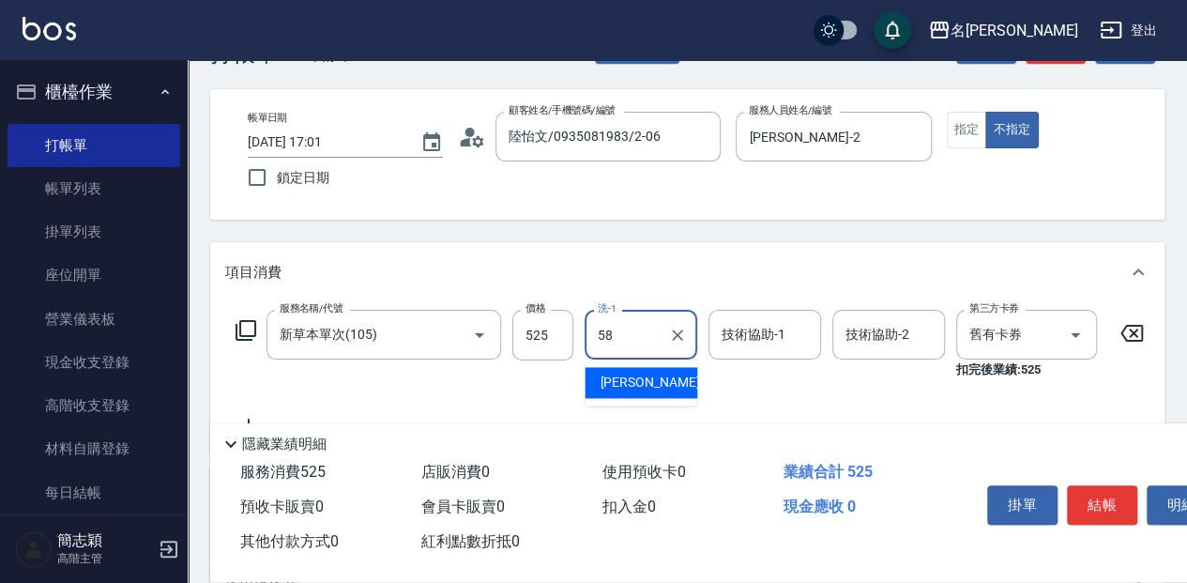
click at [607, 375] on span "[PERSON_NAME] -58" at bounding box center [659, 383] width 118 height 20
type input "[PERSON_NAME]-58"
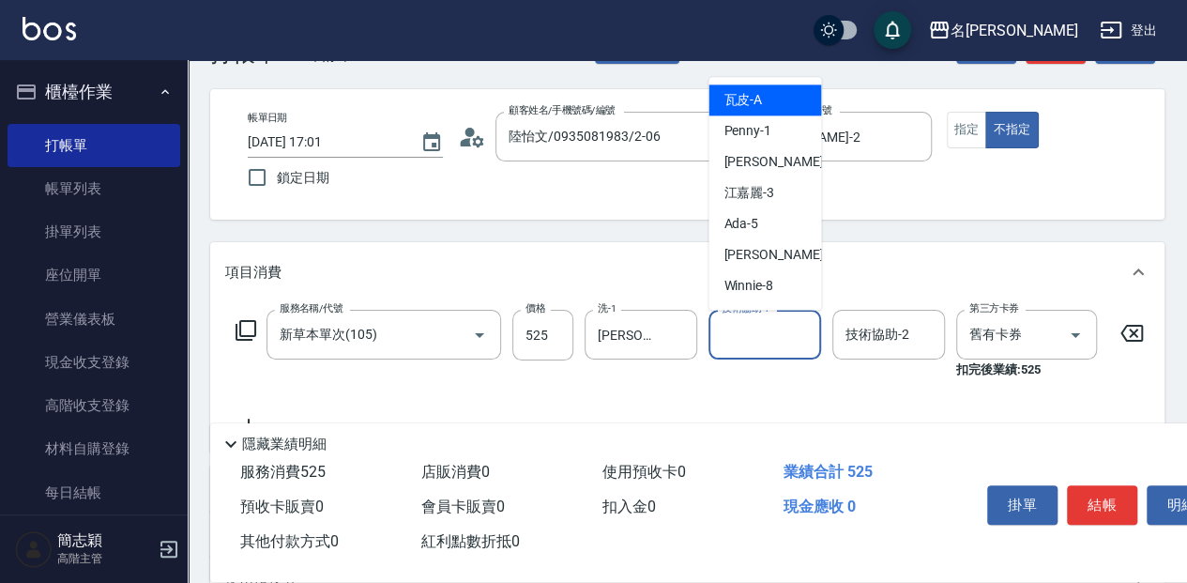
click at [779, 341] on input "技術協助-1" at bounding box center [765, 334] width 96 height 33
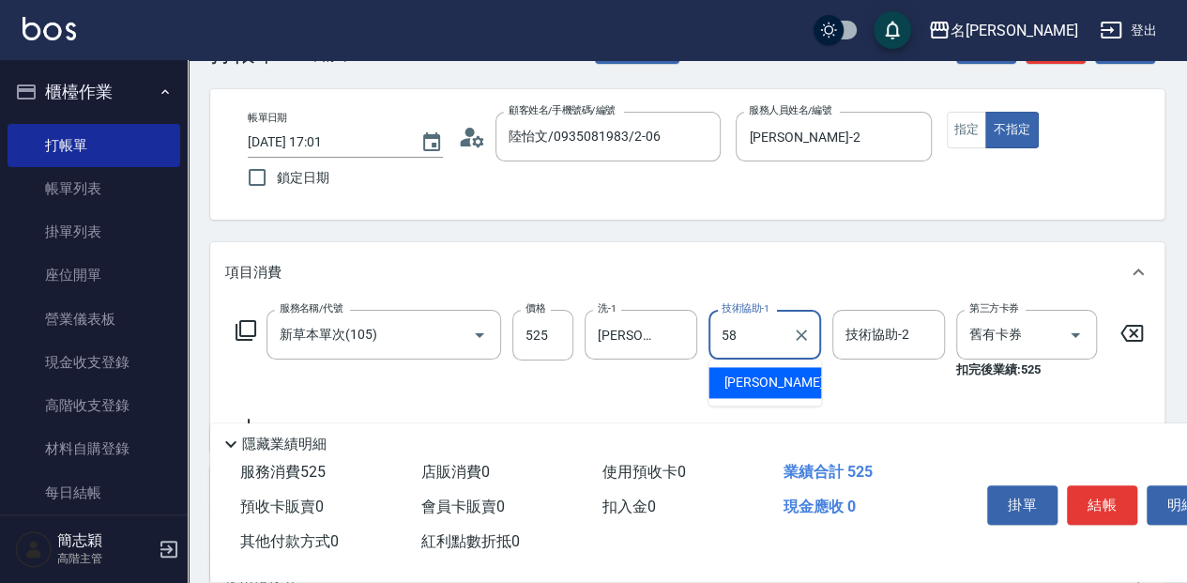
drag, startPoint x: 773, startPoint y: 387, endPoint x: 801, endPoint y: 382, distance: 28.5
click at [775, 387] on div "[PERSON_NAME] -58" at bounding box center [765, 382] width 113 height 31
type input "[PERSON_NAME]-58"
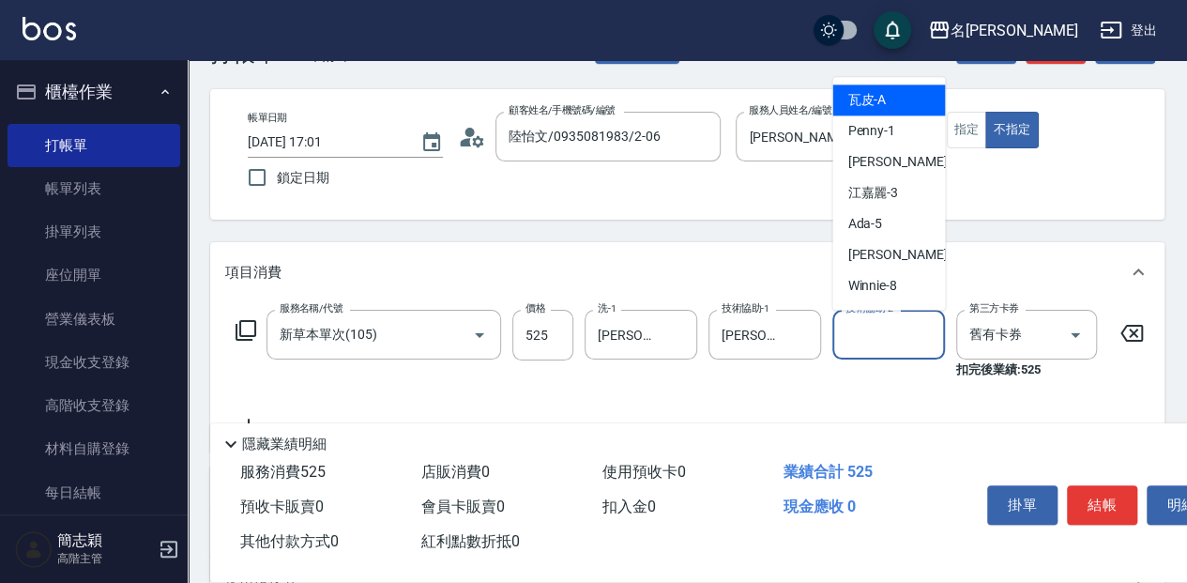
click at [882, 340] on input "技術協助-2" at bounding box center [889, 334] width 96 height 33
click at [899, 98] on div "瓦皮 -A" at bounding box center [889, 99] width 113 height 31
type input "瓦皮-A"
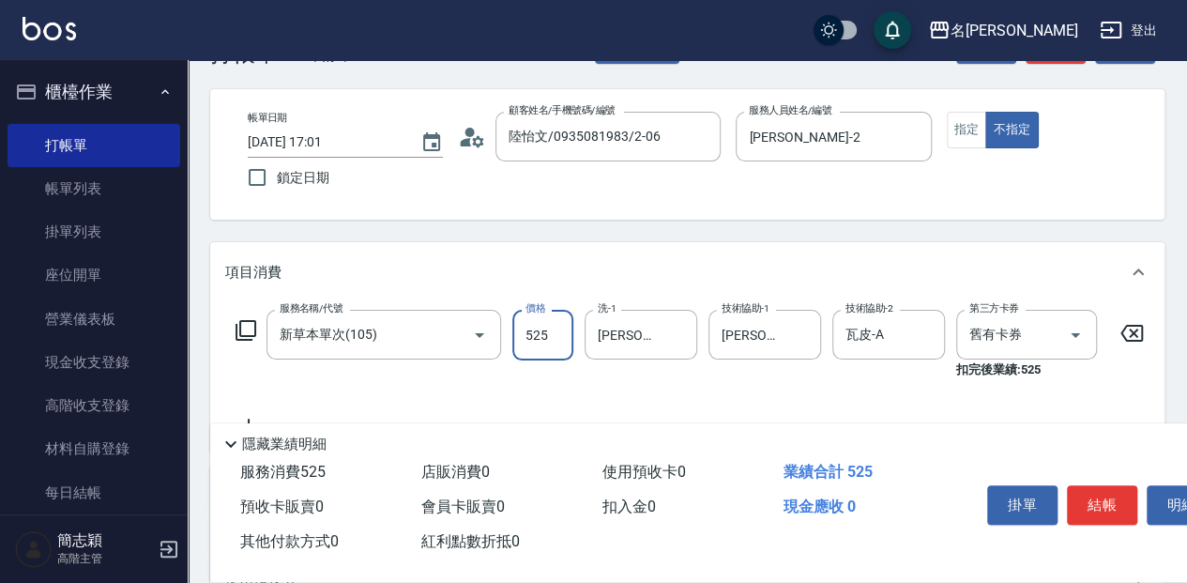
click at [534, 335] on input "525" at bounding box center [543, 335] width 61 height 51
type input "600"
click at [1092, 502] on button "結帳" at bounding box center [1102, 504] width 70 height 39
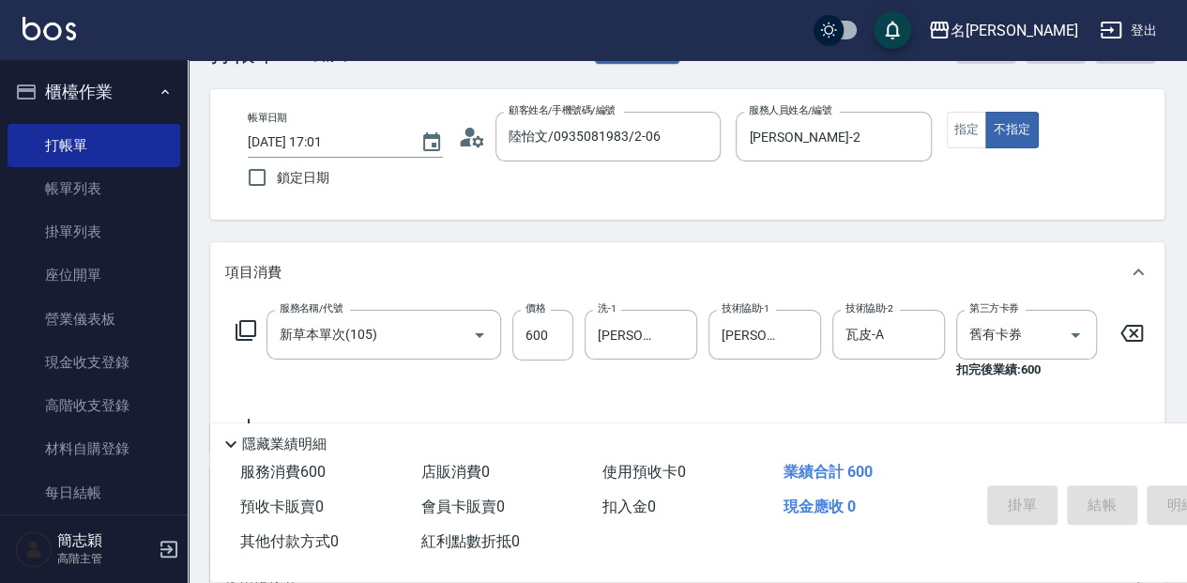
type input "[DATE] 17:02"
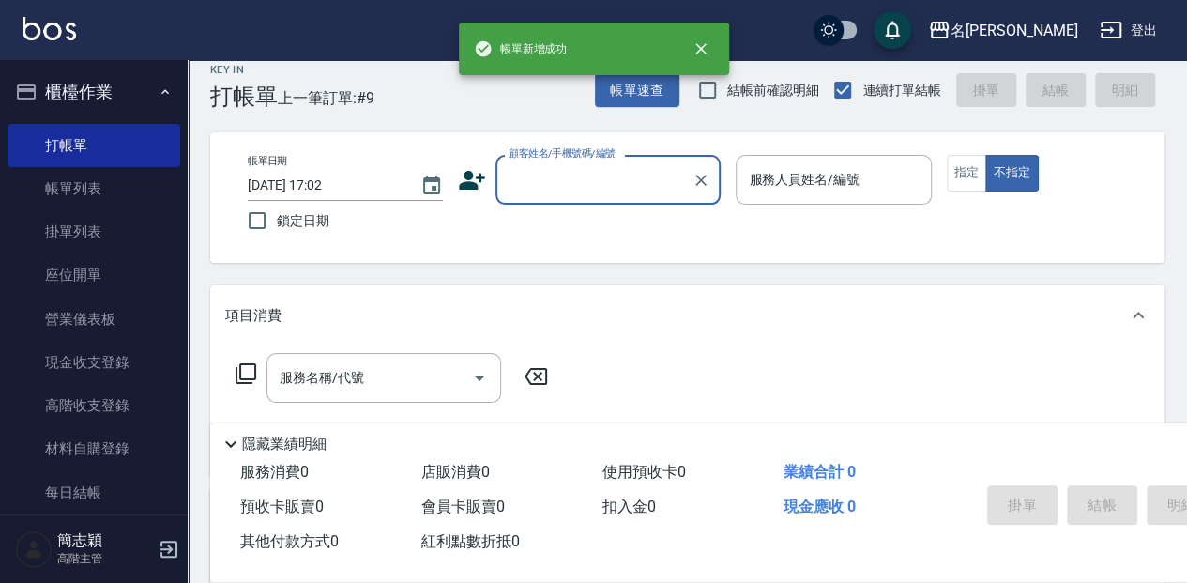
scroll to position [0, 0]
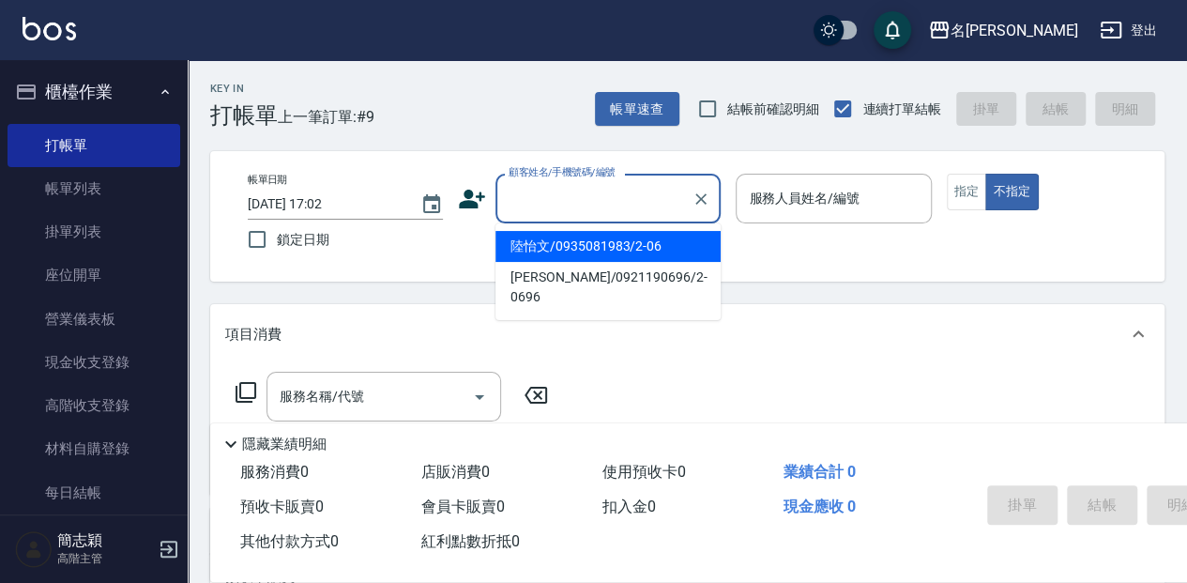
click at [608, 194] on input "顧客姓名/手機號碼/編號" at bounding box center [594, 198] width 180 height 33
click at [605, 243] on li "陸怡文/0935081983/2-06" at bounding box center [608, 246] width 225 height 31
type input "陸怡文/0935081983/2-06"
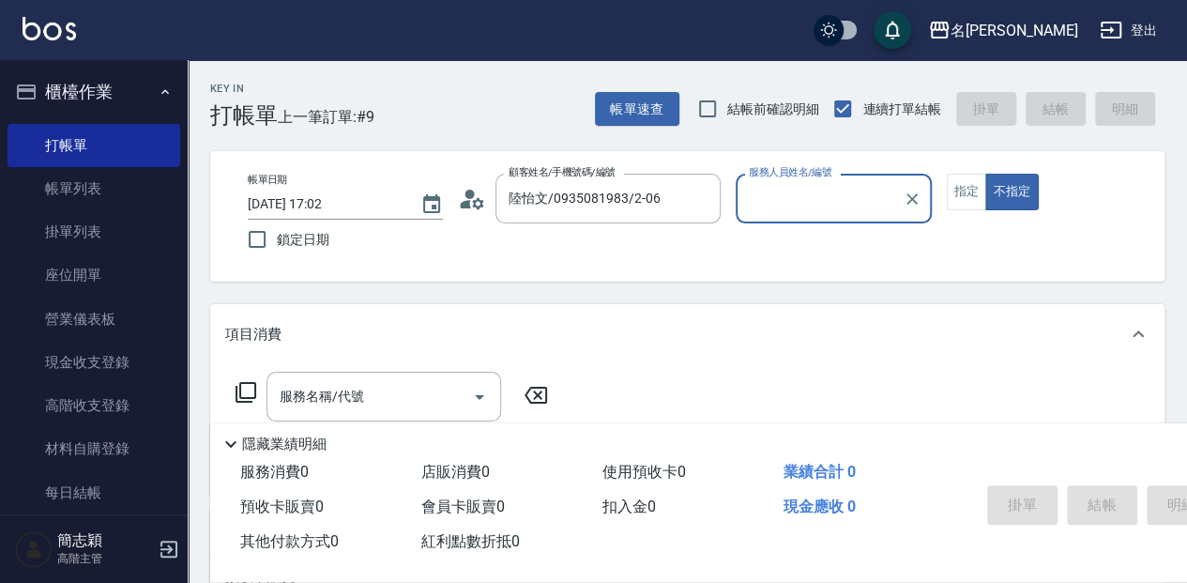
type input "[PERSON_NAME]-2"
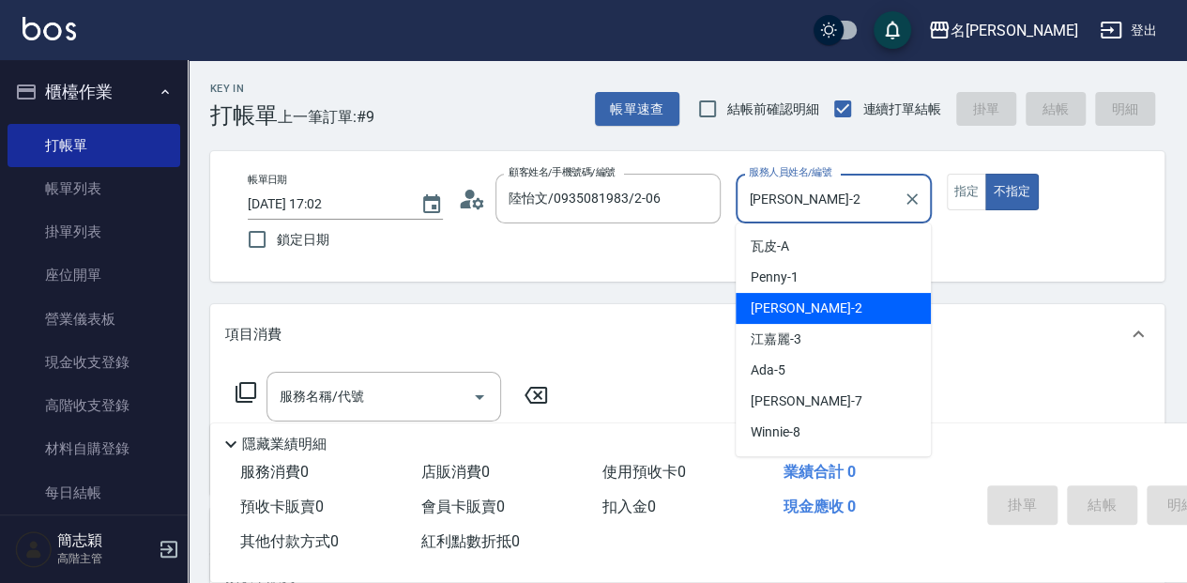
click at [785, 195] on input "[PERSON_NAME]-2" at bounding box center [819, 198] width 150 height 33
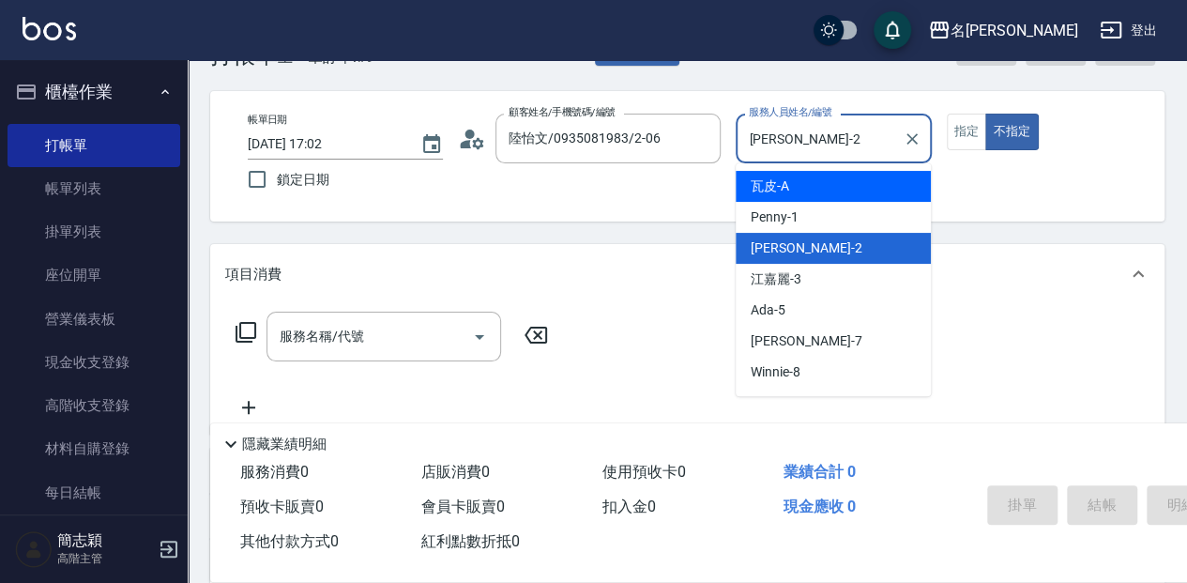
scroll to position [62, 0]
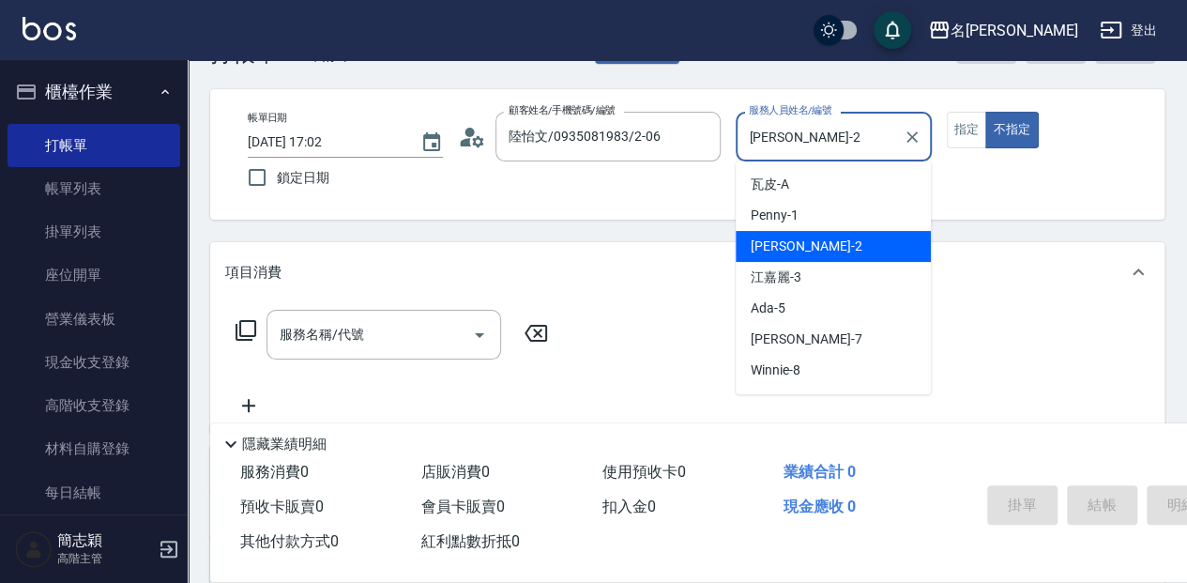
click at [753, 246] on span "[PERSON_NAME] -2" at bounding box center [806, 247] width 111 height 20
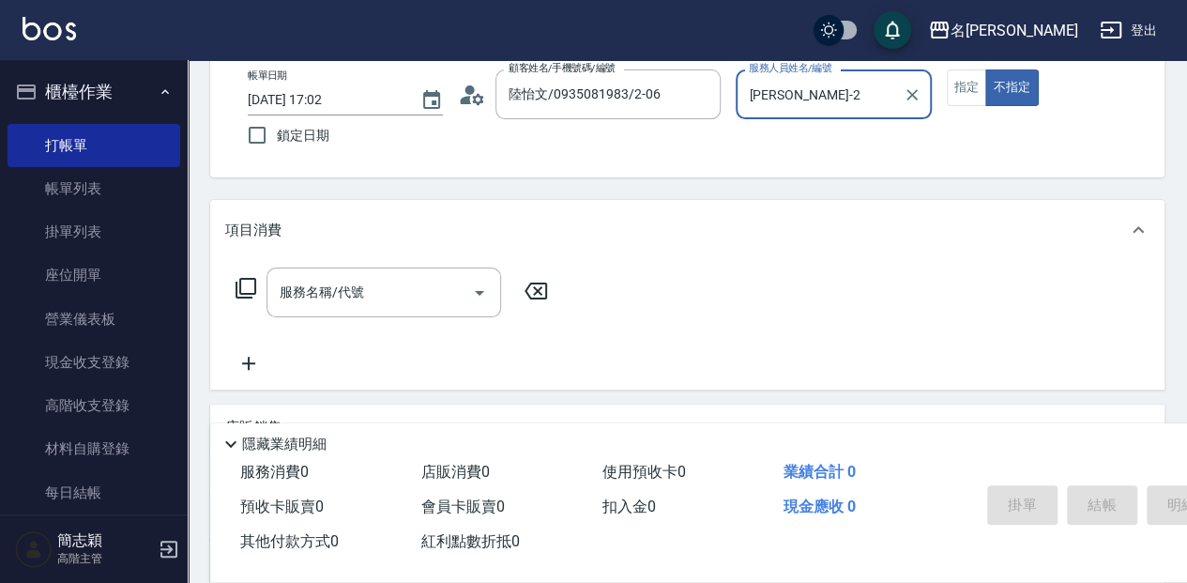
scroll to position [125, 0]
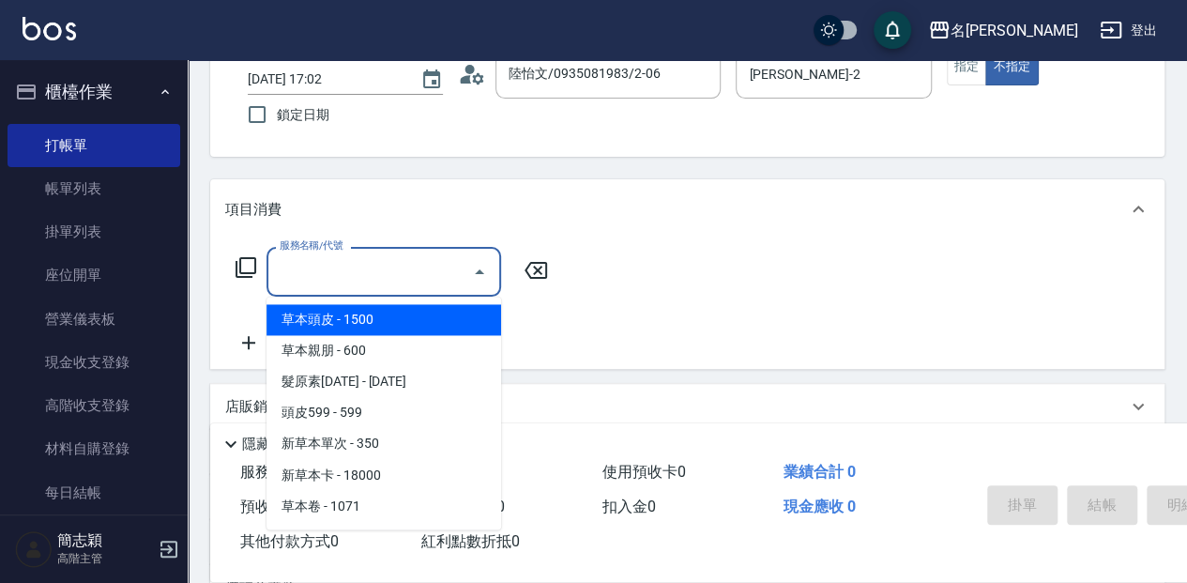
click at [398, 272] on input "服務名稱/代號" at bounding box center [370, 271] width 190 height 33
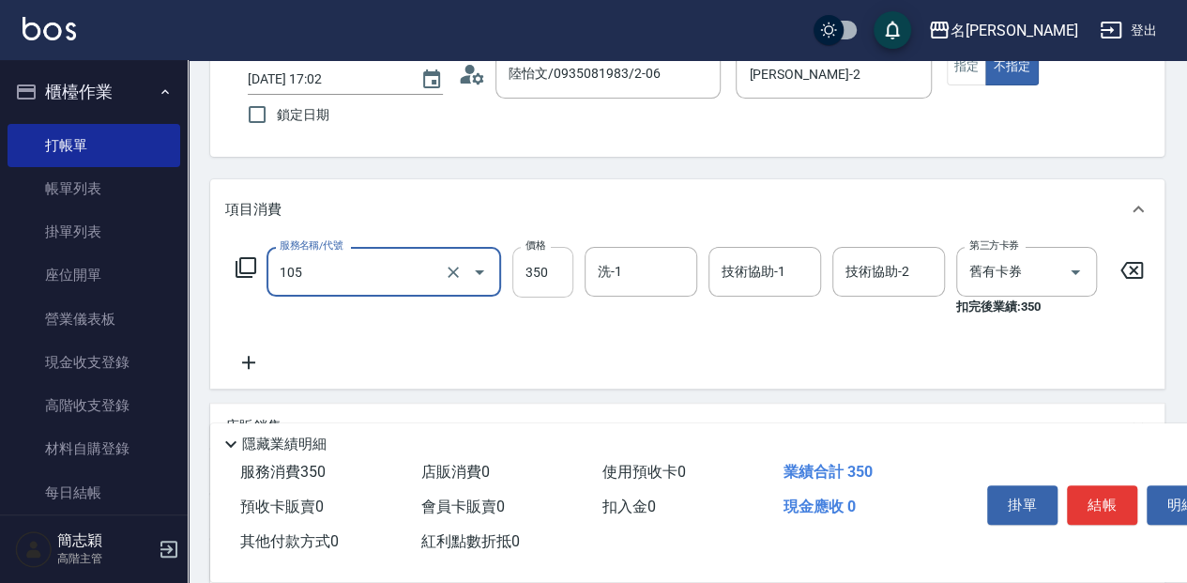
type input "新草本單次(105)"
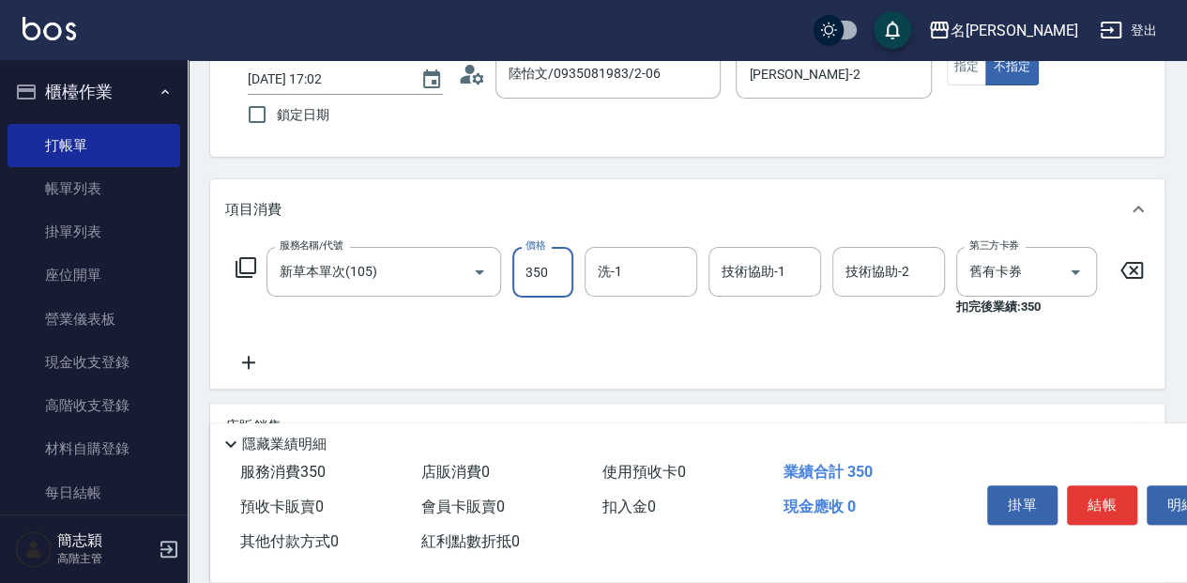
click at [541, 270] on input "350" at bounding box center [543, 272] width 61 height 51
type input "600"
click at [627, 268] on input "洗-1" at bounding box center [641, 271] width 96 height 33
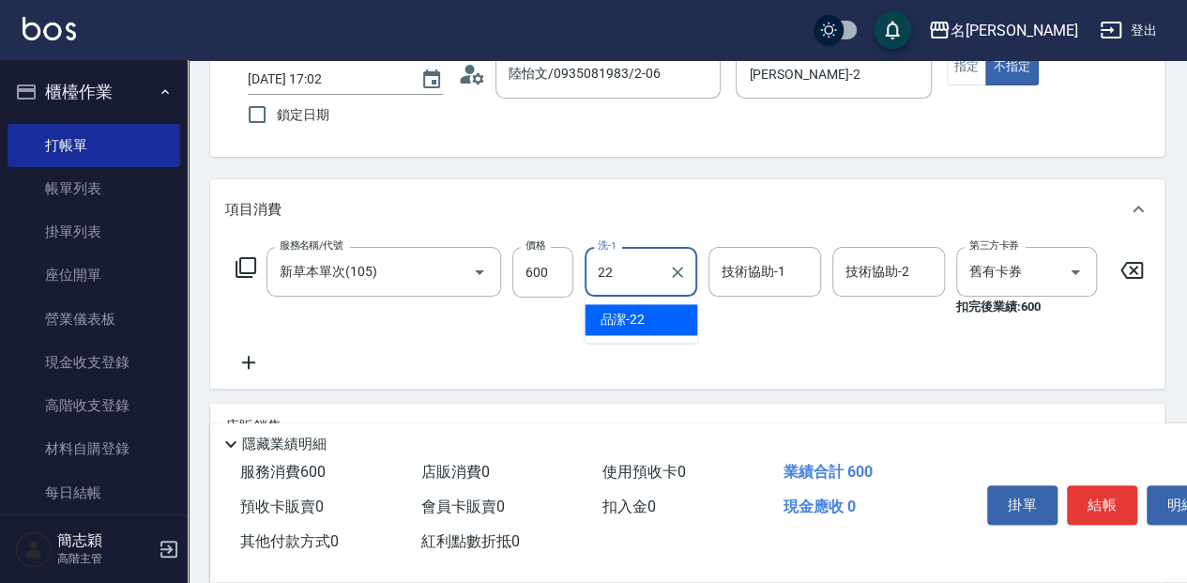
click at [664, 317] on div "品潔 -22" at bounding box center [641, 319] width 113 height 31
type input "品潔-22"
click at [747, 266] on input "技術協助-1" at bounding box center [765, 271] width 96 height 33
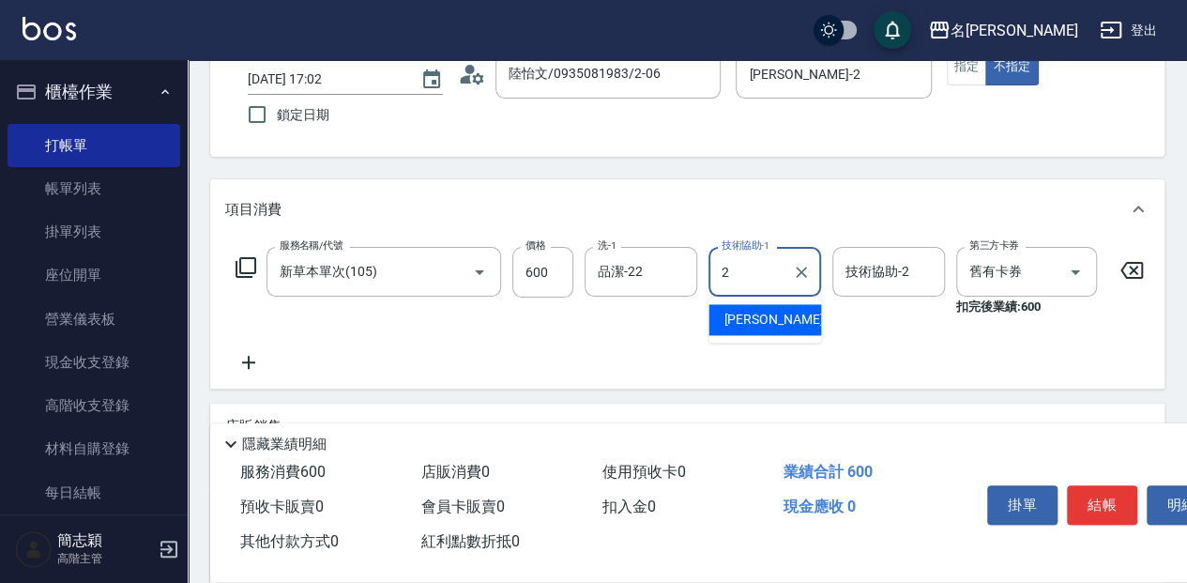
drag, startPoint x: 792, startPoint y: 315, endPoint x: 812, endPoint y: 310, distance: 20.5
click at [793, 315] on div "[PERSON_NAME] -2" at bounding box center [765, 319] width 113 height 31
type input "[PERSON_NAME]-2"
click at [888, 272] on input "技術協助-2" at bounding box center [889, 271] width 96 height 33
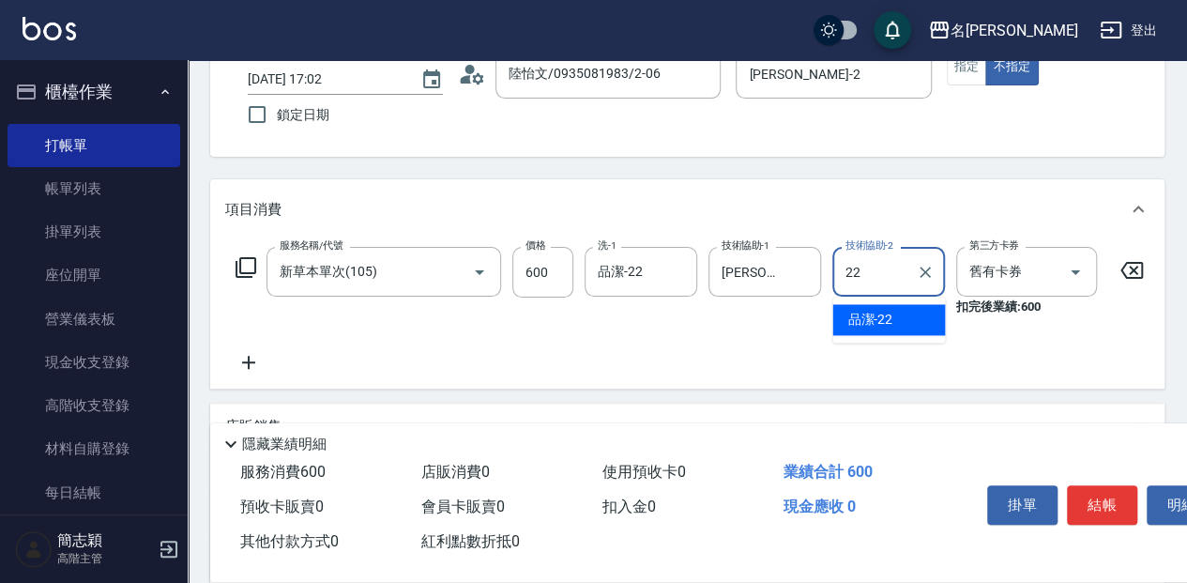
click at [894, 323] on div "品潔 -22" at bounding box center [889, 319] width 113 height 31
type input "品潔-22"
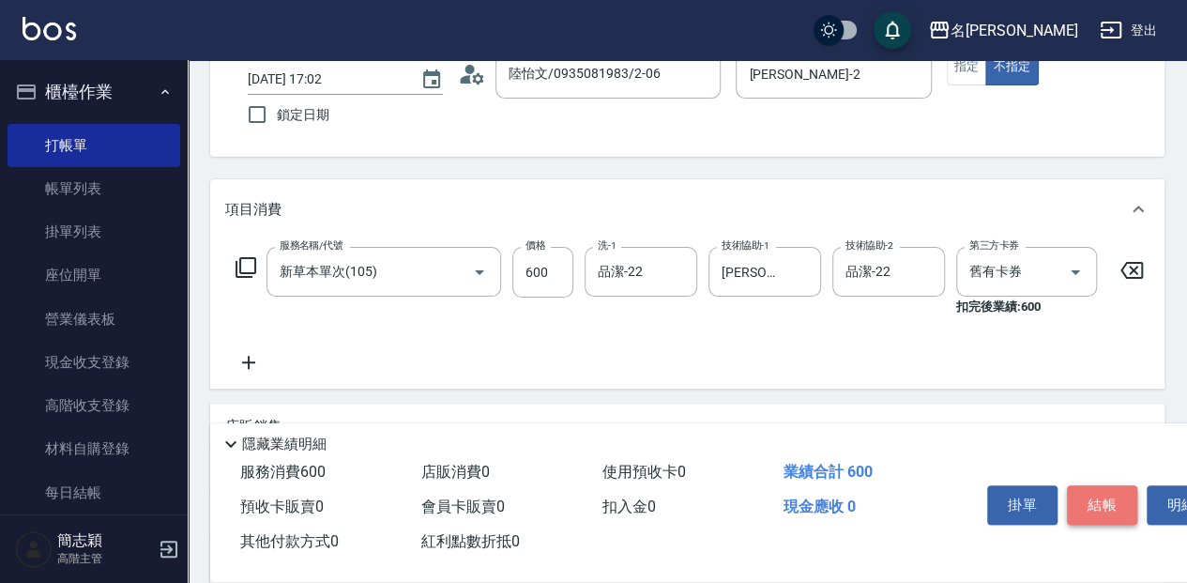
click at [1098, 493] on button "結帳" at bounding box center [1102, 504] width 70 height 39
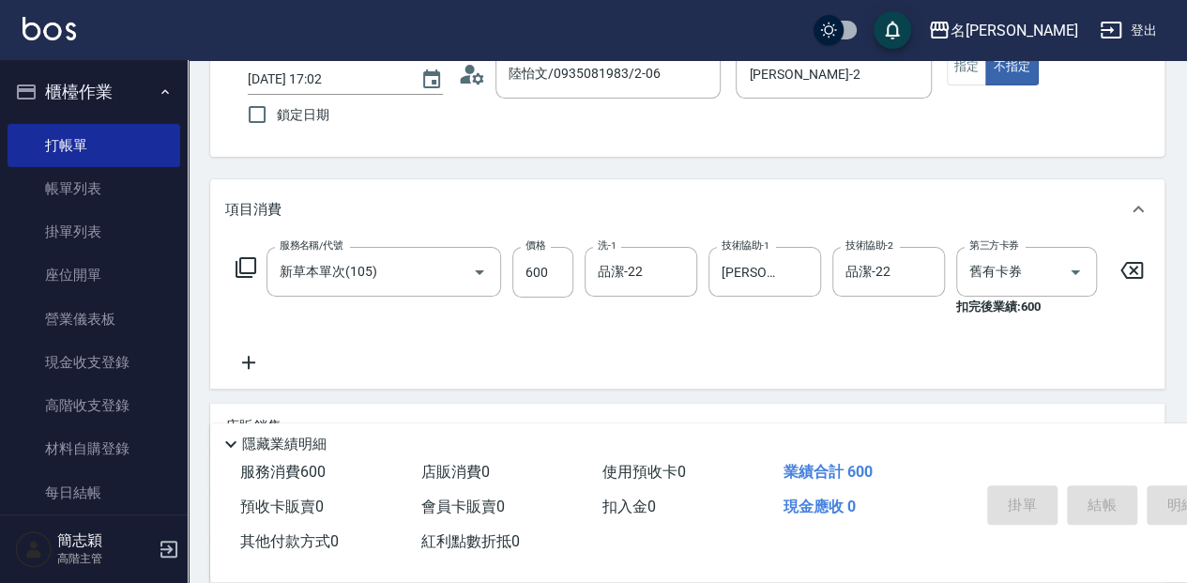
type input "[DATE] 17:03"
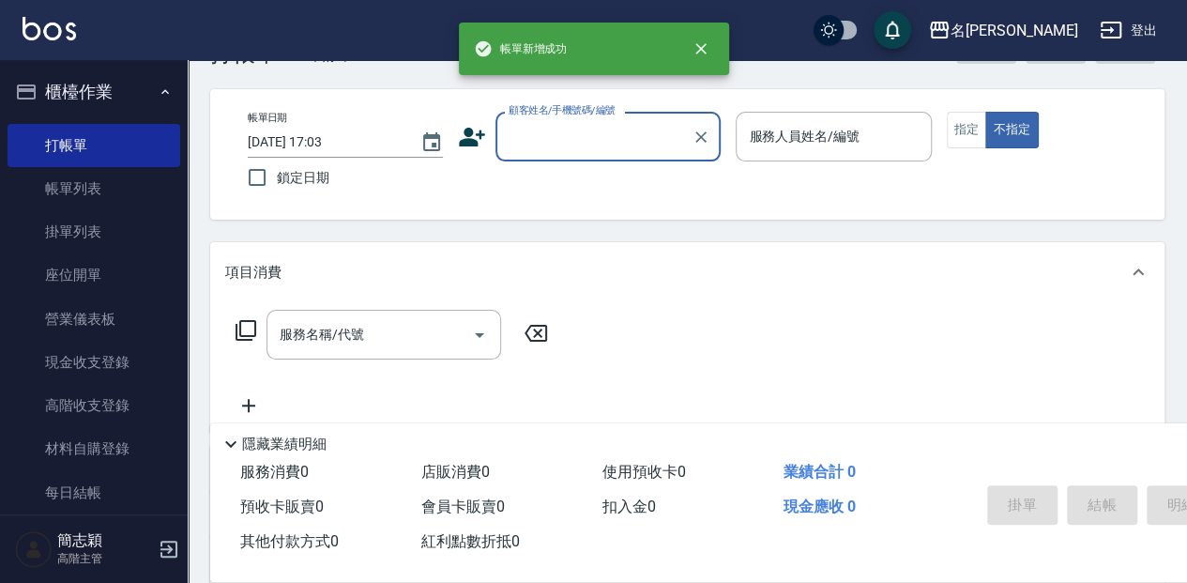
scroll to position [0, 0]
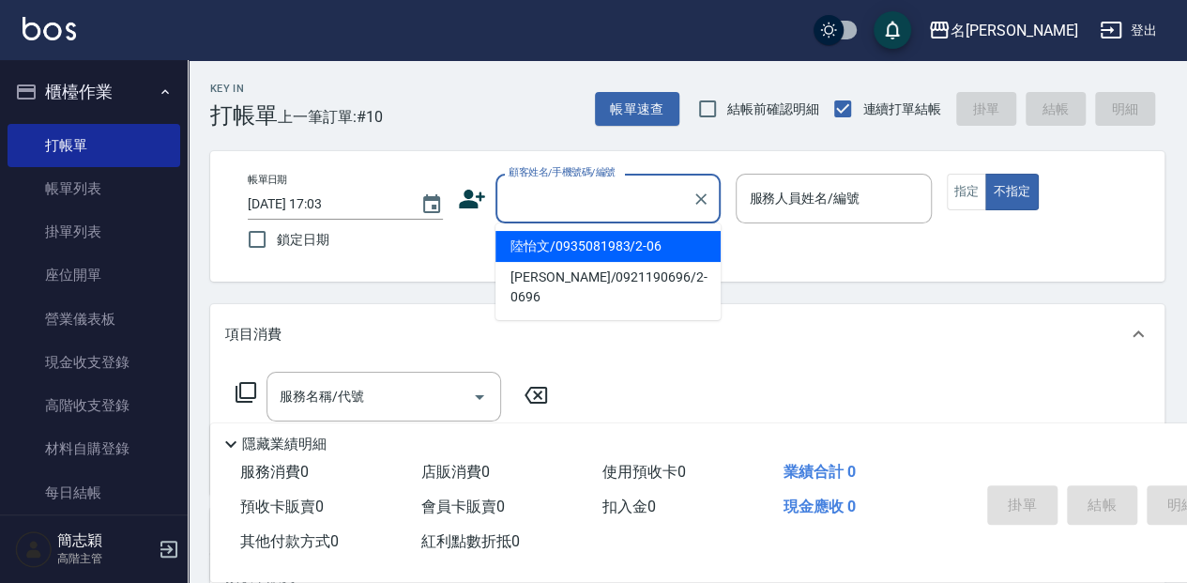
click at [591, 197] on input "顧客姓名/手機號碼/編號" at bounding box center [594, 198] width 180 height 33
click at [534, 196] on input "顧客姓名/手機號碼/編號" at bounding box center [594, 198] width 180 height 33
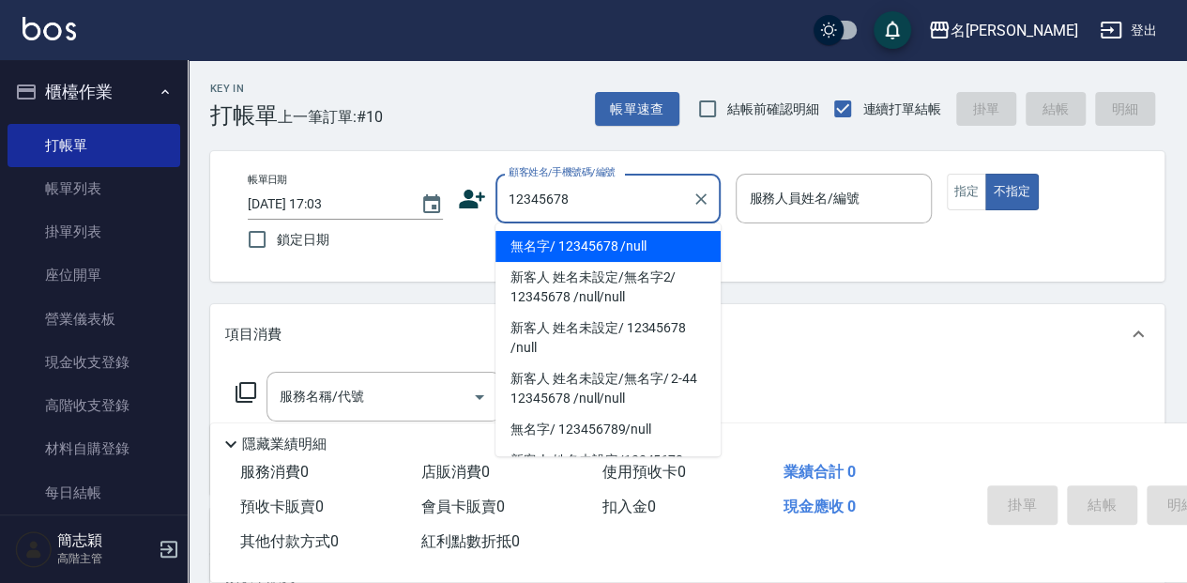
click at [663, 237] on li "無名字/ 12345678 /null" at bounding box center [608, 246] width 225 height 31
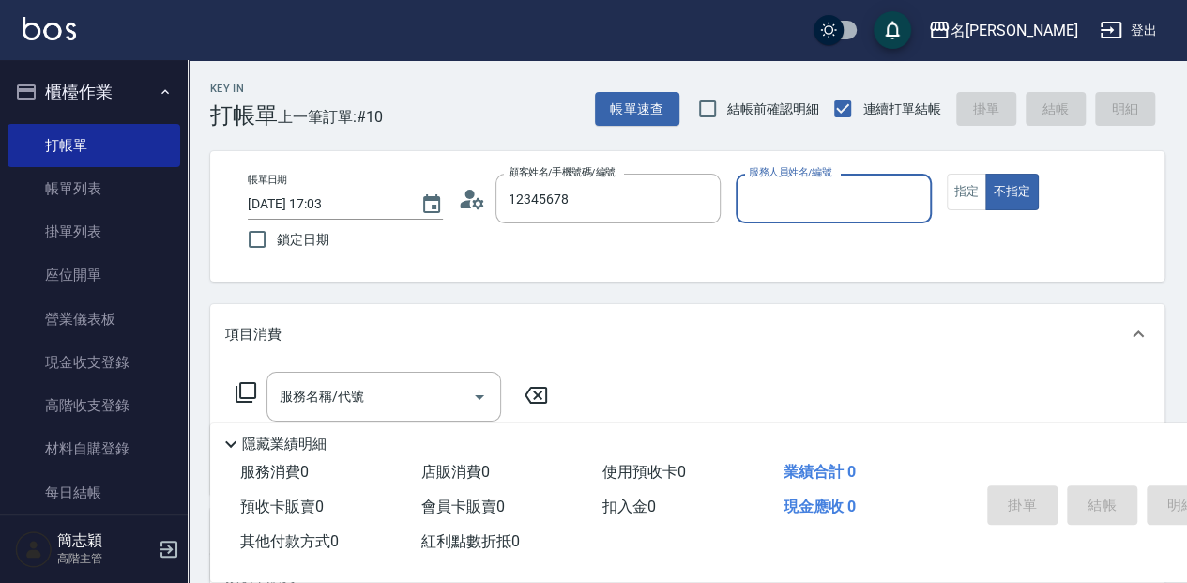
type input "無名字/ 12345678 /null"
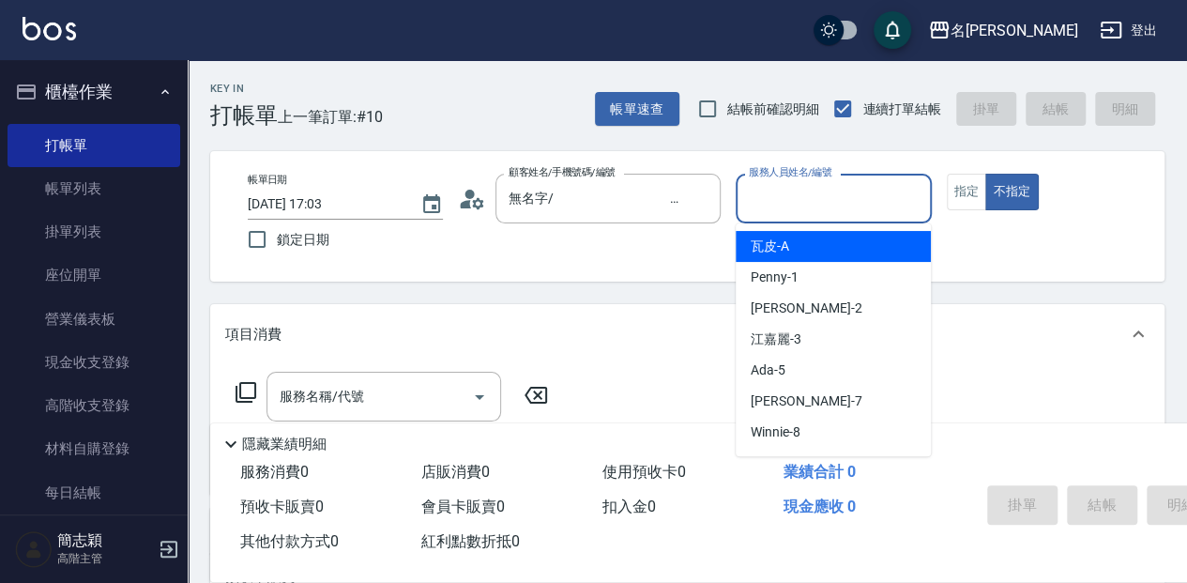
click at [836, 199] on input "服務人員姓名/編號" at bounding box center [833, 198] width 178 height 33
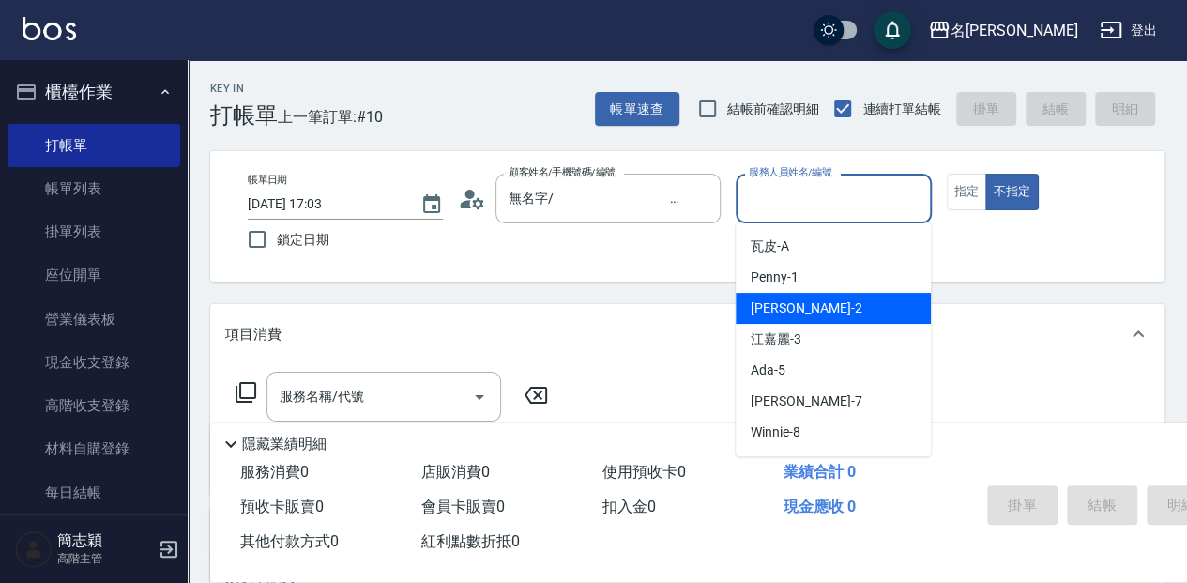
drag, startPoint x: 813, startPoint y: 307, endPoint x: 752, endPoint y: 320, distance: 62.4
click at [813, 308] on div "[PERSON_NAME] -2" at bounding box center [833, 308] width 195 height 31
type input "[PERSON_NAME]-2"
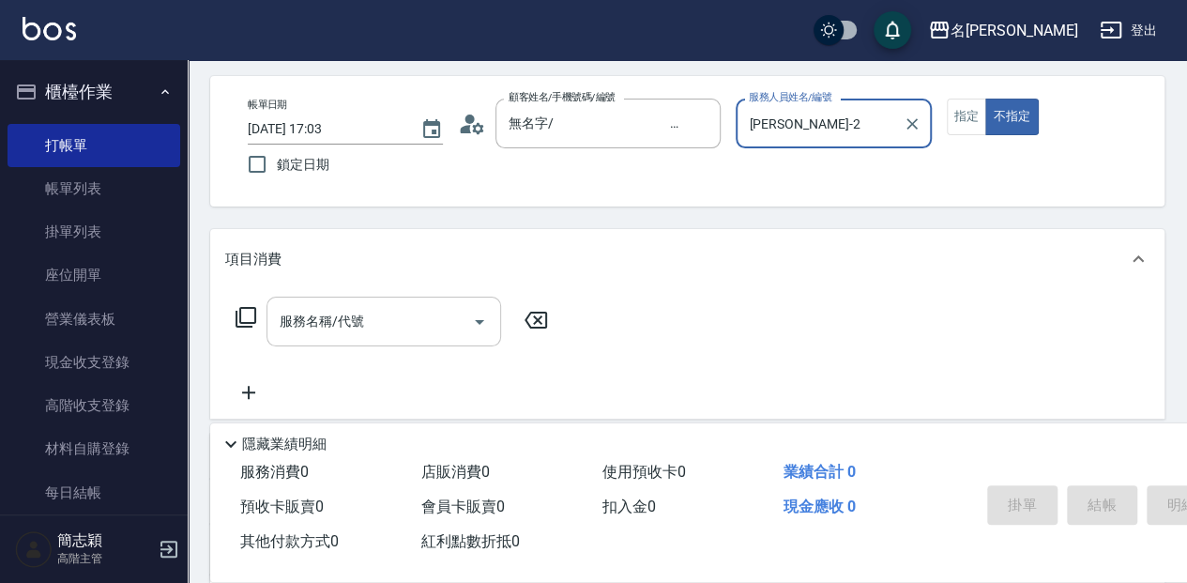
scroll to position [125, 0]
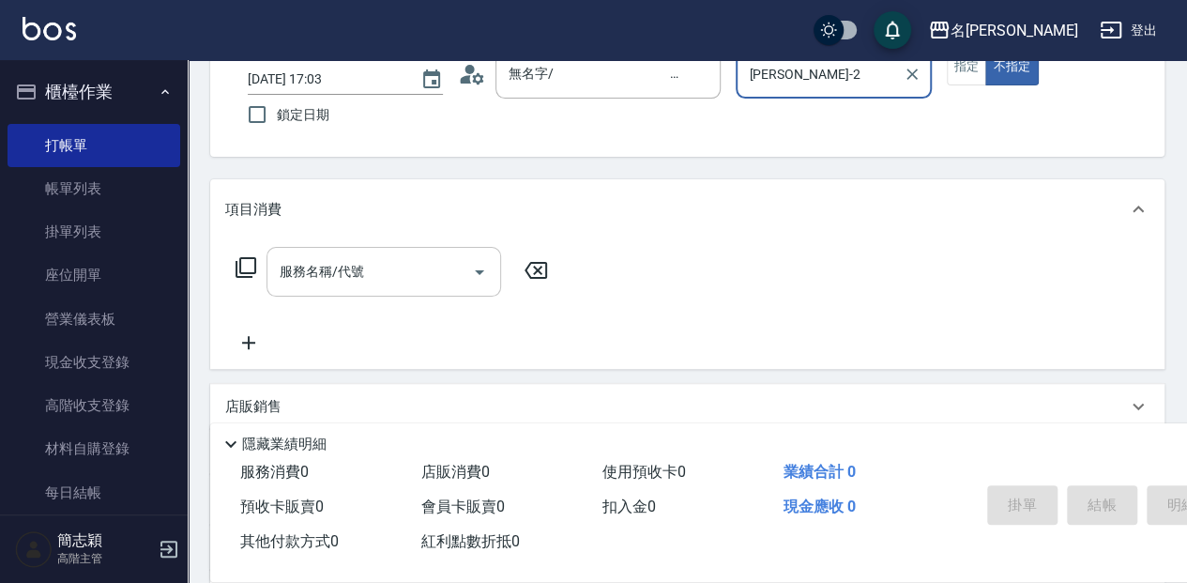
click at [390, 264] on input "服務名稱/代號" at bounding box center [370, 271] width 190 height 33
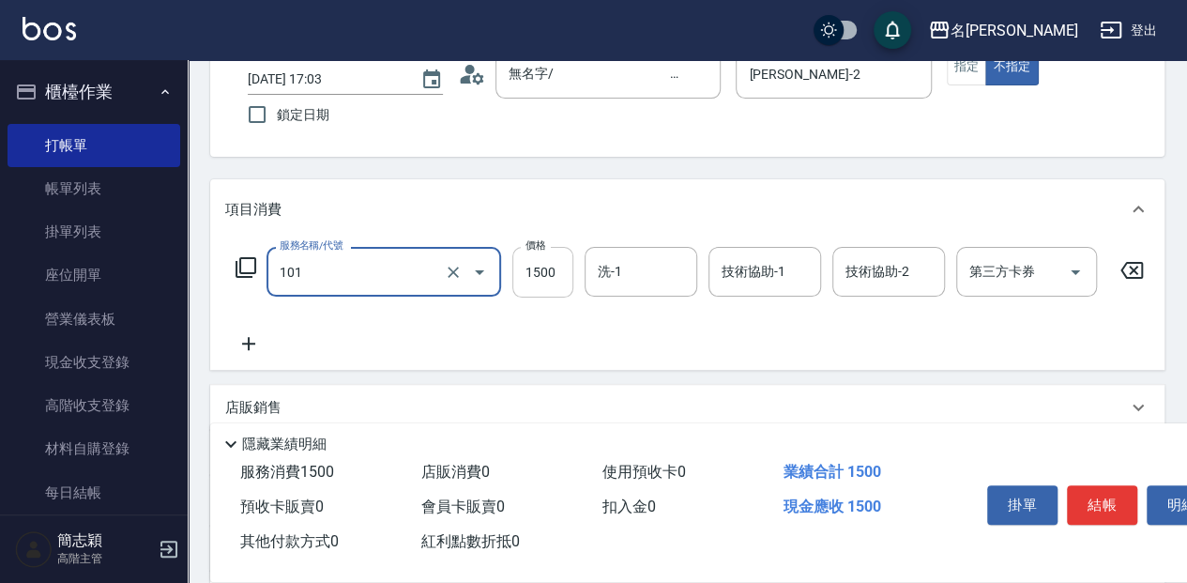
type input "草本頭皮(101)"
click at [548, 272] on input "1500" at bounding box center [543, 272] width 61 height 51
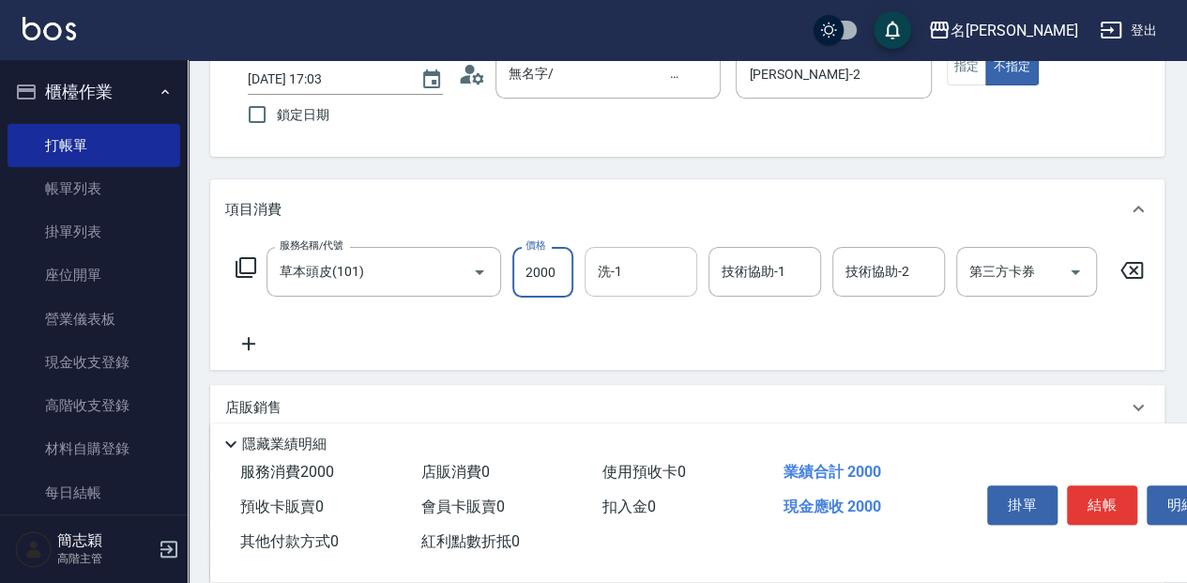
type input "2000"
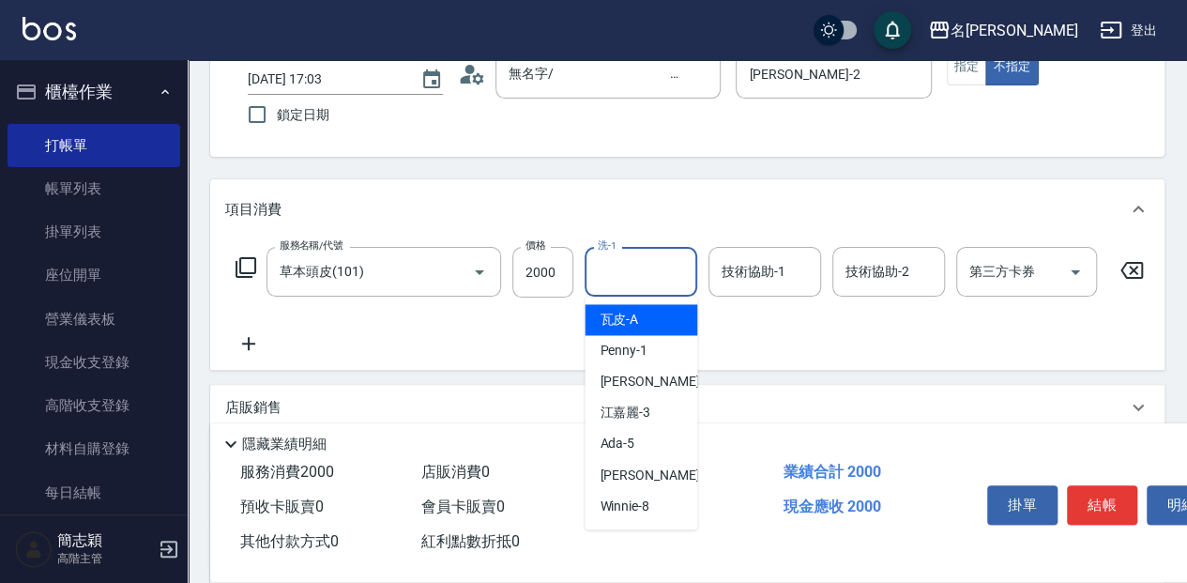
click at [665, 269] on input "洗-1" at bounding box center [641, 271] width 96 height 33
drag, startPoint x: 654, startPoint y: 314, endPoint x: 685, endPoint y: 304, distance: 32.7
click at [658, 314] on div "[PERSON_NAME] -2" at bounding box center [641, 319] width 113 height 31
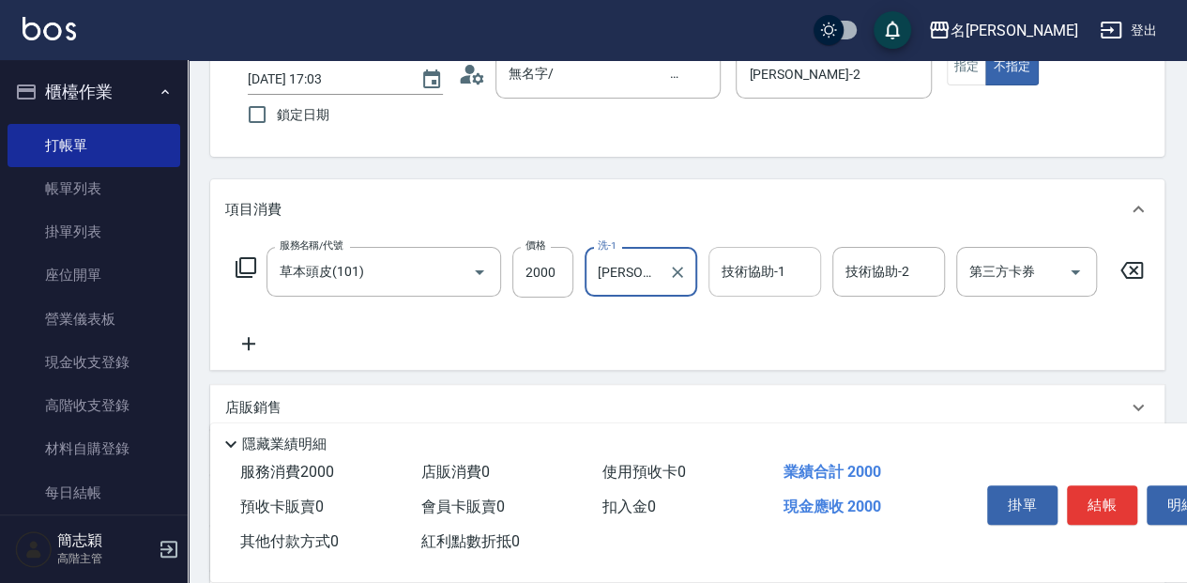
type input "[PERSON_NAME]-2"
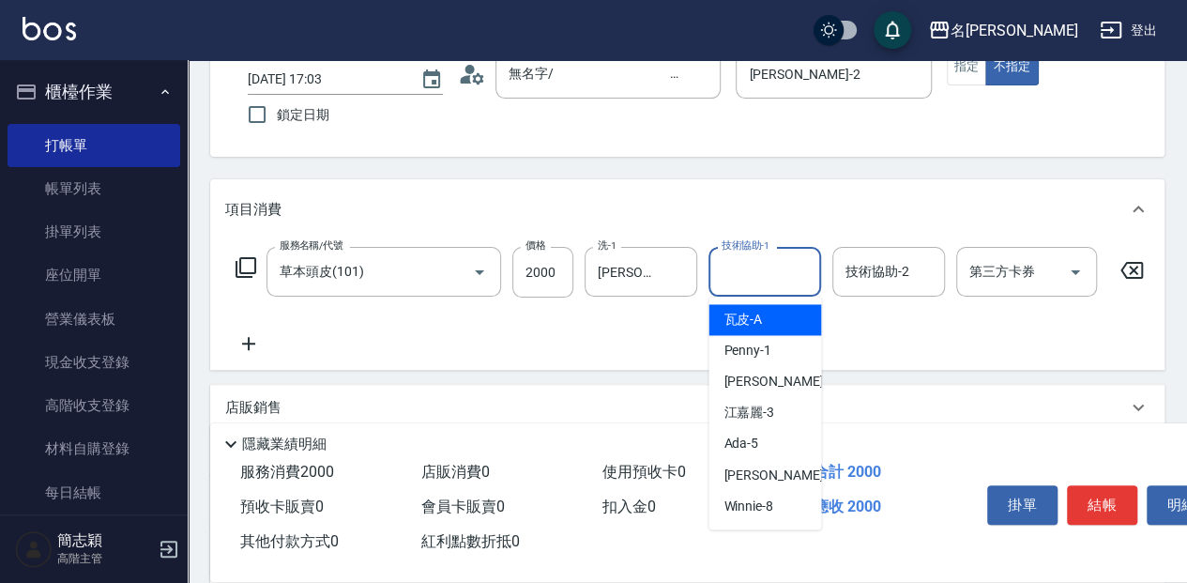
click at [757, 268] on input "技術協助-1" at bounding box center [765, 271] width 96 height 33
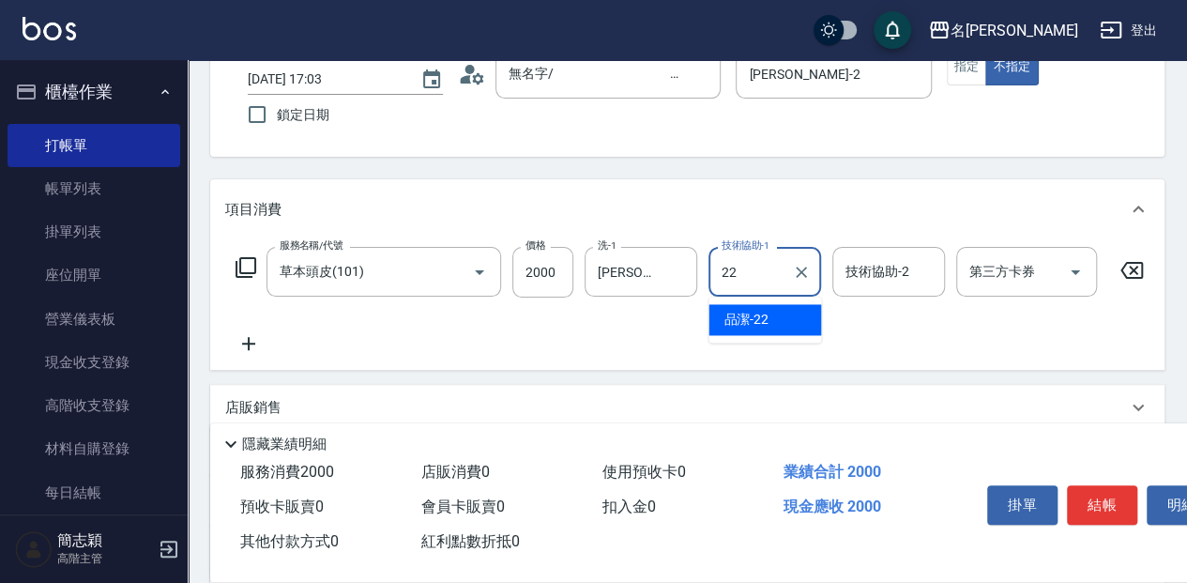
drag, startPoint x: 794, startPoint y: 326, endPoint x: 819, endPoint y: 312, distance: 28.2
click at [798, 323] on div "品潔 -22" at bounding box center [765, 319] width 113 height 31
type input "品潔-22"
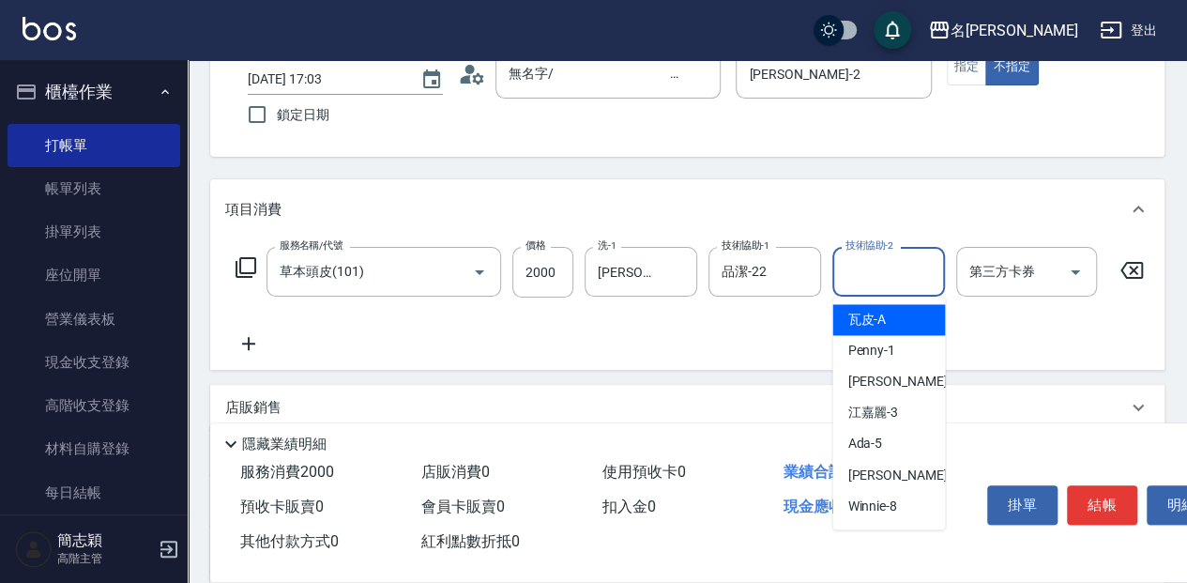
click at [890, 271] on input "技術協助-2" at bounding box center [889, 271] width 96 height 33
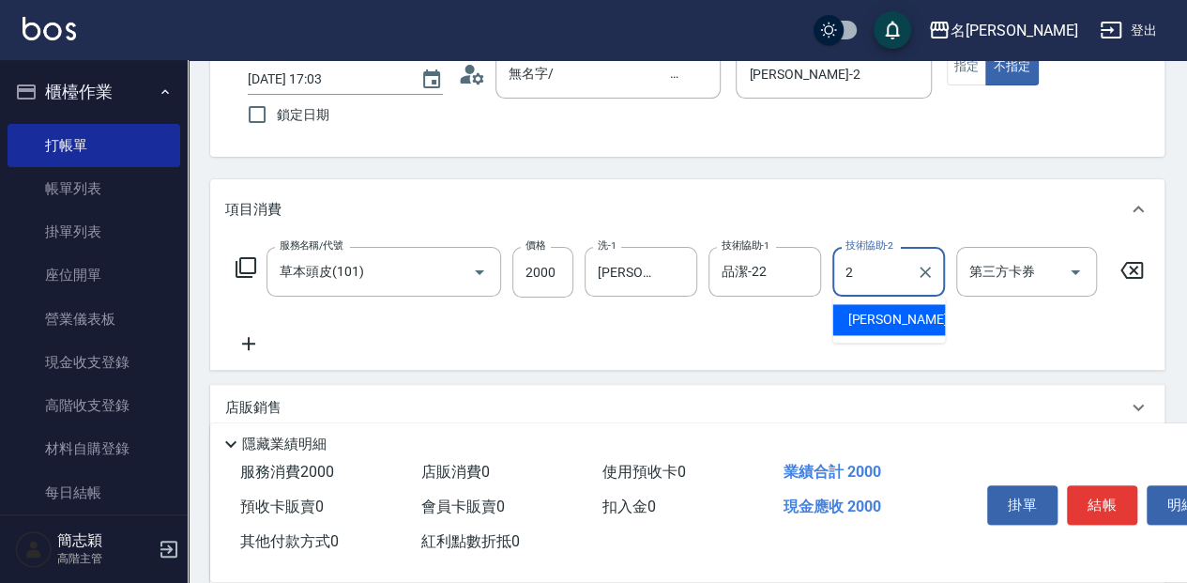
drag, startPoint x: 903, startPoint y: 321, endPoint x: 994, endPoint y: 368, distance: 102.4
click at [905, 321] on div "[PERSON_NAME] -2" at bounding box center [889, 319] width 113 height 31
type input "[PERSON_NAME]-2"
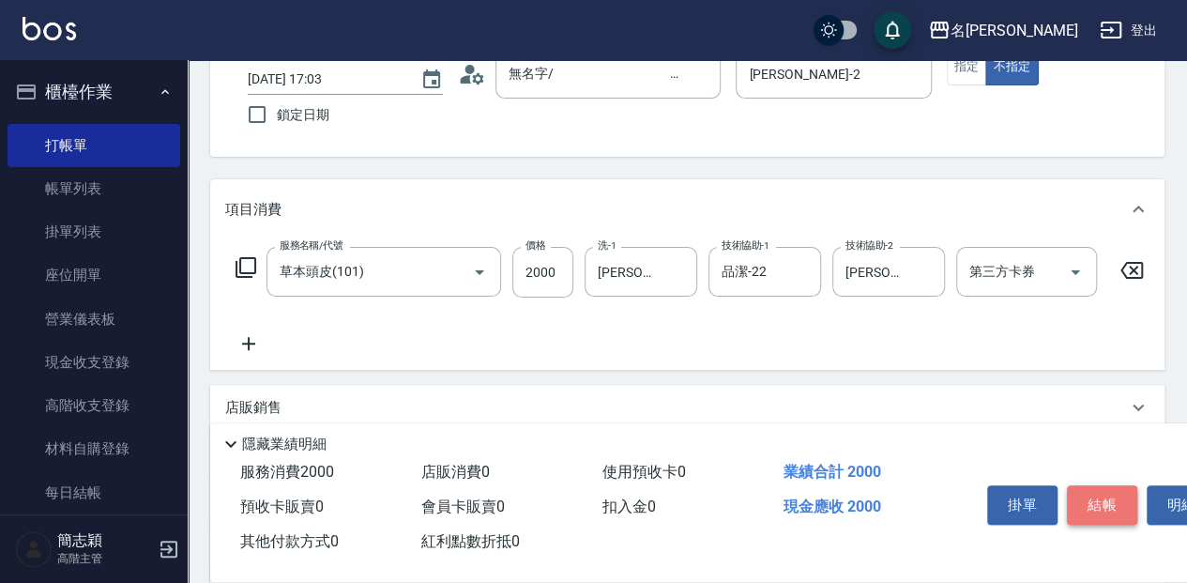
click at [1103, 494] on button "結帳" at bounding box center [1102, 504] width 70 height 39
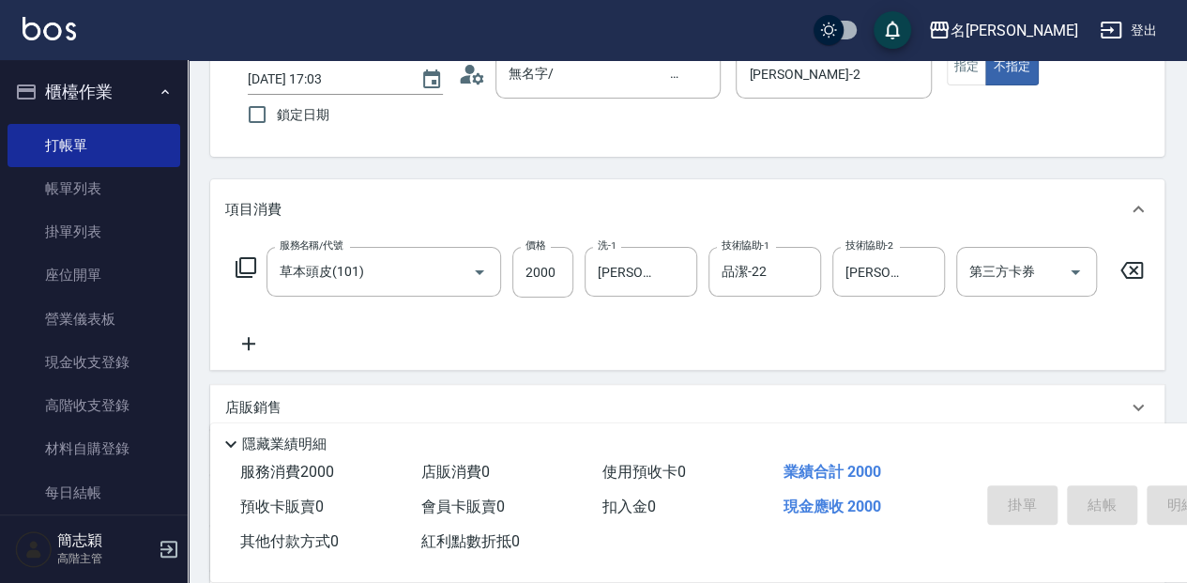
type input "[DATE] 17:04"
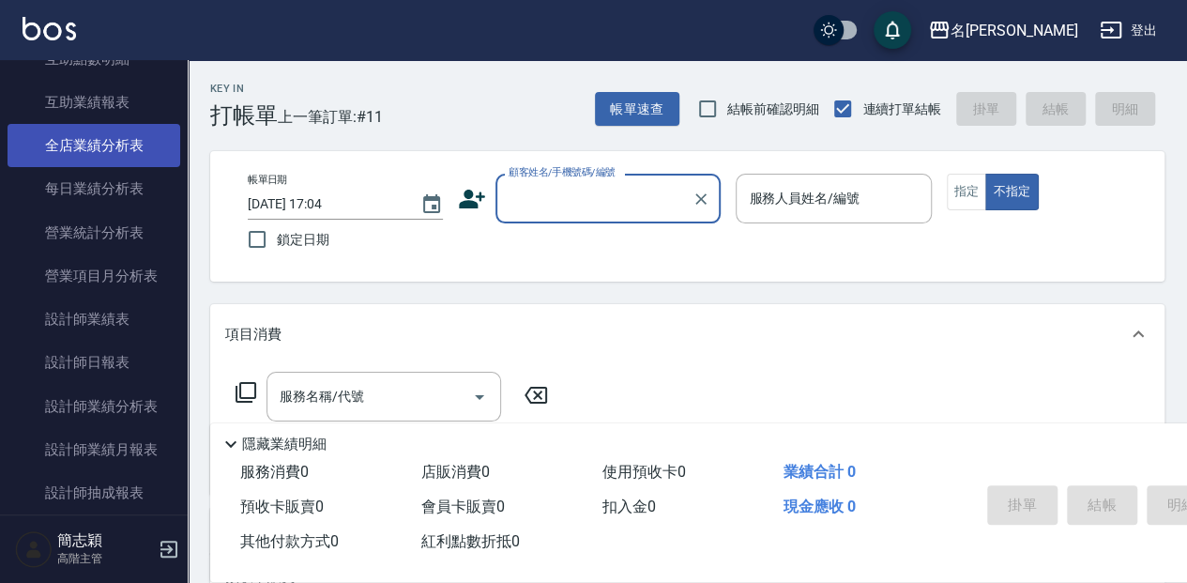
scroll to position [1126, 0]
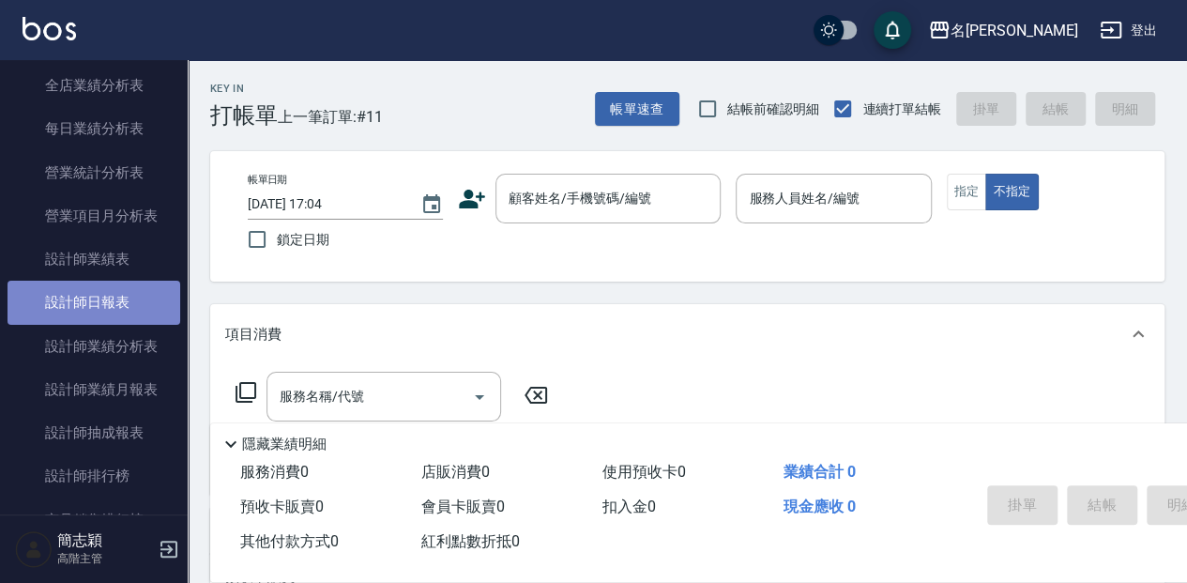
click at [122, 299] on link "設計師日報表" at bounding box center [94, 302] width 173 height 43
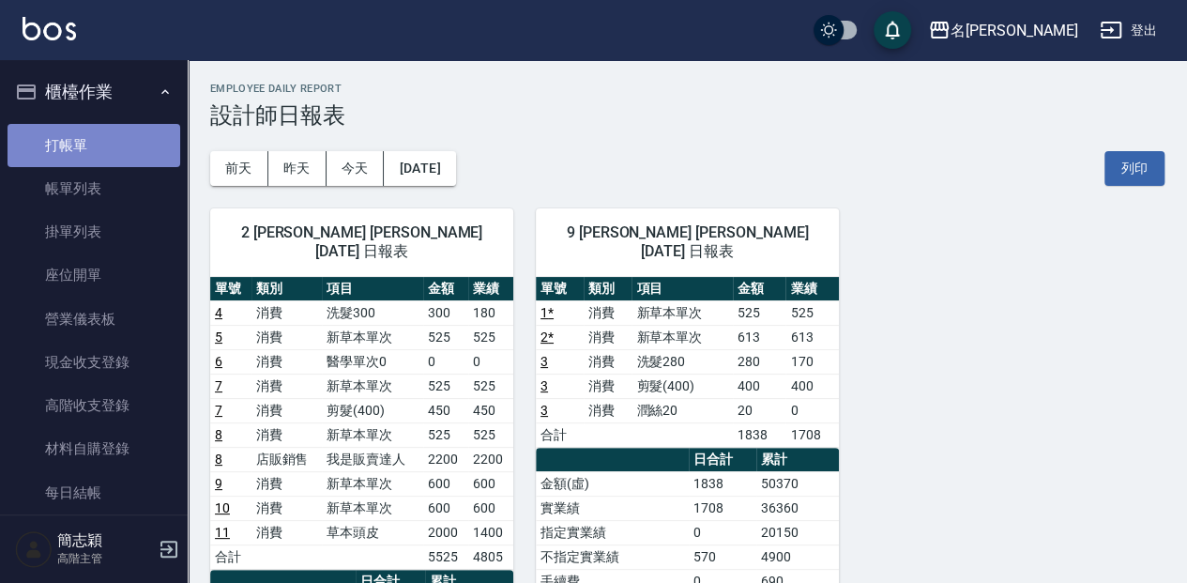
click at [131, 148] on link "打帳單" at bounding box center [94, 145] width 173 height 43
